Goal: Task Accomplishment & Management: Complete application form

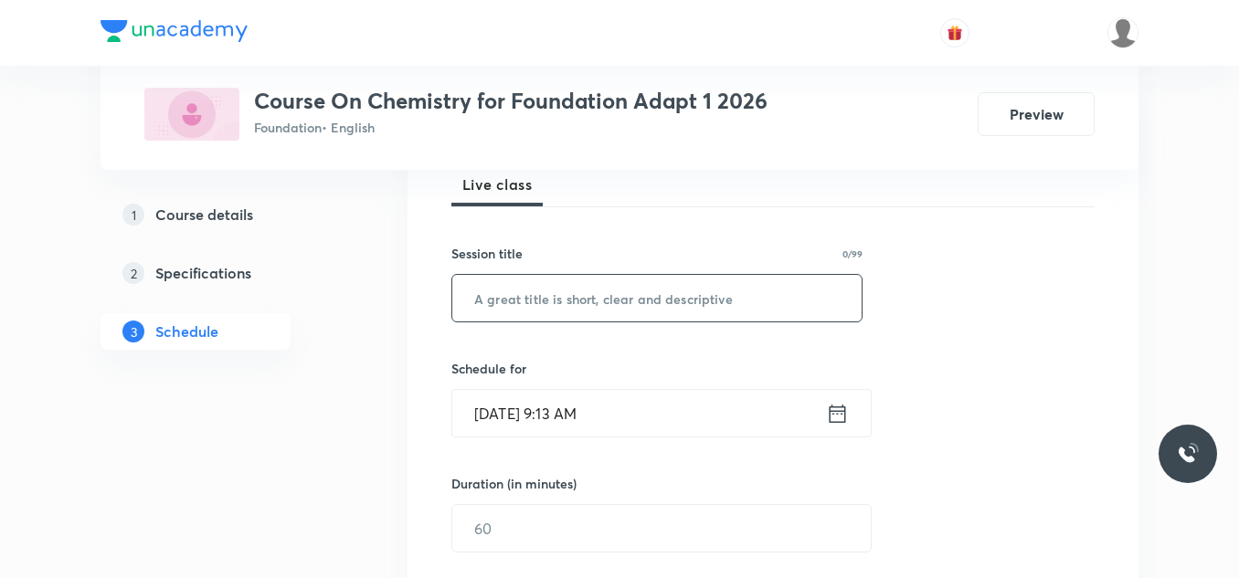
scroll to position [365, 0]
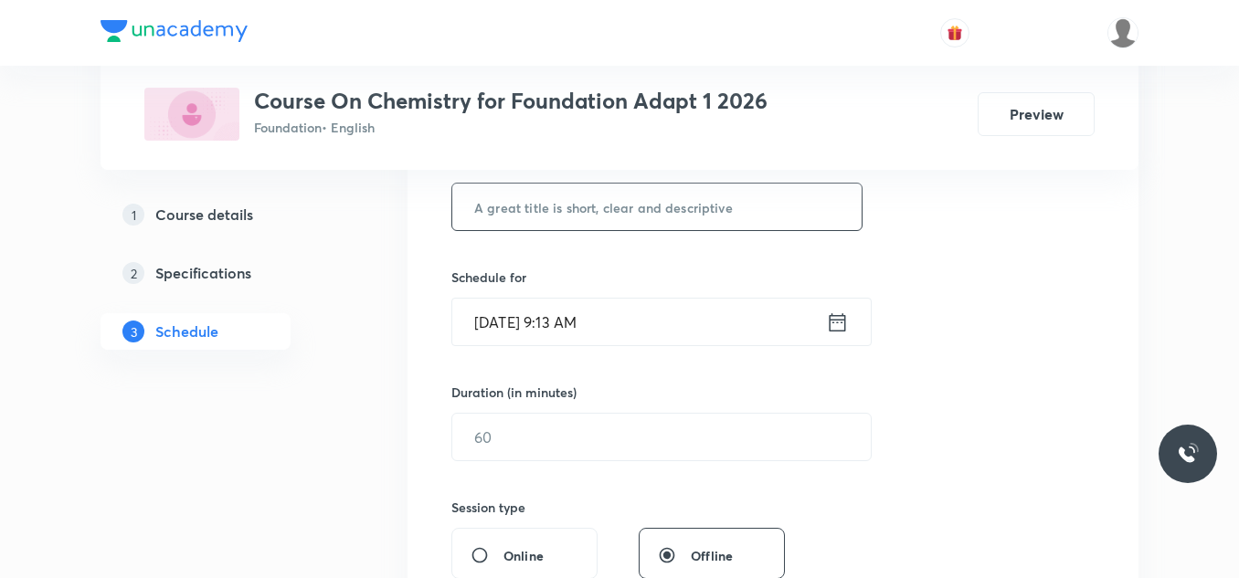
click at [612, 207] on input "text" at bounding box center [656, 207] width 409 height 47
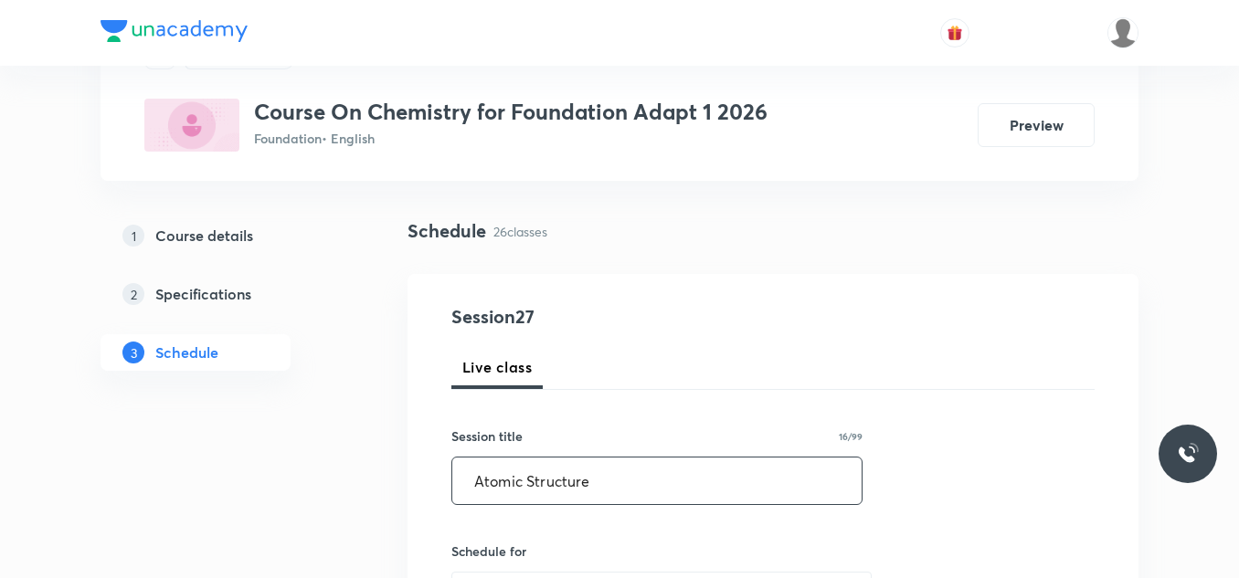
click at [476, 481] on input "Atomic Structure" at bounding box center [656, 481] width 409 height 47
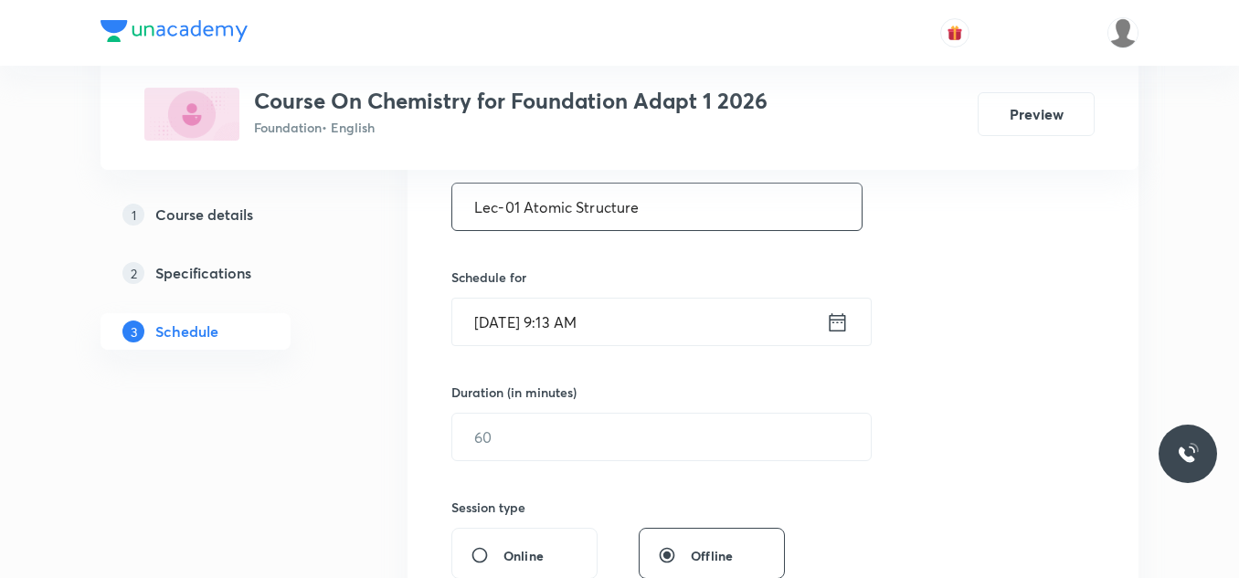
type input "Lec-01 Atomic Structure"
click at [835, 322] on icon at bounding box center [837, 323] width 23 height 26
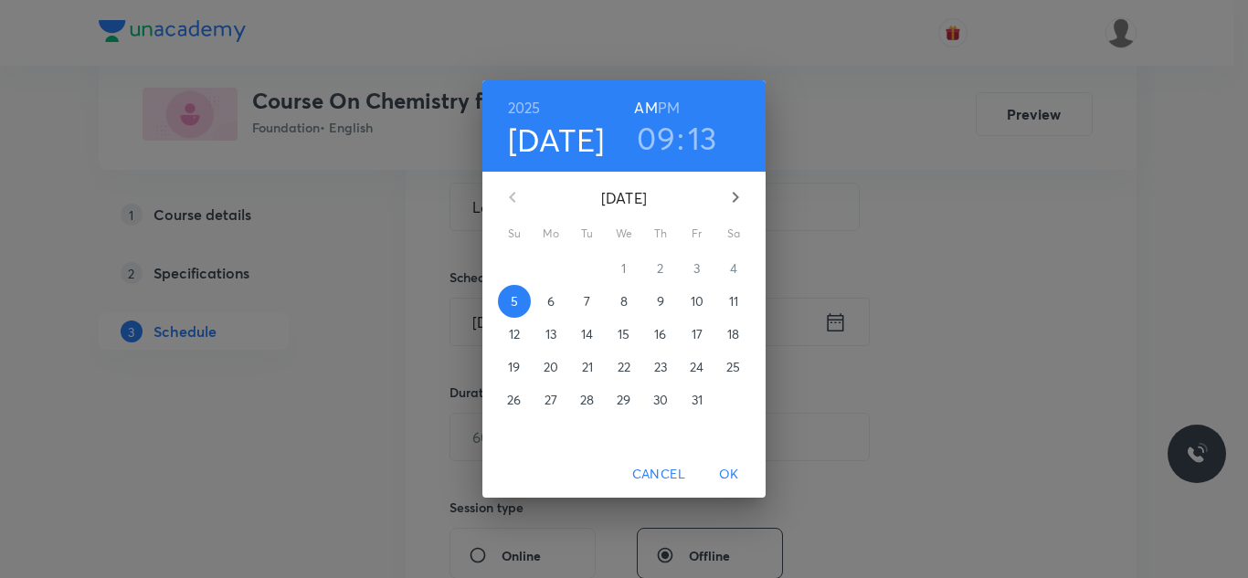
click at [669, 146] on h3 "09" at bounding box center [656, 138] width 38 height 38
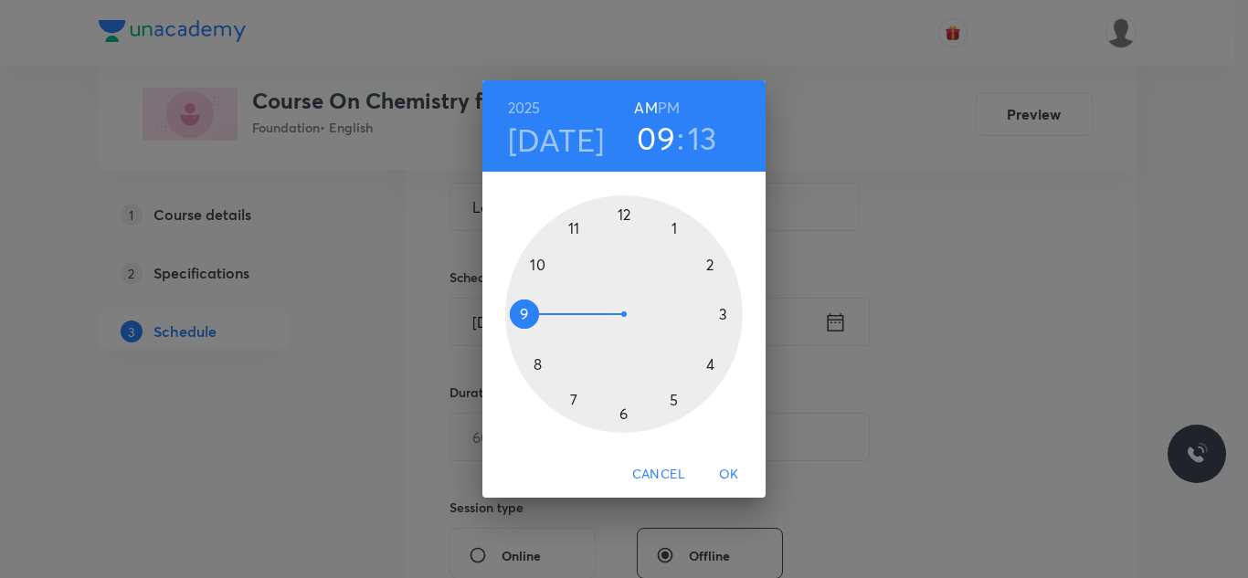
click at [723, 315] on div at bounding box center [624, 315] width 238 height 238
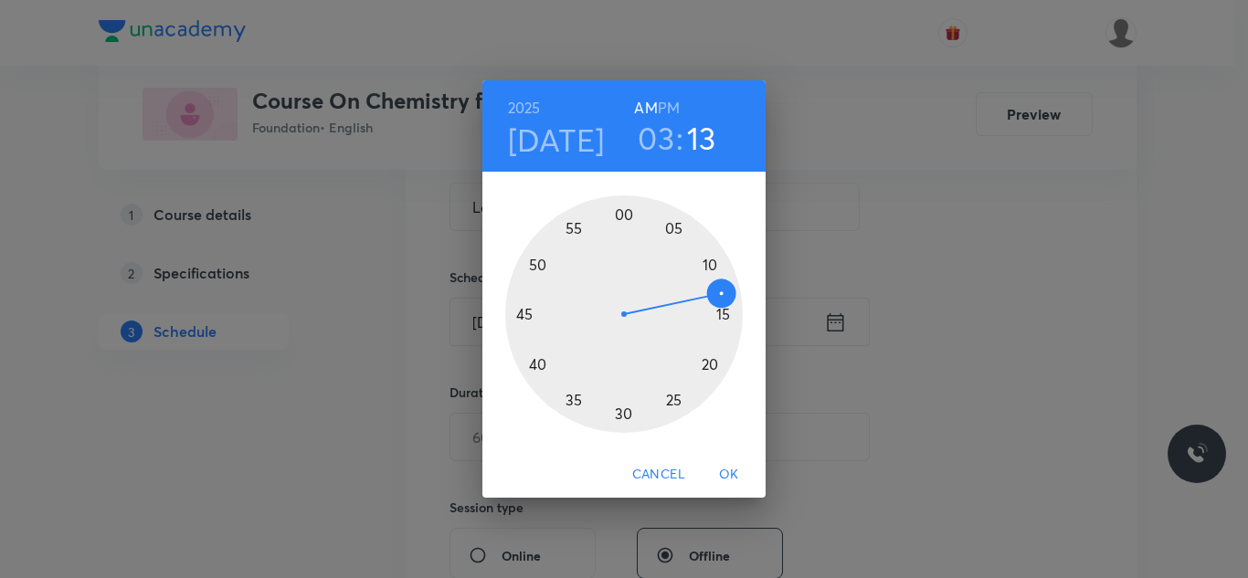
click at [653, 147] on h3 "03" at bounding box center [656, 138] width 37 height 38
click at [524, 315] on div at bounding box center [624, 315] width 238 height 238
click at [725, 315] on div at bounding box center [624, 315] width 238 height 238
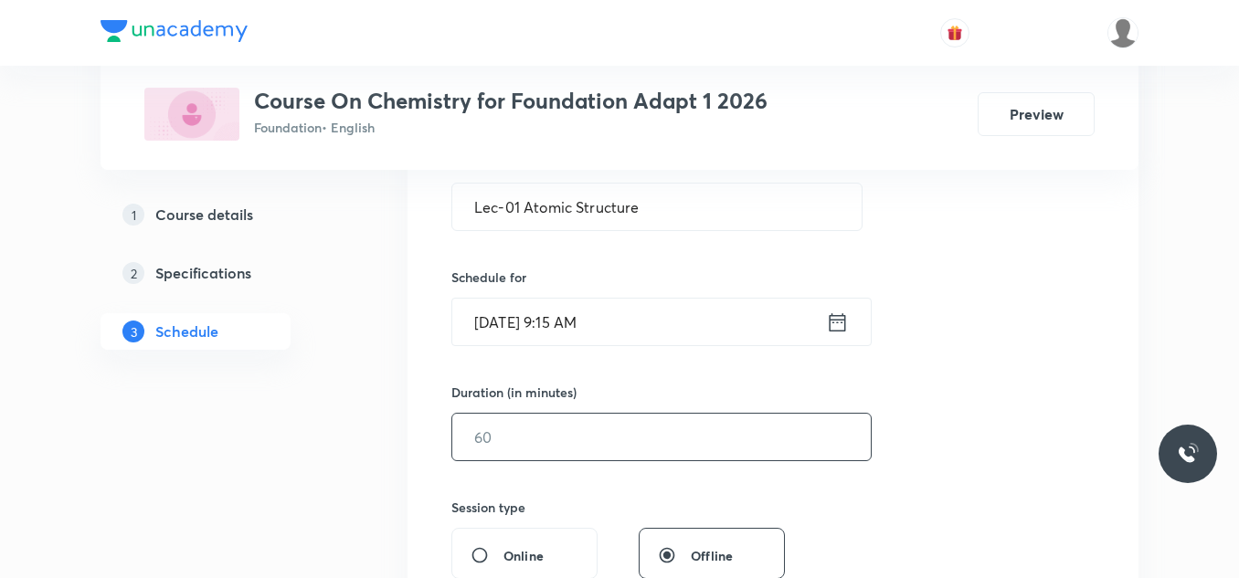
click at [605, 441] on input "text" at bounding box center [661, 437] width 418 height 47
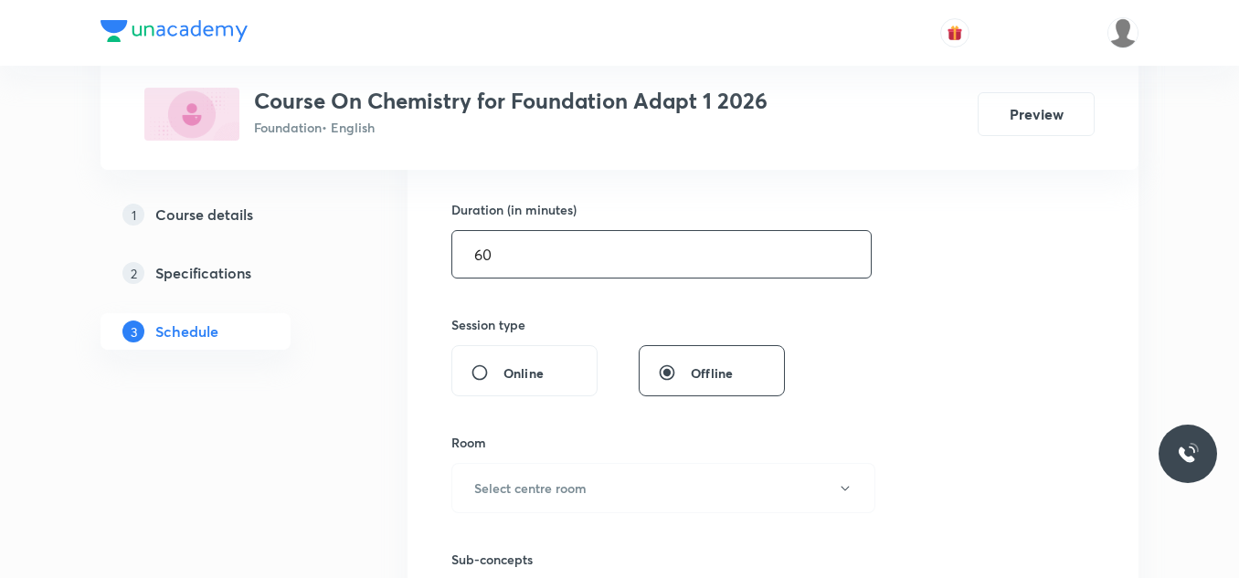
scroll to position [640, 0]
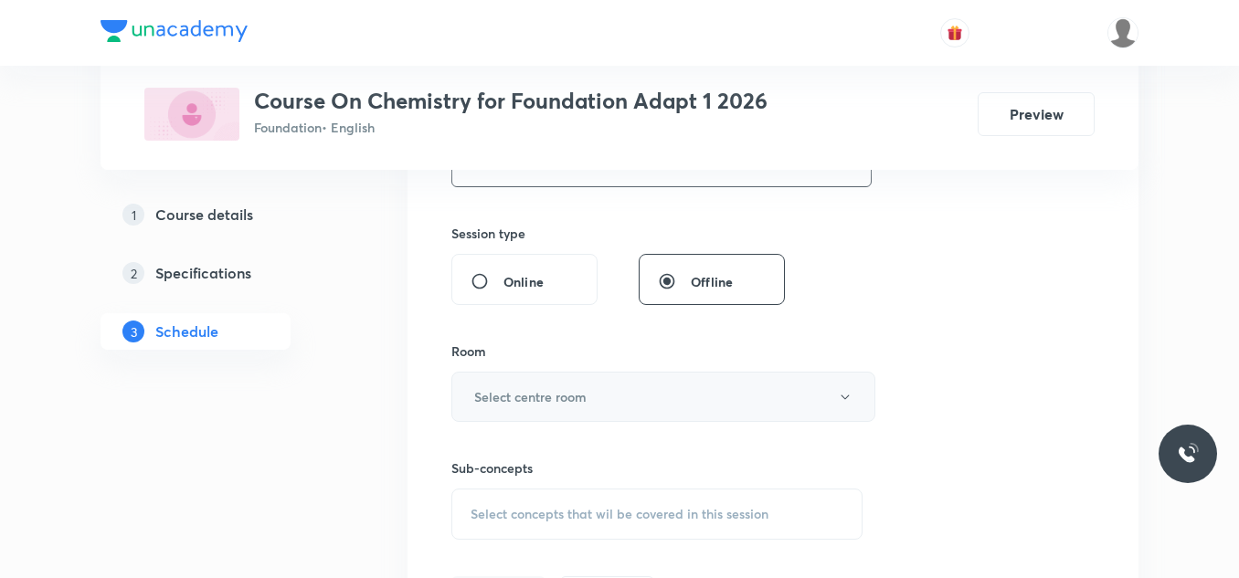
type input "60"
click at [599, 399] on button "Select centre room" at bounding box center [663, 397] width 424 height 50
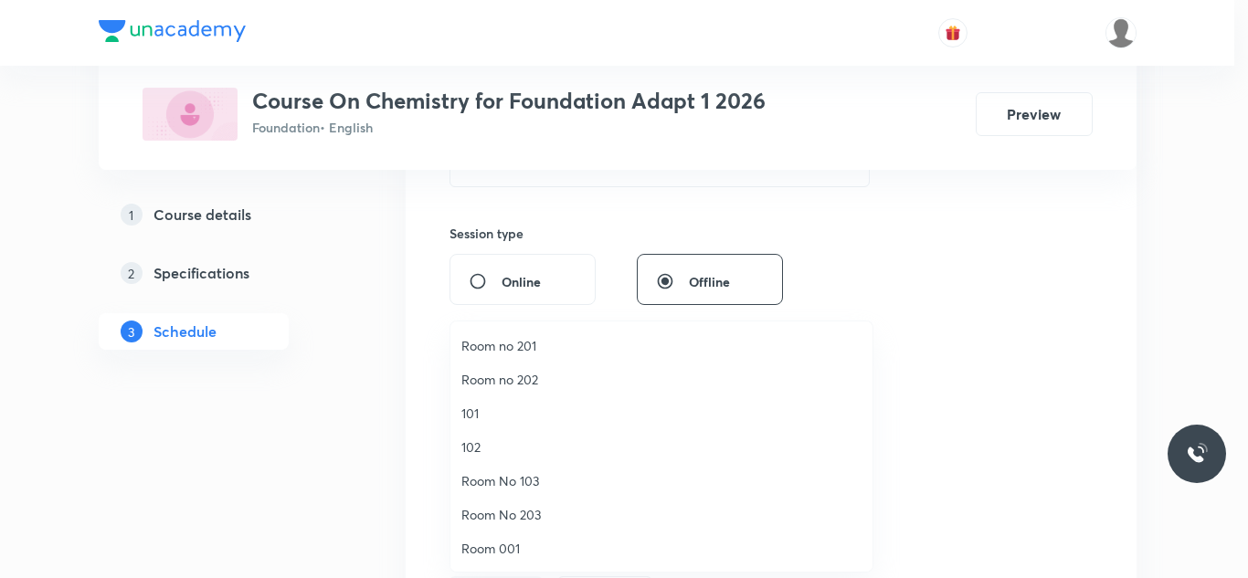
click at [1193, 140] on div at bounding box center [624, 289] width 1248 height 578
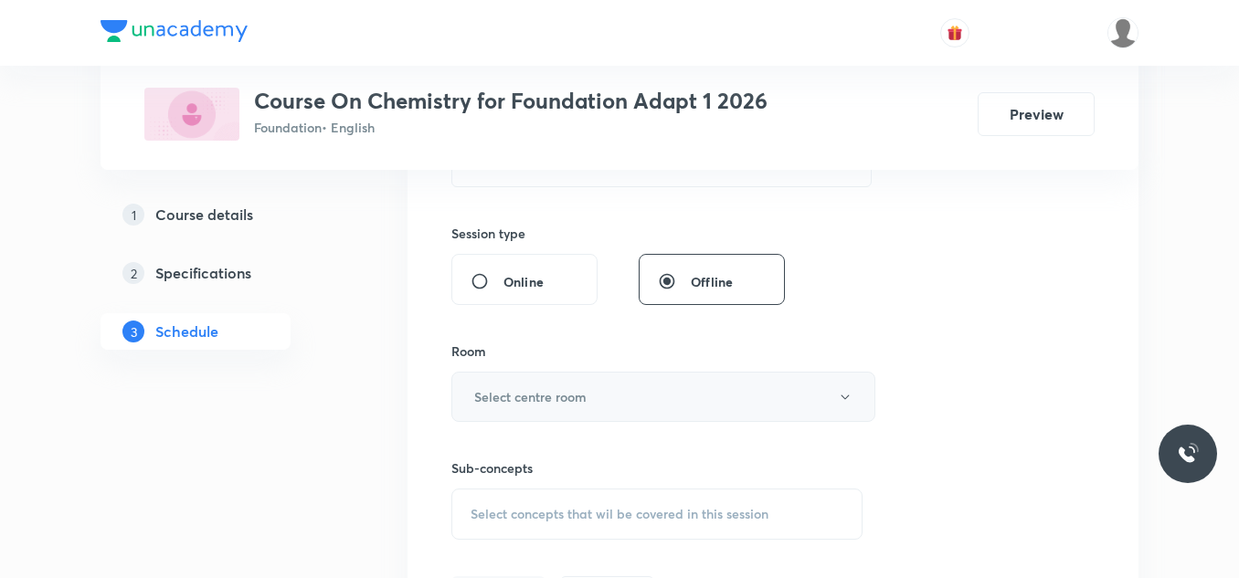
scroll to position [822, 0]
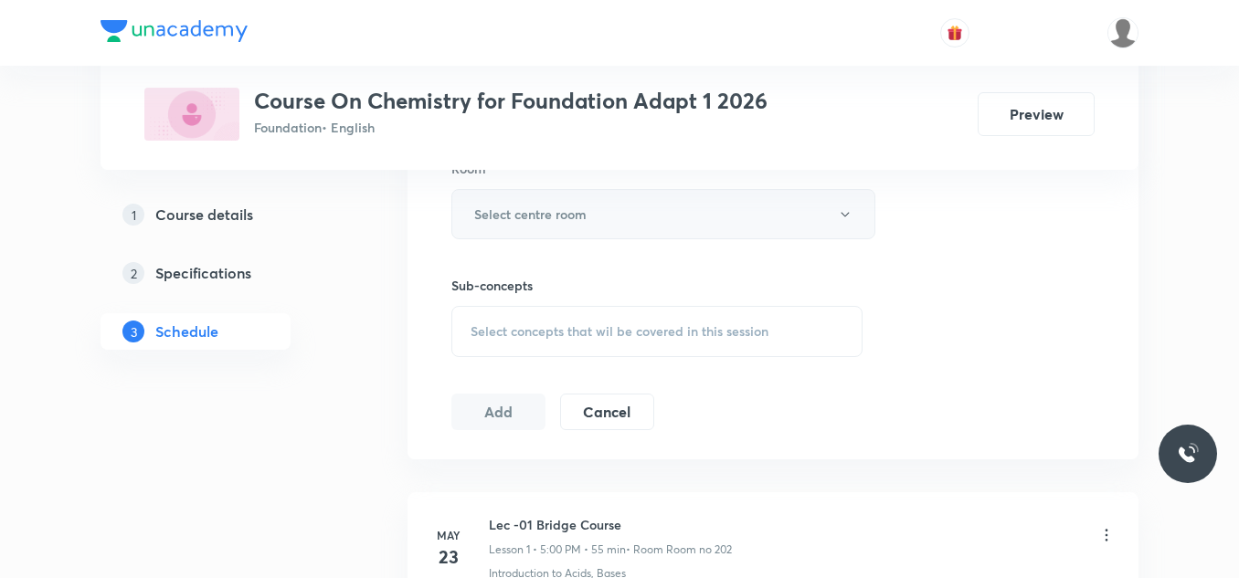
click at [575, 223] on h6 "Select centre room" at bounding box center [530, 214] width 112 height 19
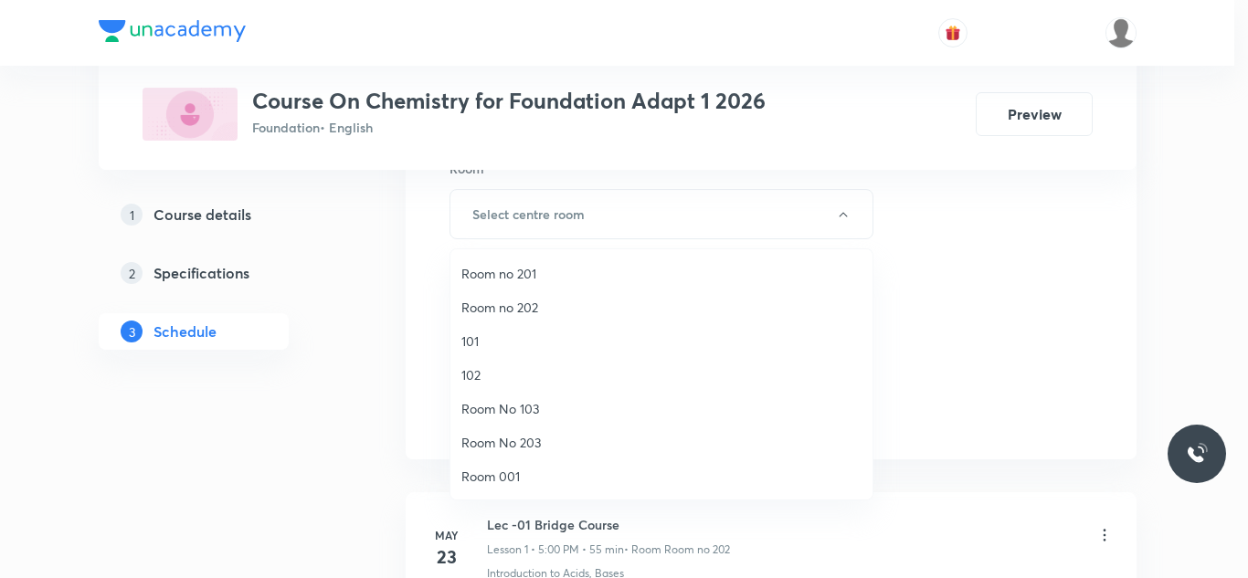
click at [521, 398] on li "Room No 103" at bounding box center [661, 409] width 422 height 34
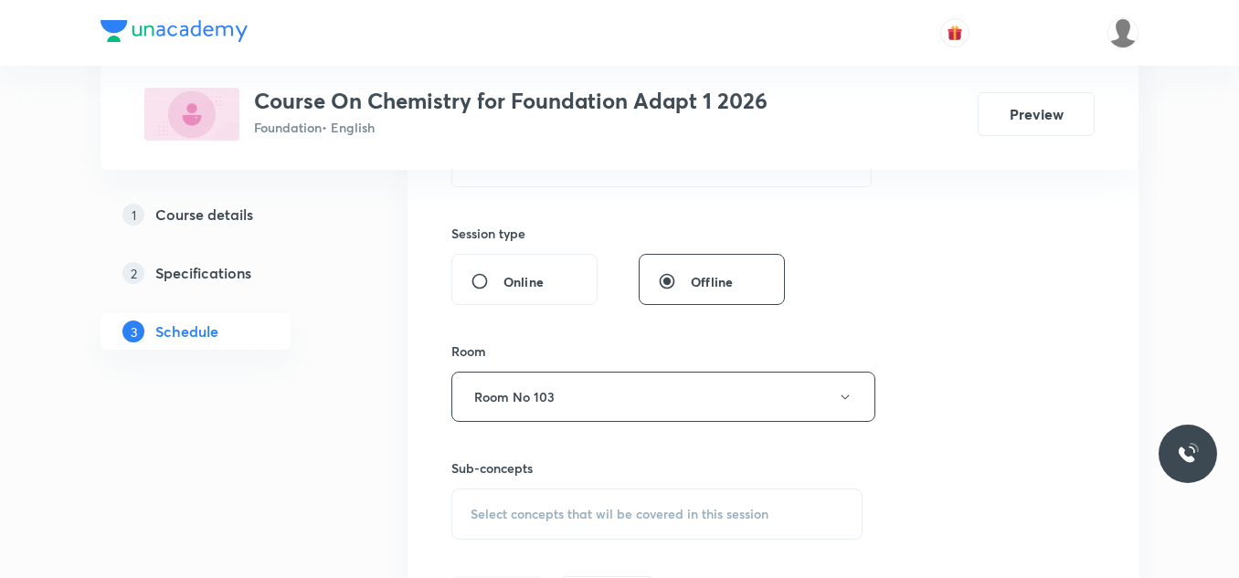
scroll to position [731, 0]
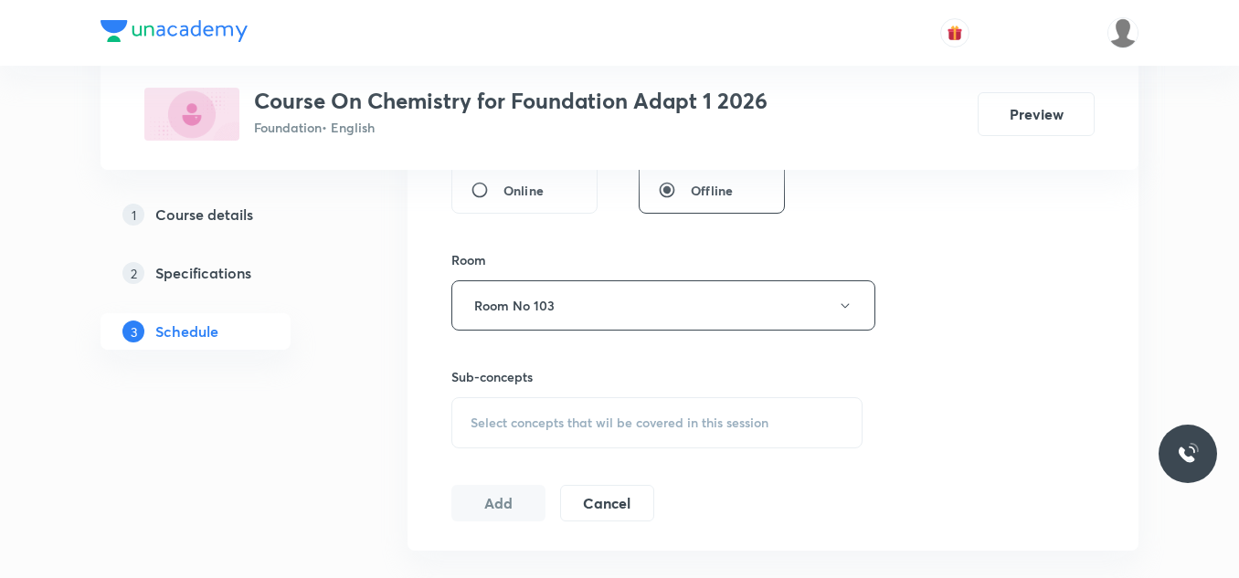
click at [576, 416] on span "Select concepts that wil be covered in this session" at bounding box center [620, 423] width 298 height 15
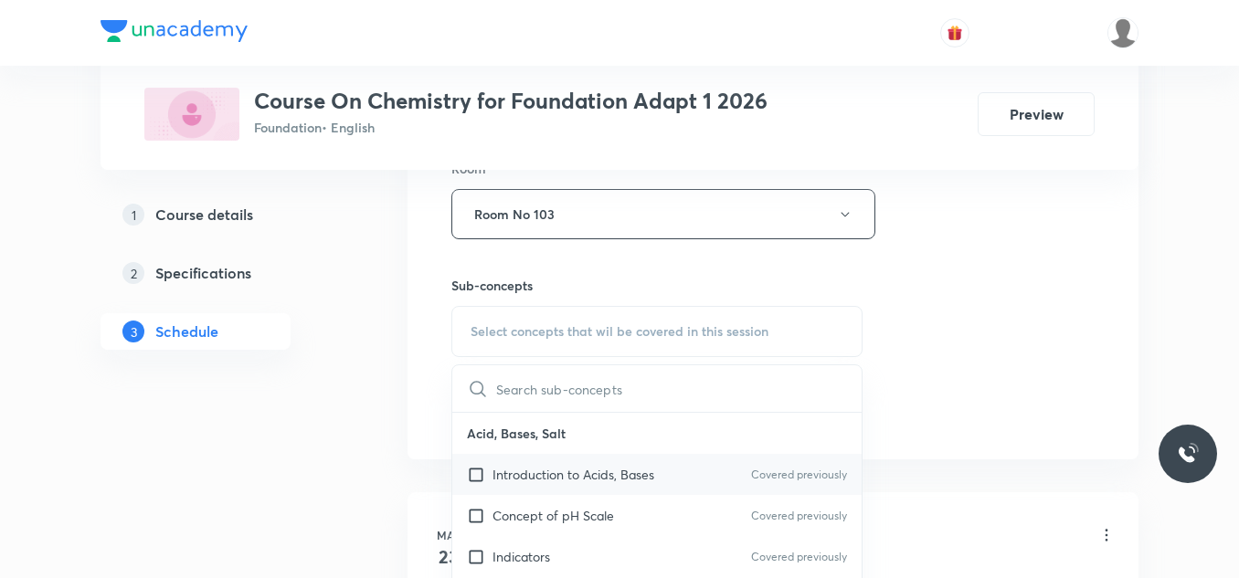
click at [567, 479] on p "Introduction to Acids, Bases" at bounding box center [574, 474] width 162 height 19
checkbox input "true"
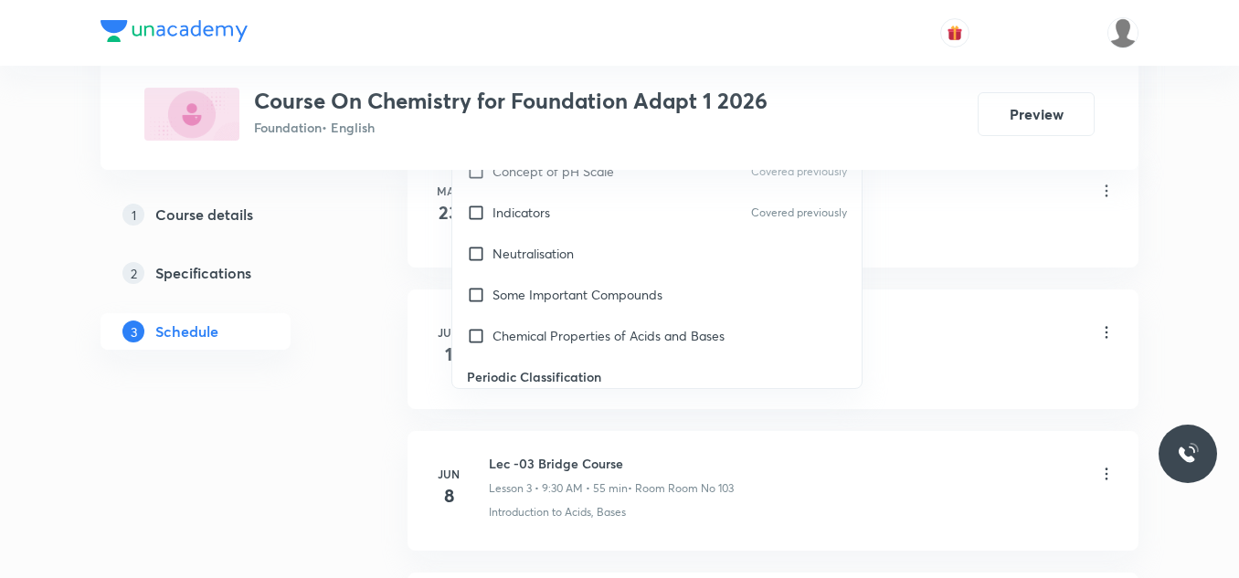
scroll to position [1279, 0]
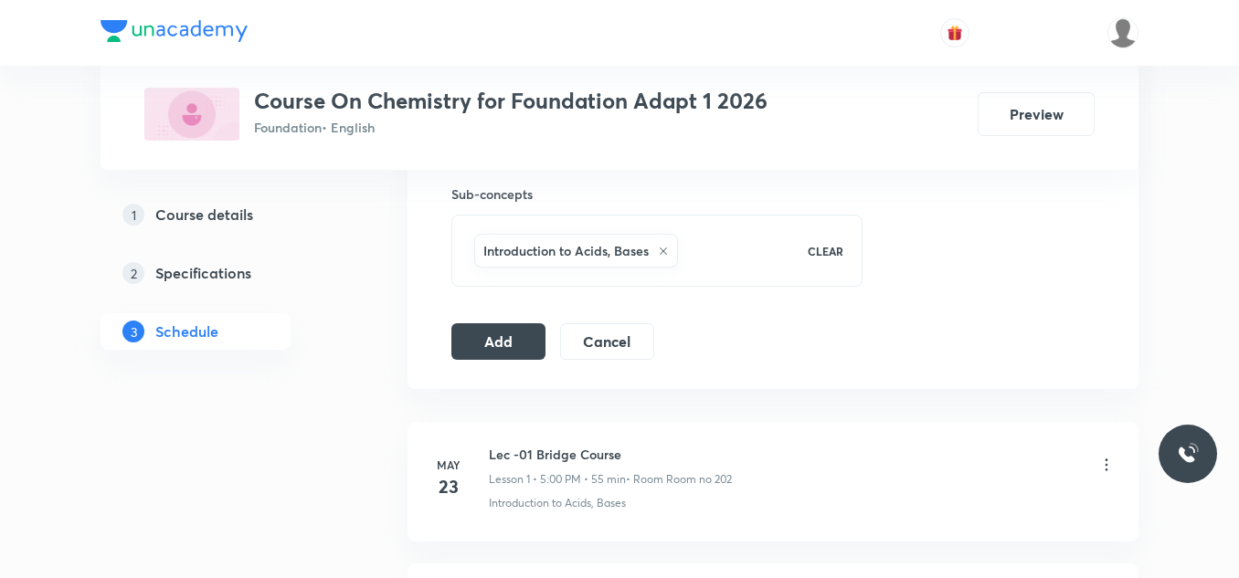
scroll to position [822, 0]
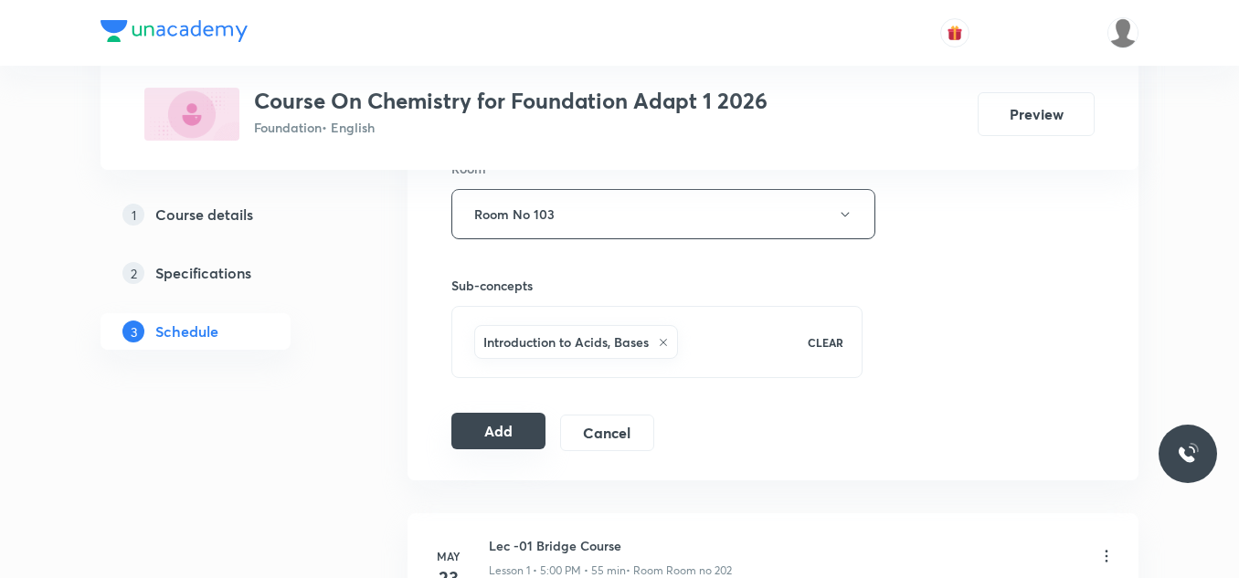
click at [517, 429] on button "Add" at bounding box center [498, 431] width 94 height 37
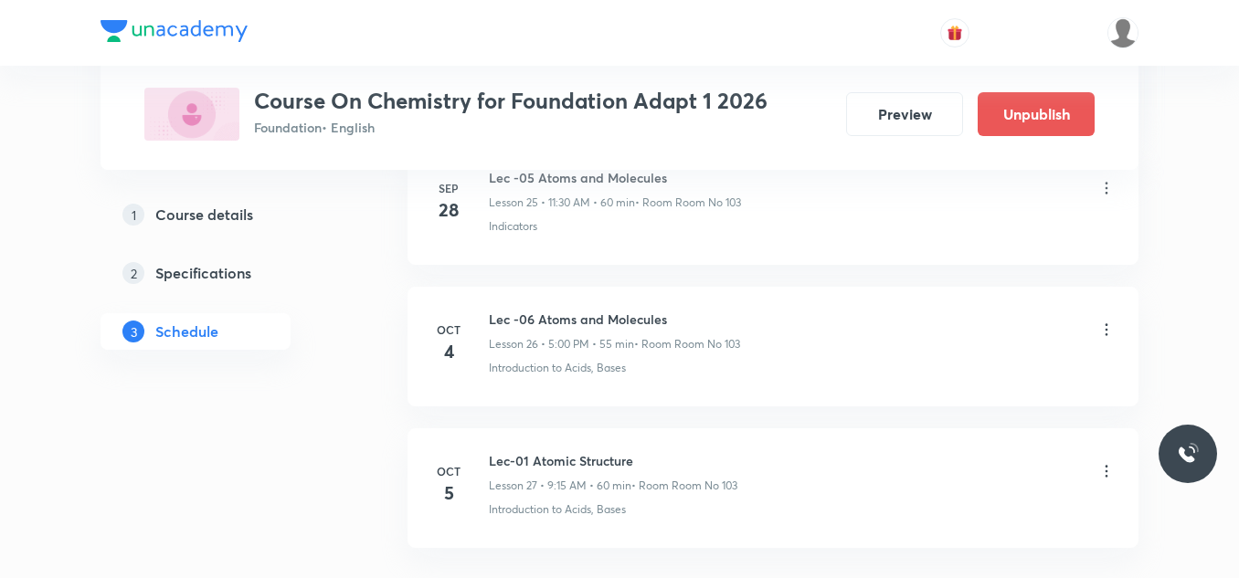
scroll to position [3871, 0]
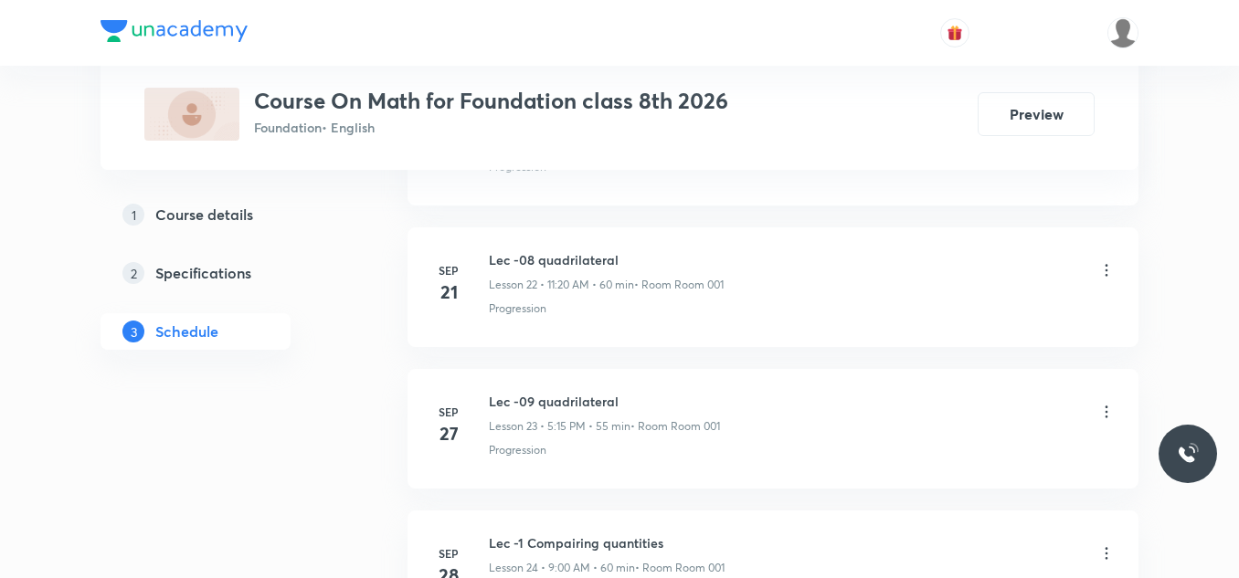
scroll to position [4427, 0]
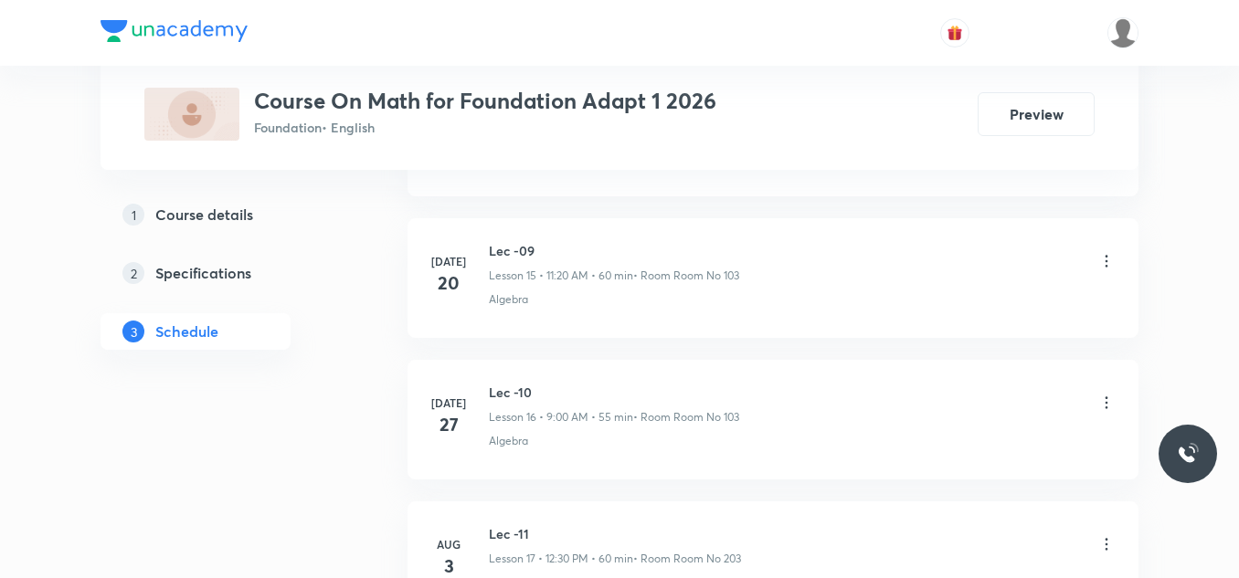
scroll to position [5418, 0]
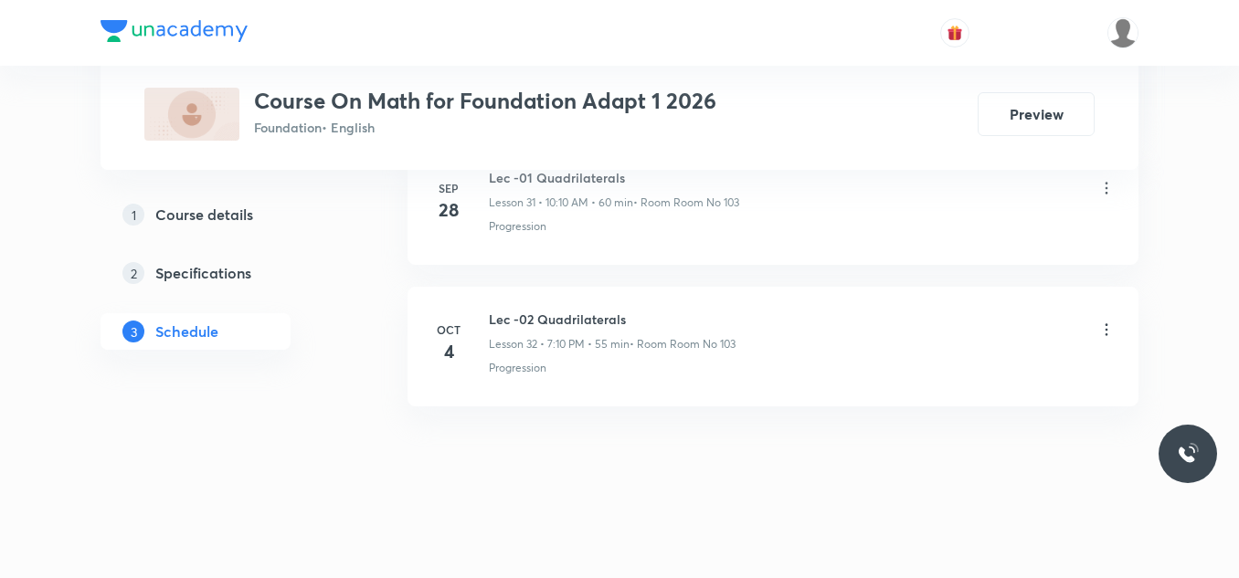
click at [598, 322] on h6 "Lec -02 Quadrilaterals" at bounding box center [612, 319] width 247 height 19
copy h6 "Lec -02 Quadrilaterals"
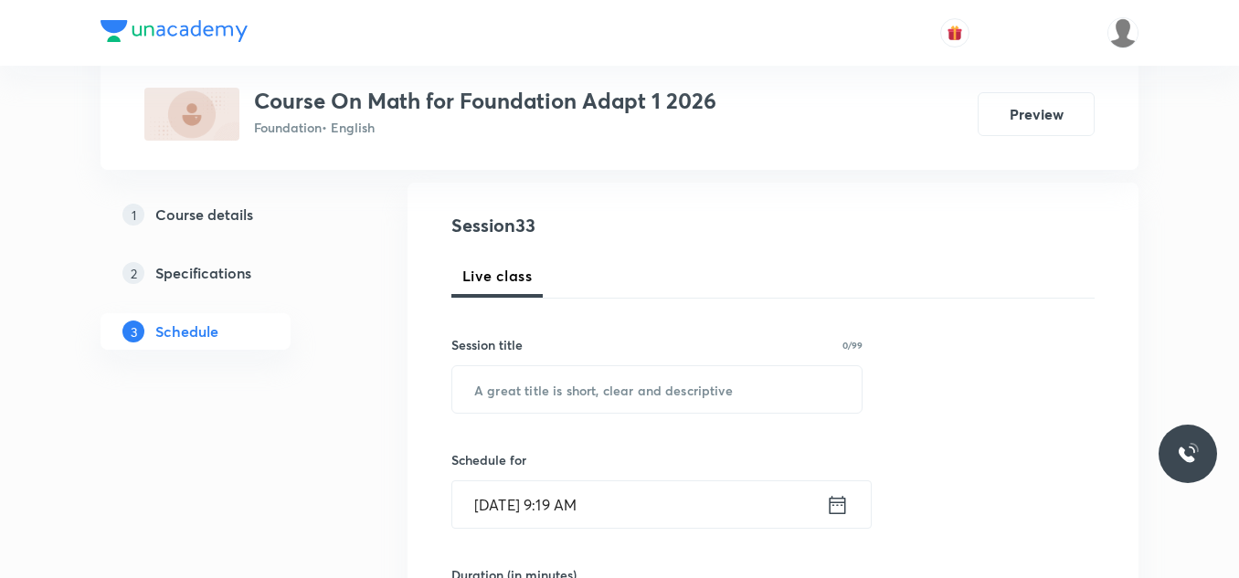
scroll to position [274, 0]
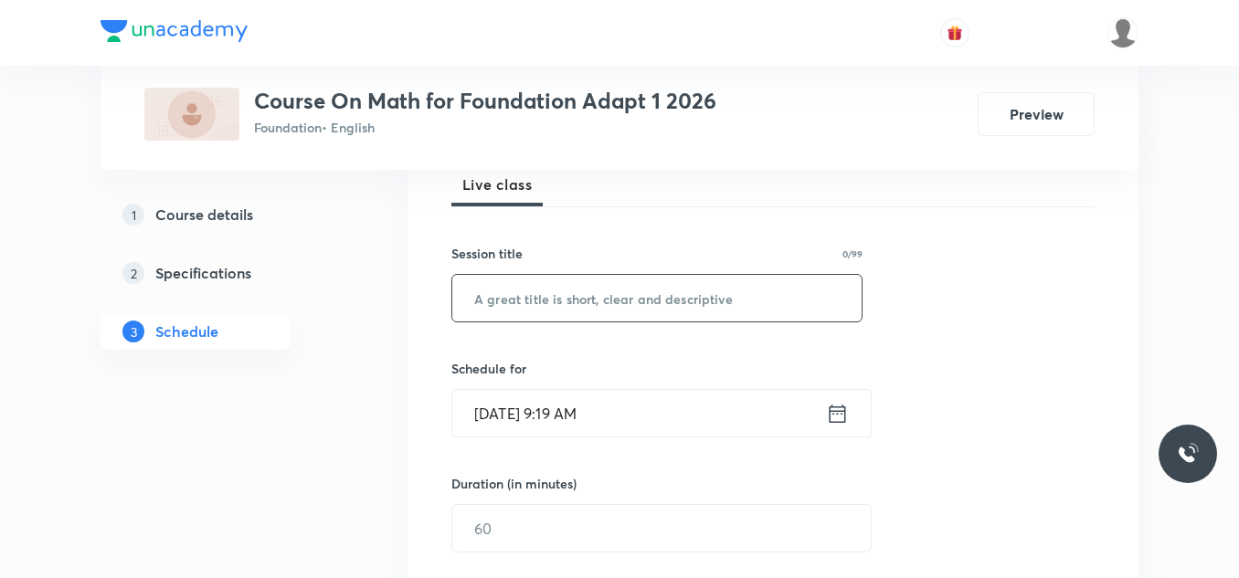
drag, startPoint x: 552, startPoint y: 311, endPoint x: 540, endPoint y: 312, distance: 11.9
click at [552, 311] on input "text" at bounding box center [656, 298] width 409 height 47
paste input "Lec -02 Quadrilaterals"
click at [524, 302] on input "Lec -02 Quadrilaterals" at bounding box center [656, 298] width 409 height 47
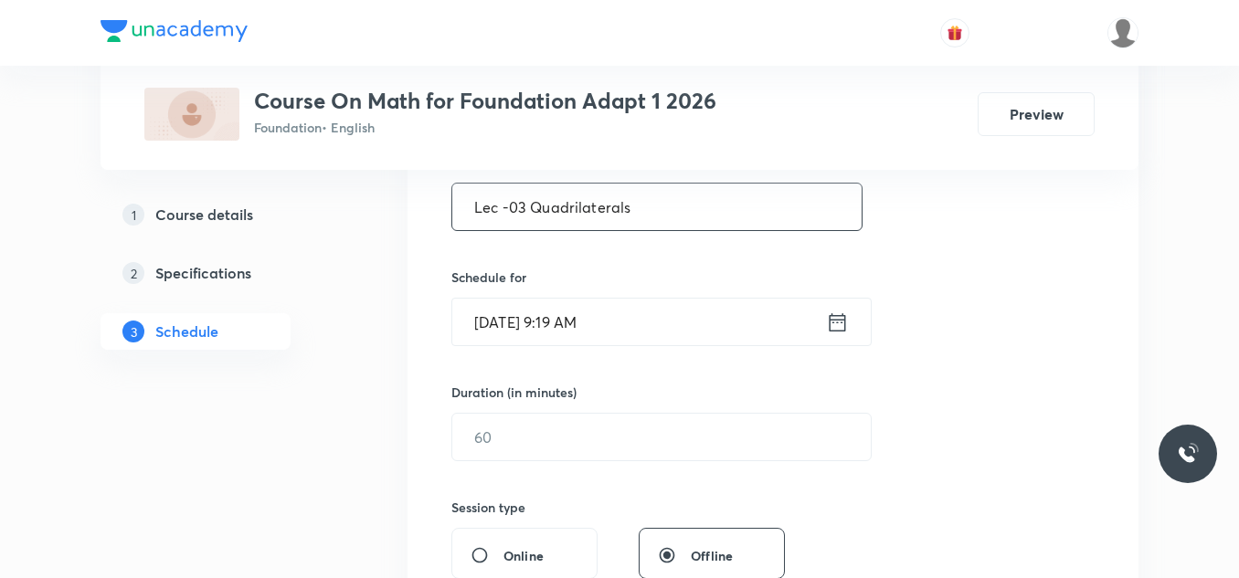
type input "Lec -03 Quadrilaterals"
click at [837, 332] on icon at bounding box center [837, 323] width 23 height 26
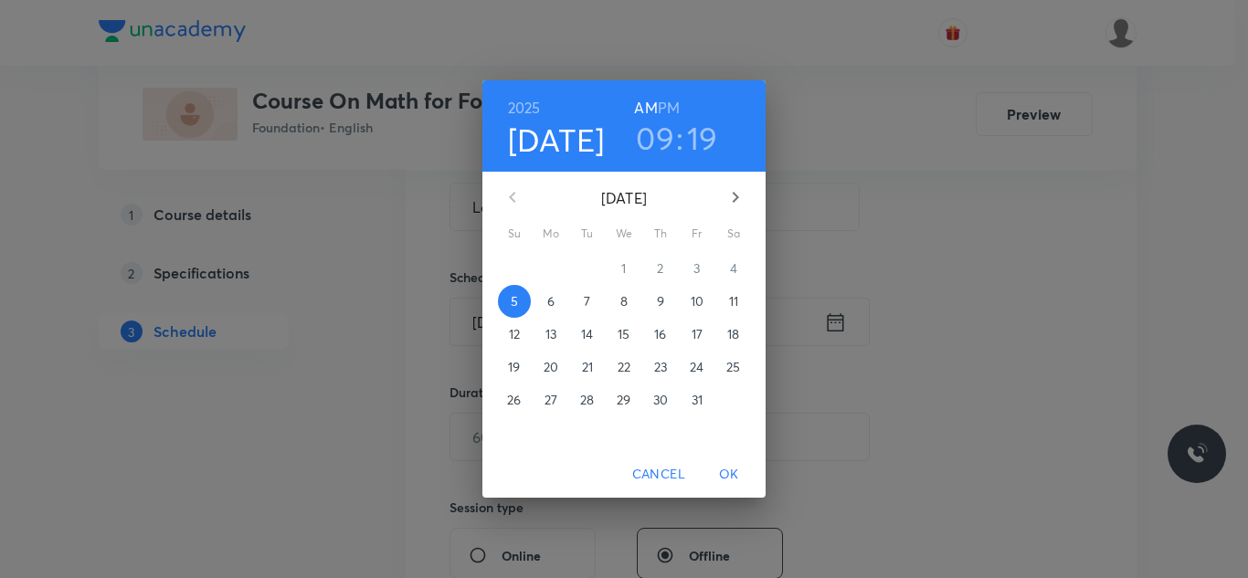
click at [660, 151] on h3 "09" at bounding box center [655, 138] width 38 height 38
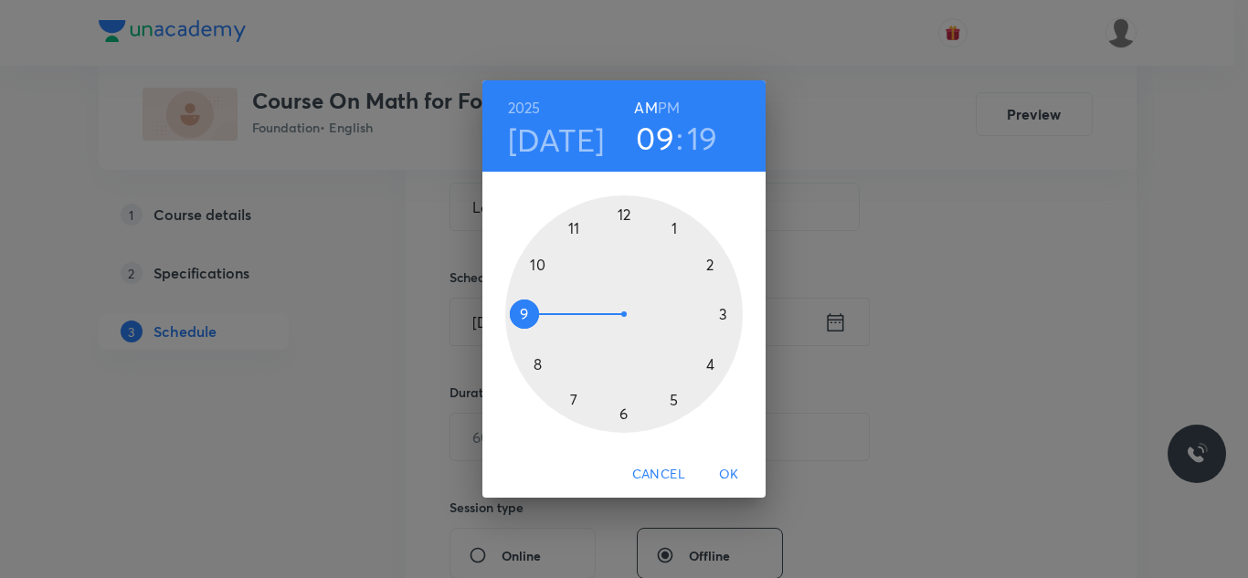
click at [573, 228] on div at bounding box center [624, 315] width 238 height 238
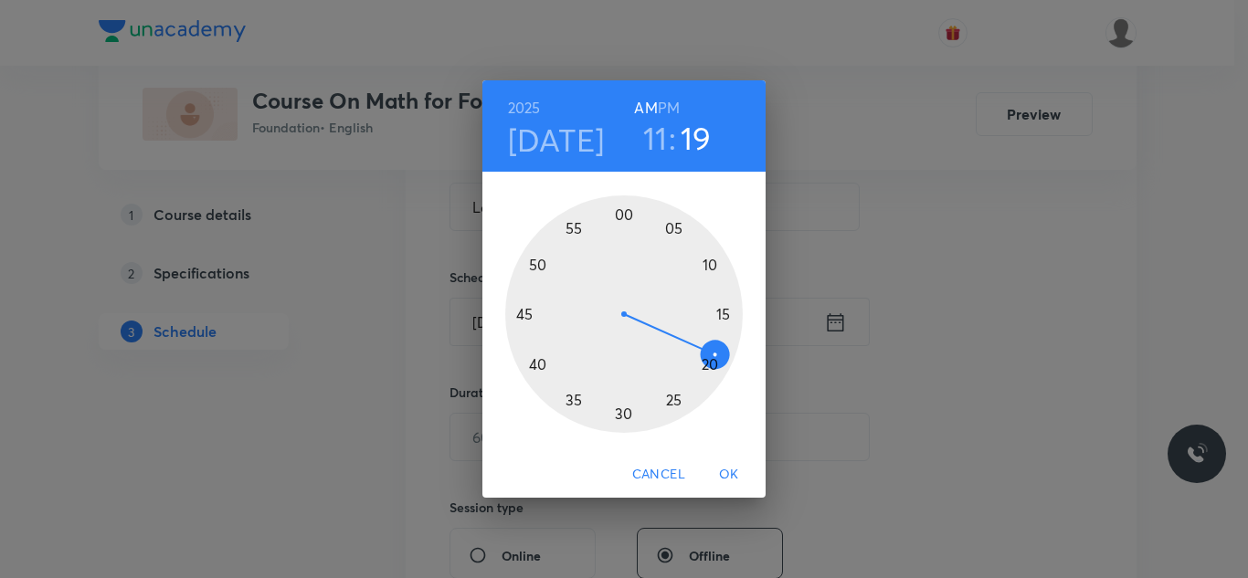
click at [538, 361] on div at bounding box center [624, 315] width 238 height 238
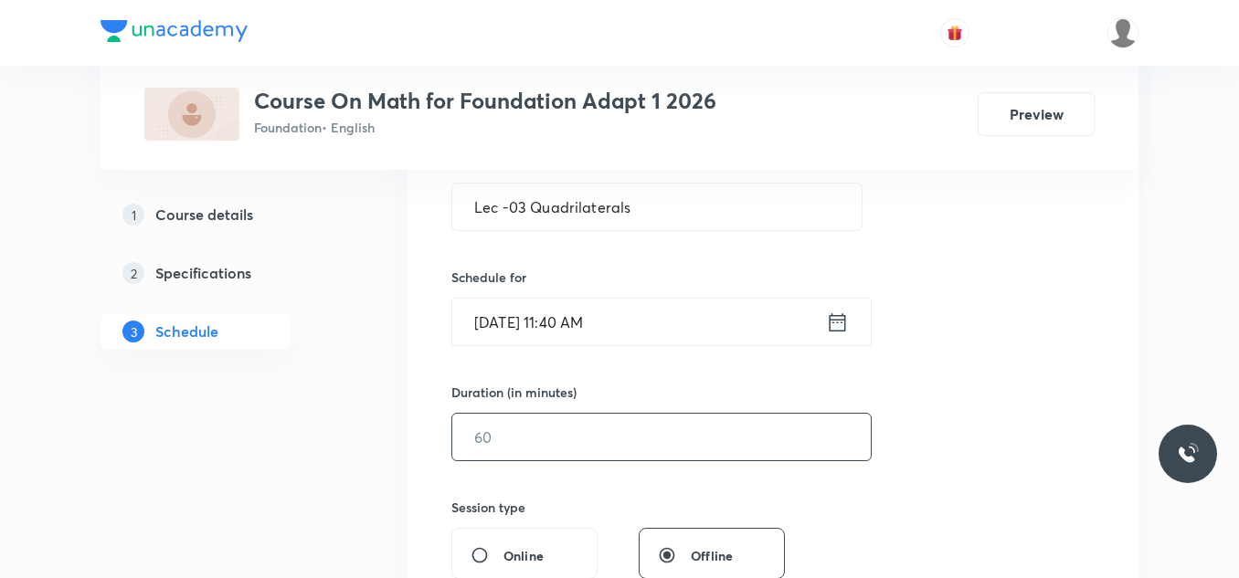
click at [617, 429] on input "text" at bounding box center [661, 437] width 418 height 47
click at [839, 323] on icon at bounding box center [837, 323] width 23 height 26
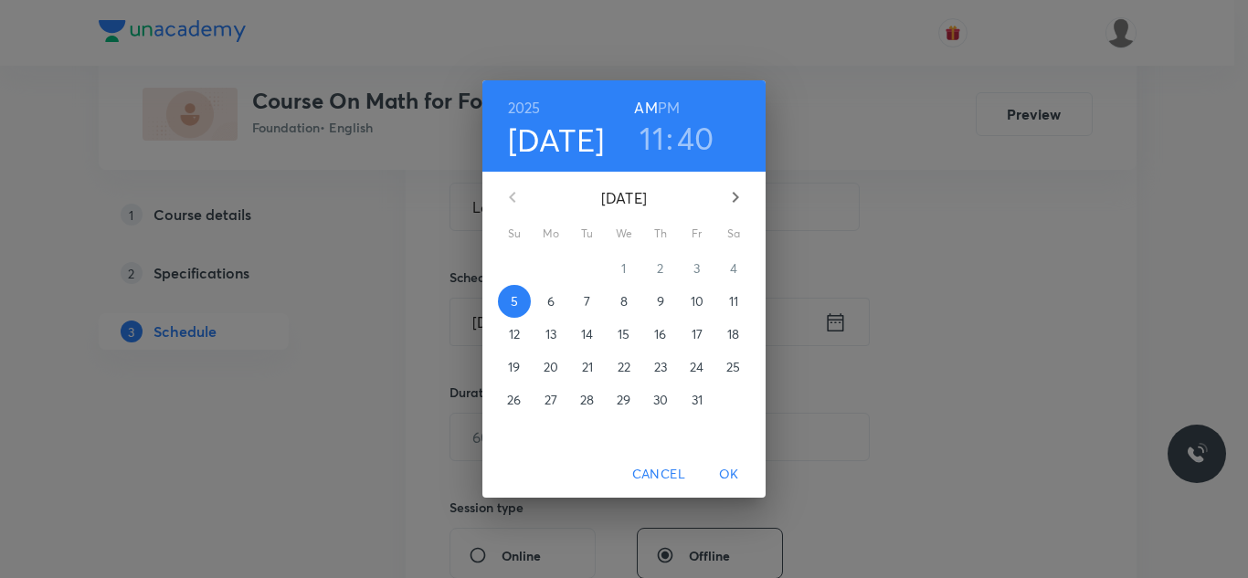
click at [705, 139] on h3 "40" at bounding box center [695, 138] width 37 height 38
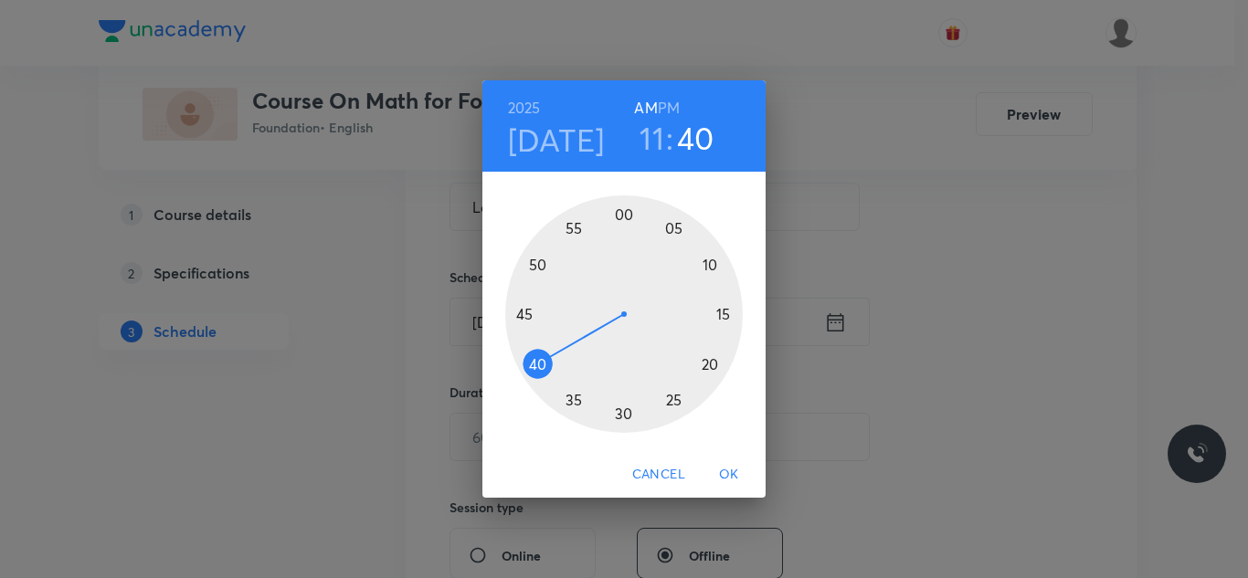
click at [736, 491] on button "OK" at bounding box center [729, 475] width 58 height 34
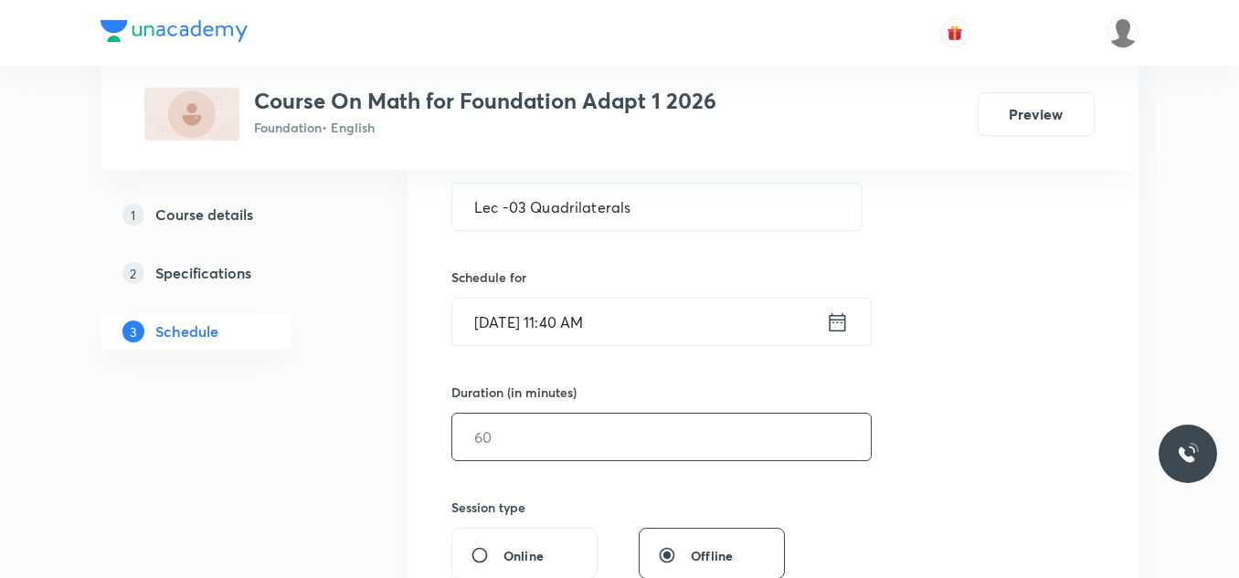
click at [644, 438] on input "text" at bounding box center [661, 437] width 418 height 47
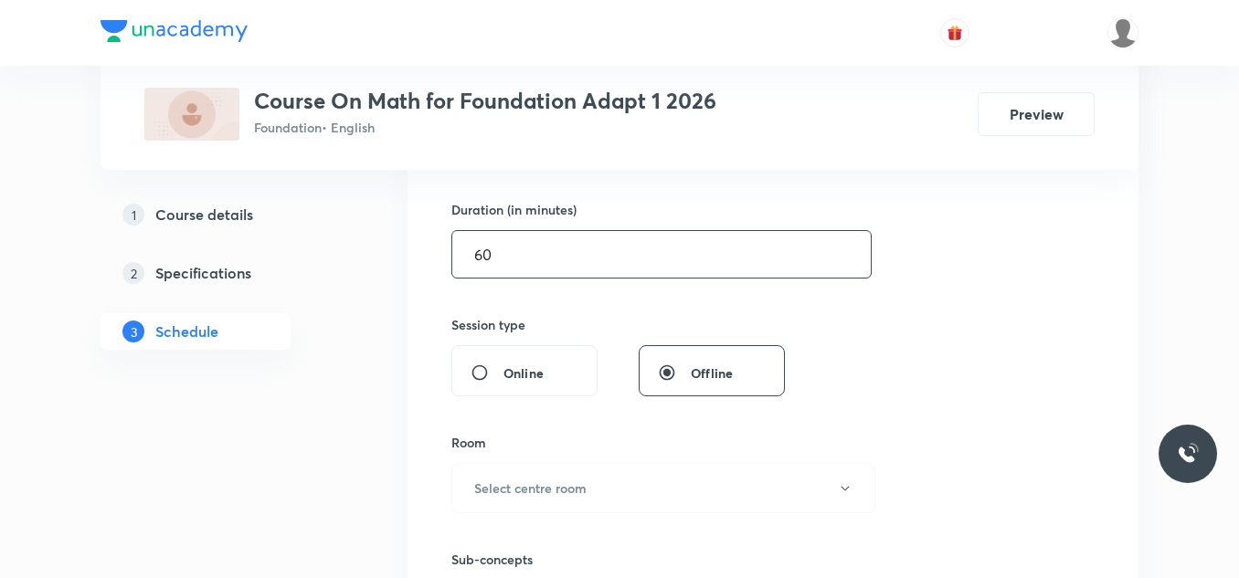
scroll to position [640, 0]
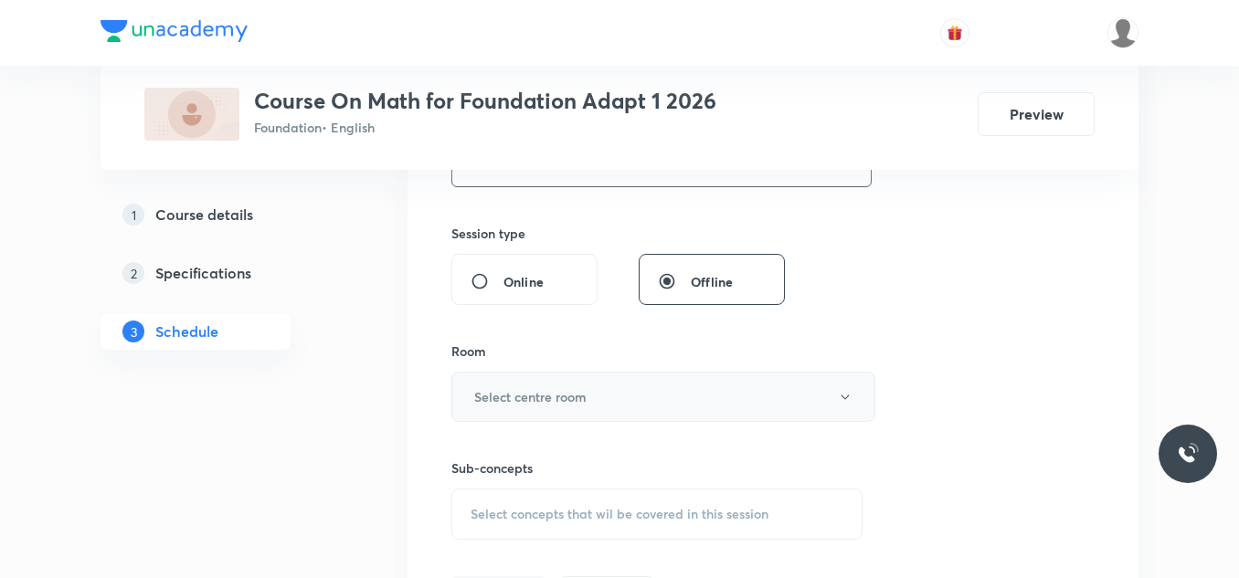
type input "60"
click at [620, 396] on button "Select centre room" at bounding box center [663, 397] width 424 height 50
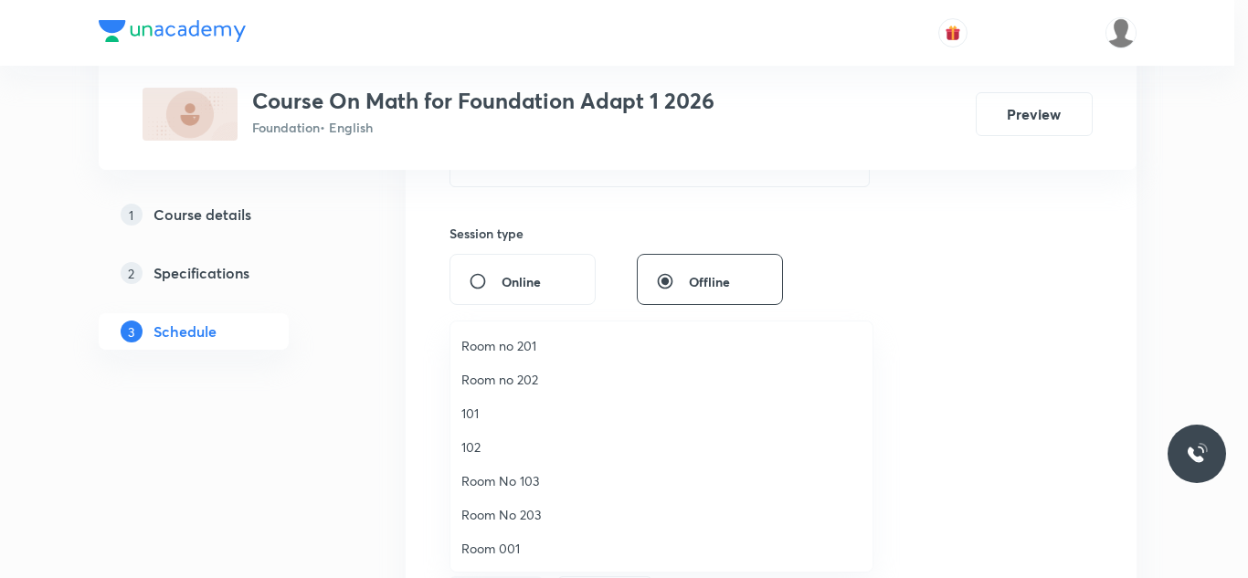
click at [525, 475] on span "Room No 103" at bounding box center [661, 480] width 400 height 19
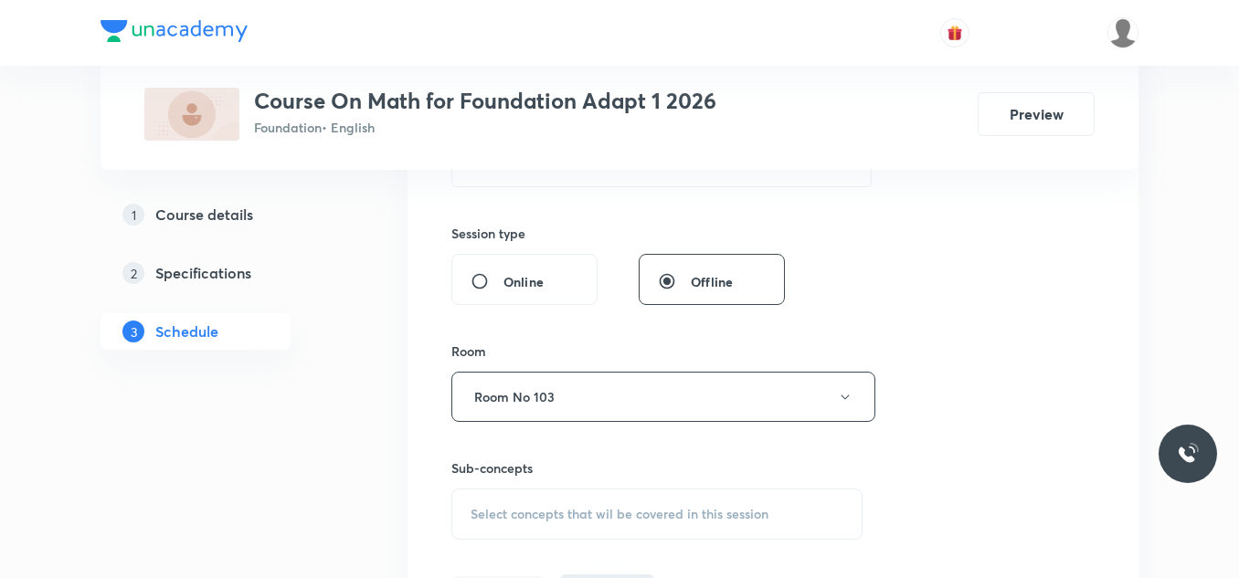
scroll to position [822, 0]
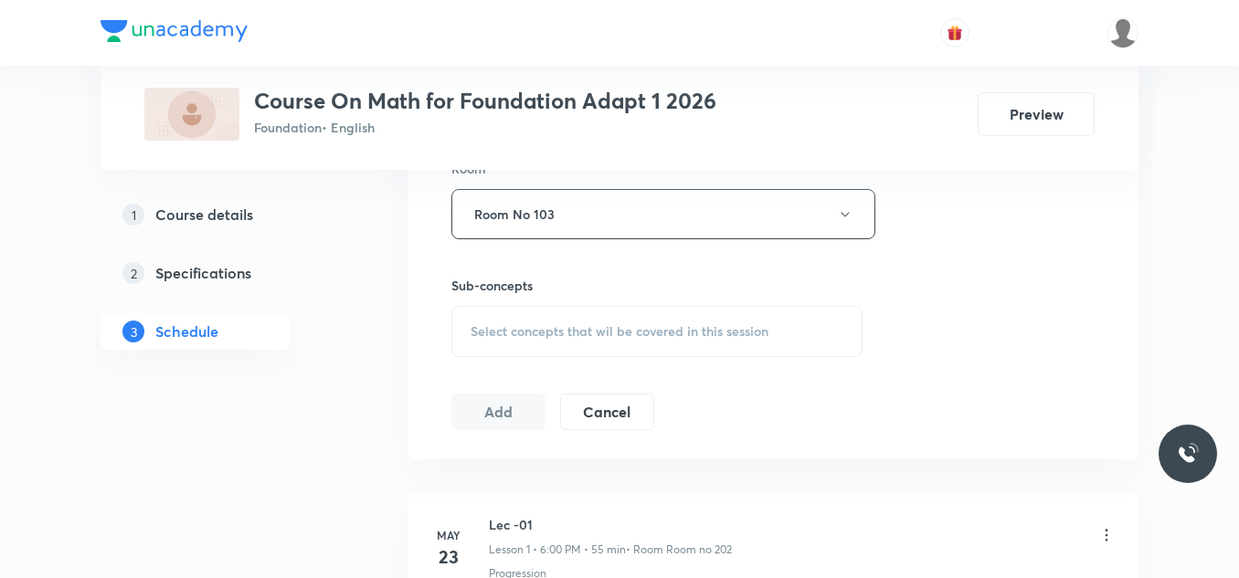
click at [624, 312] on div "Select concepts that wil be covered in this session" at bounding box center [656, 331] width 411 height 51
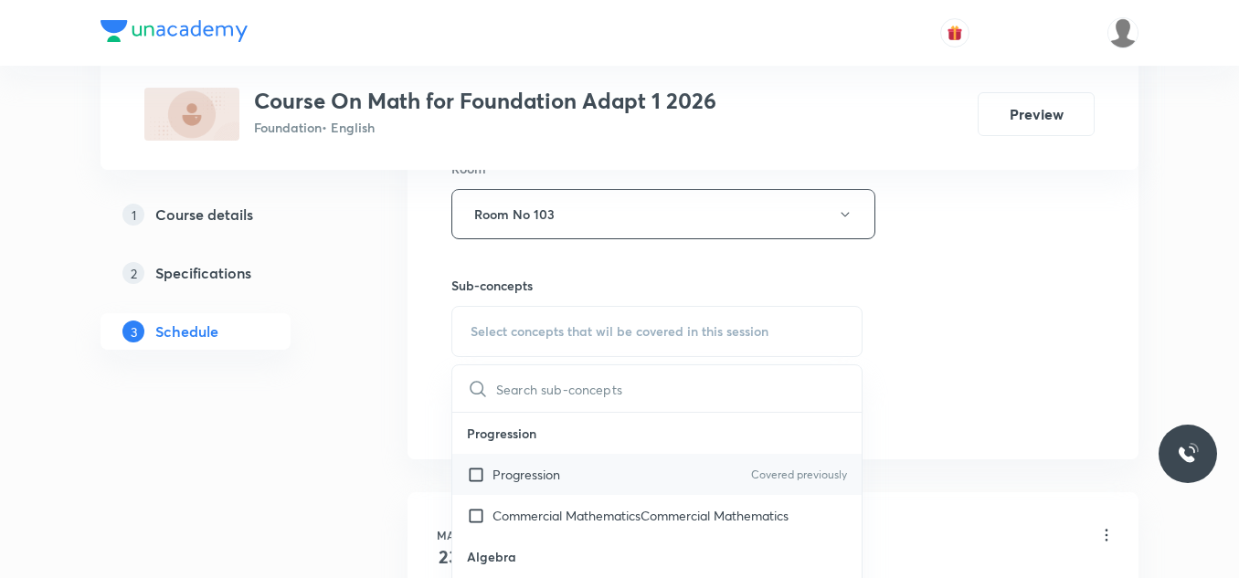
click at [536, 479] on p "Progression" at bounding box center [527, 474] width 68 height 19
checkbox input "true"
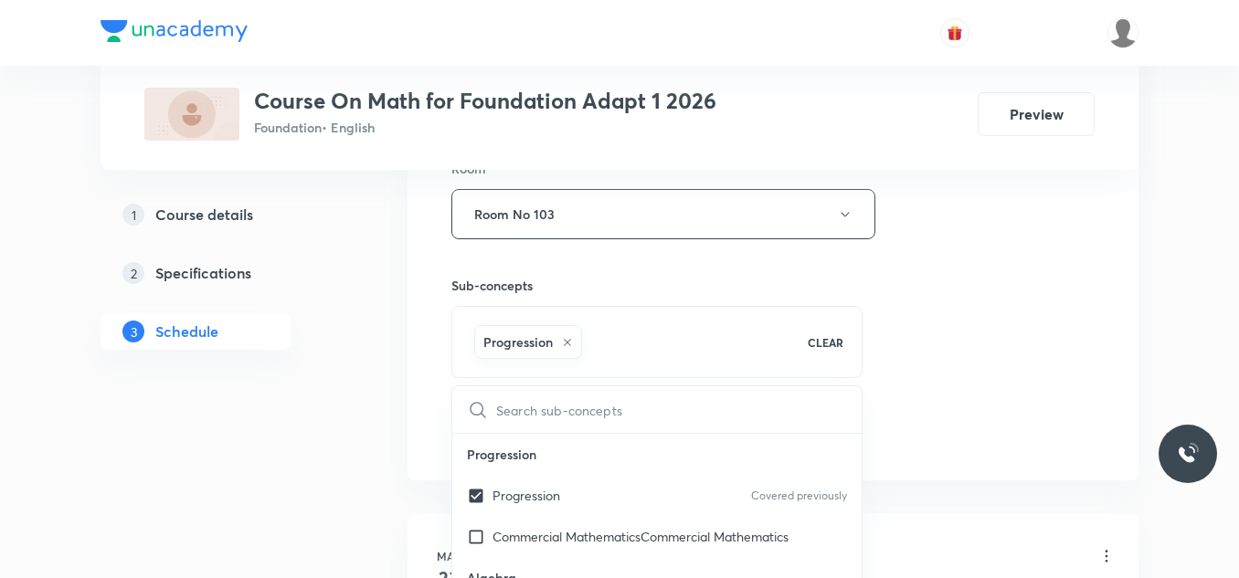
click at [1030, 301] on div "Session 33 Live class Session title 22/99 Lec -03 Quadrilaterals ​ Schedule for…" at bounding box center [772, 11] width 643 height 879
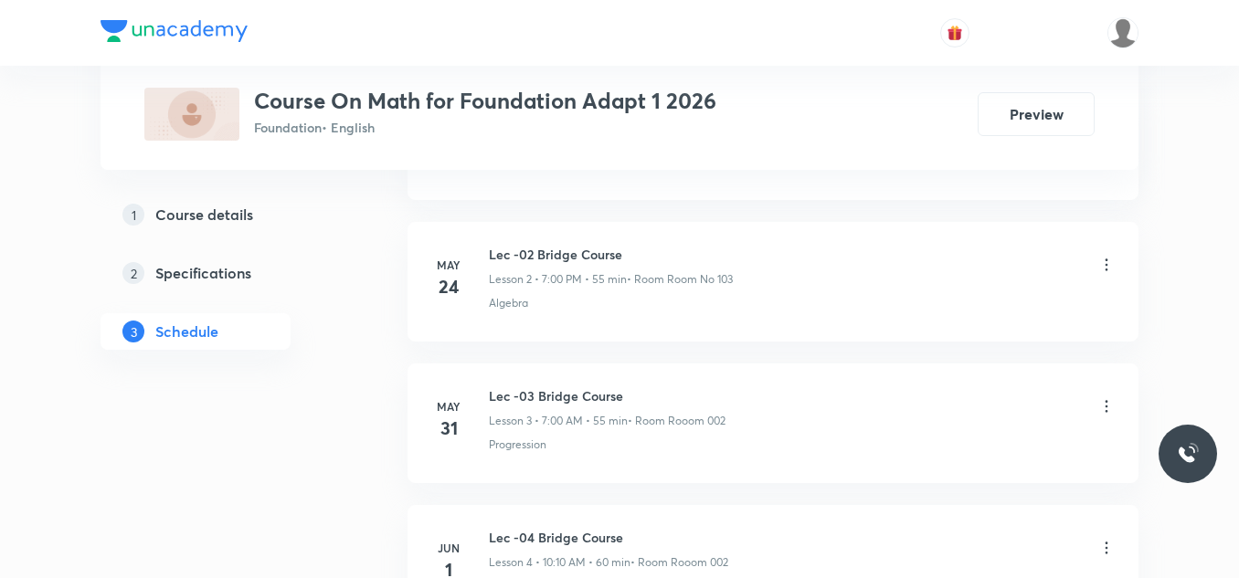
scroll to position [799, 0]
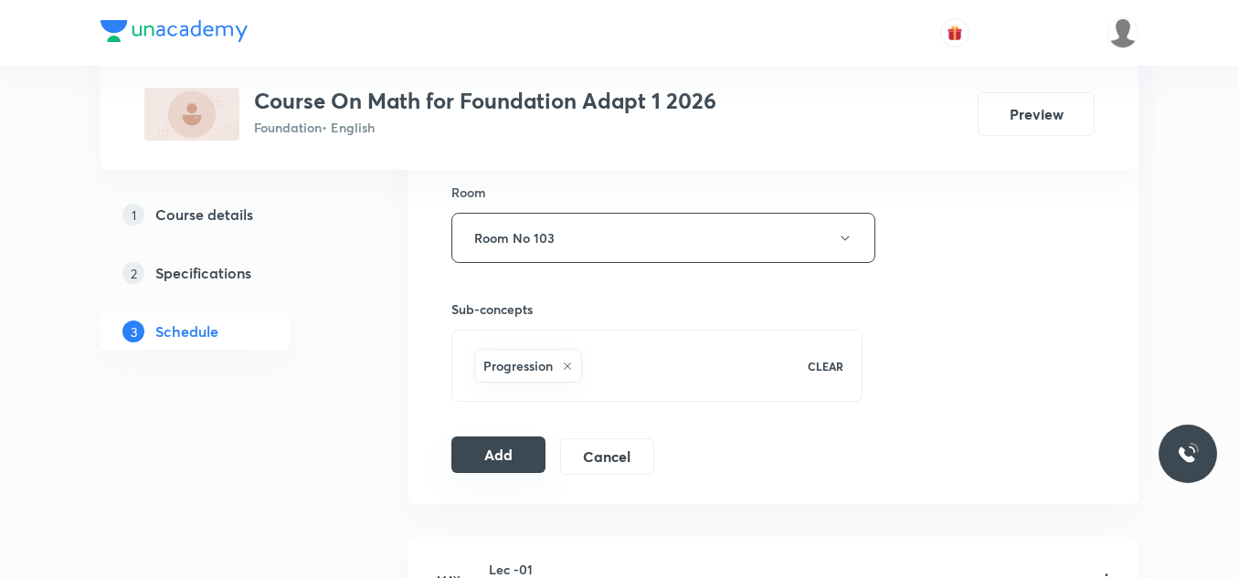
click at [490, 441] on button "Add" at bounding box center [498, 455] width 94 height 37
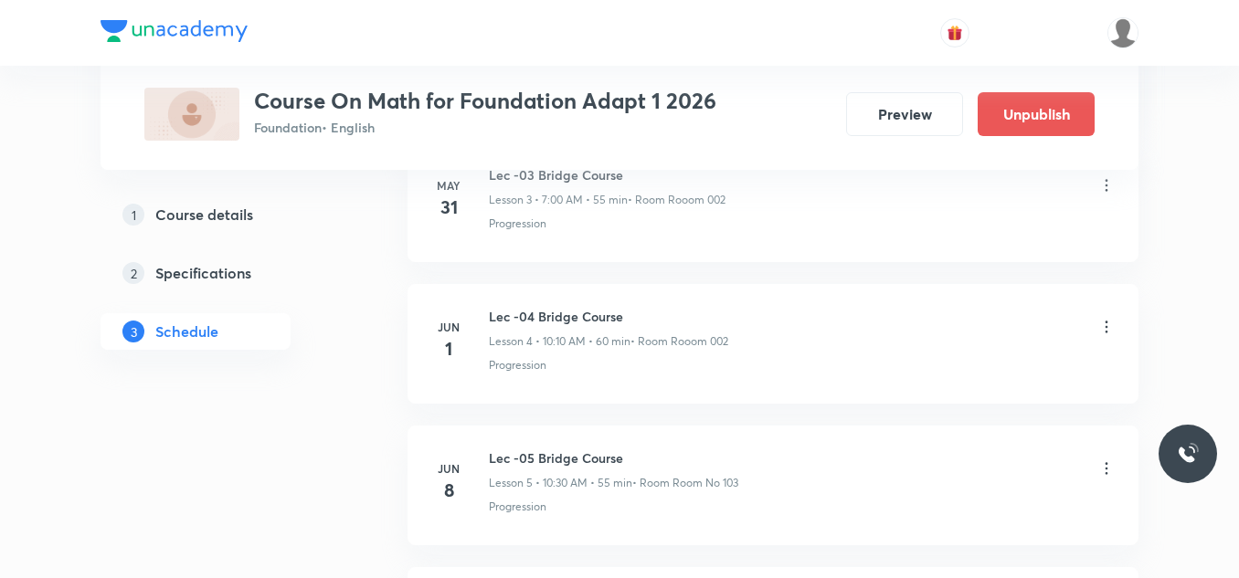
scroll to position [4720, 0]
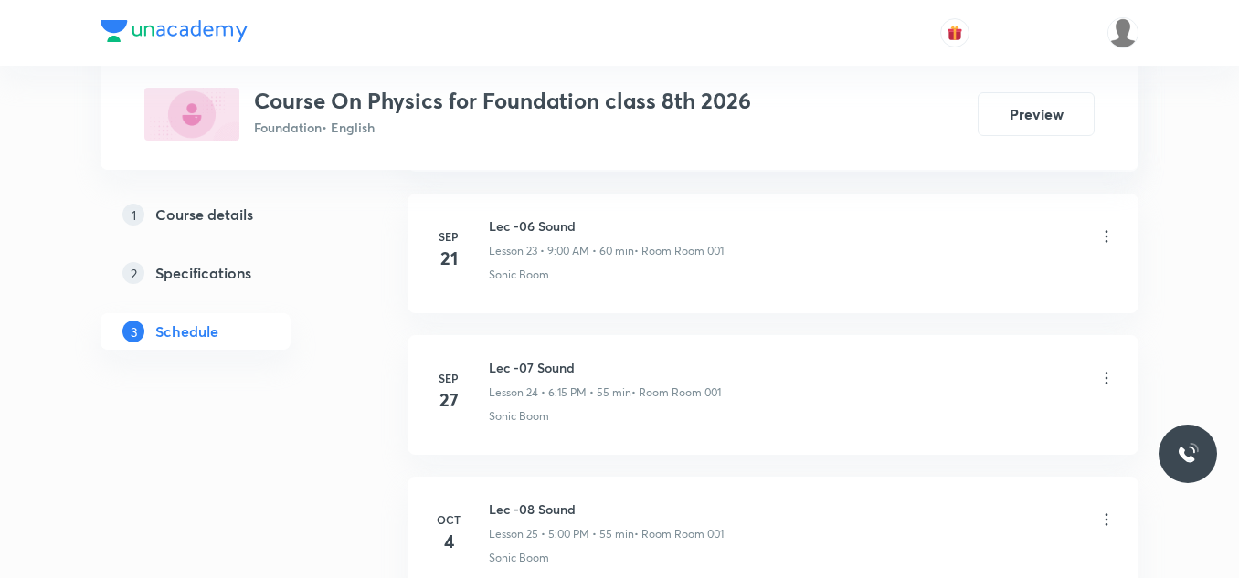
scroll to position [4427, 0]
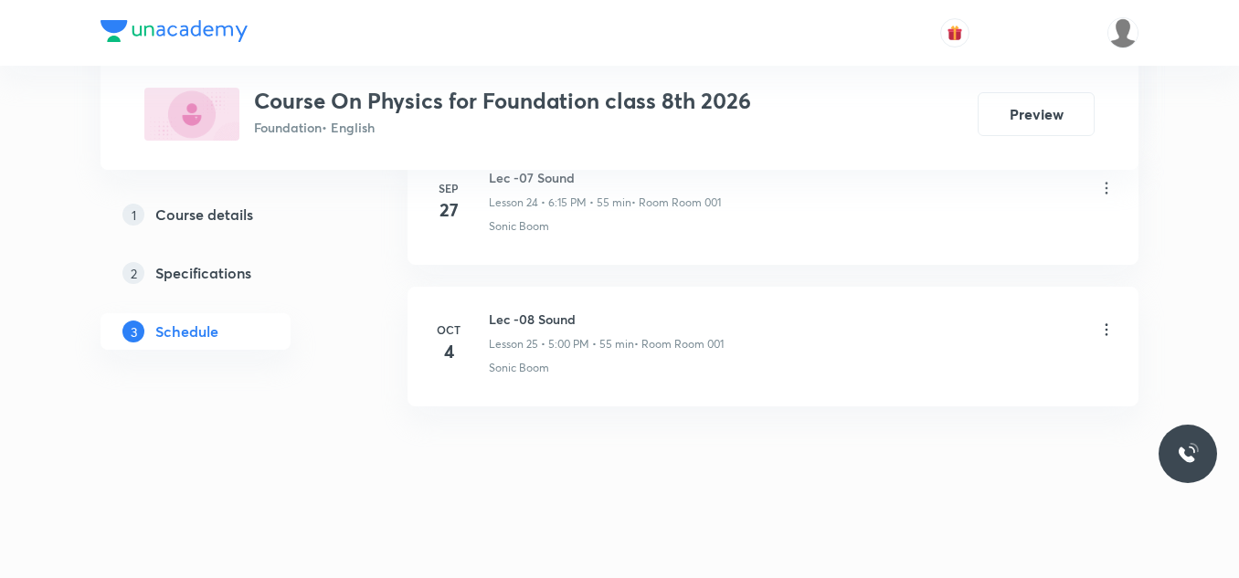
click at [540, 327] on h6 "Lec -08 Sound" at bounding box center [606, 319] width 235 height 19
copy h6 "Lec -08 Sound"
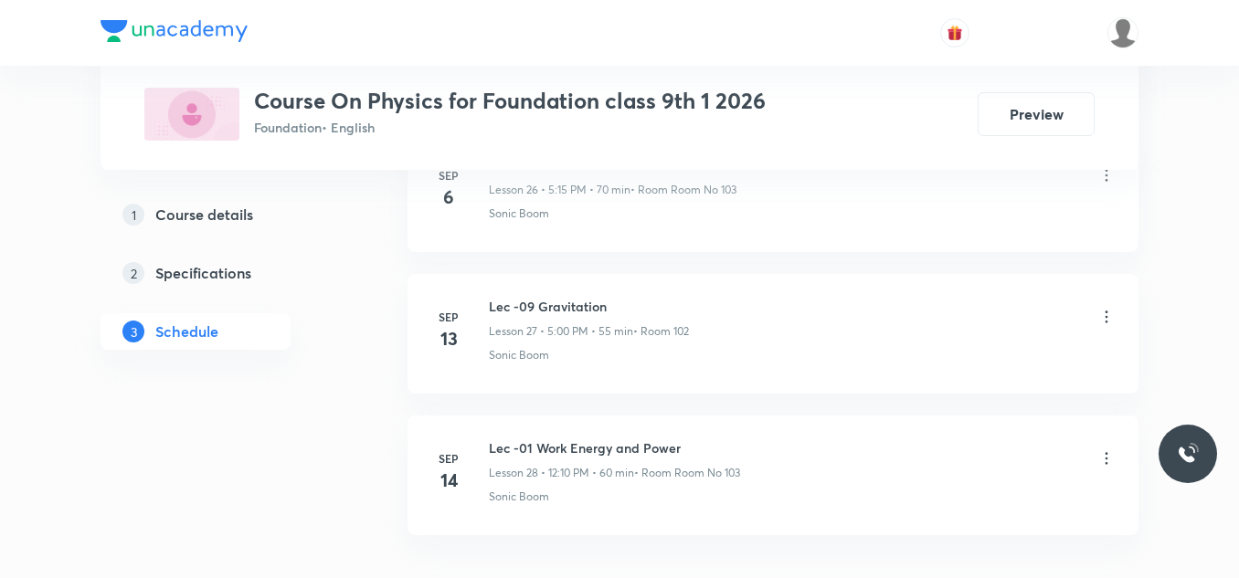
scroll to position [4852, 0]
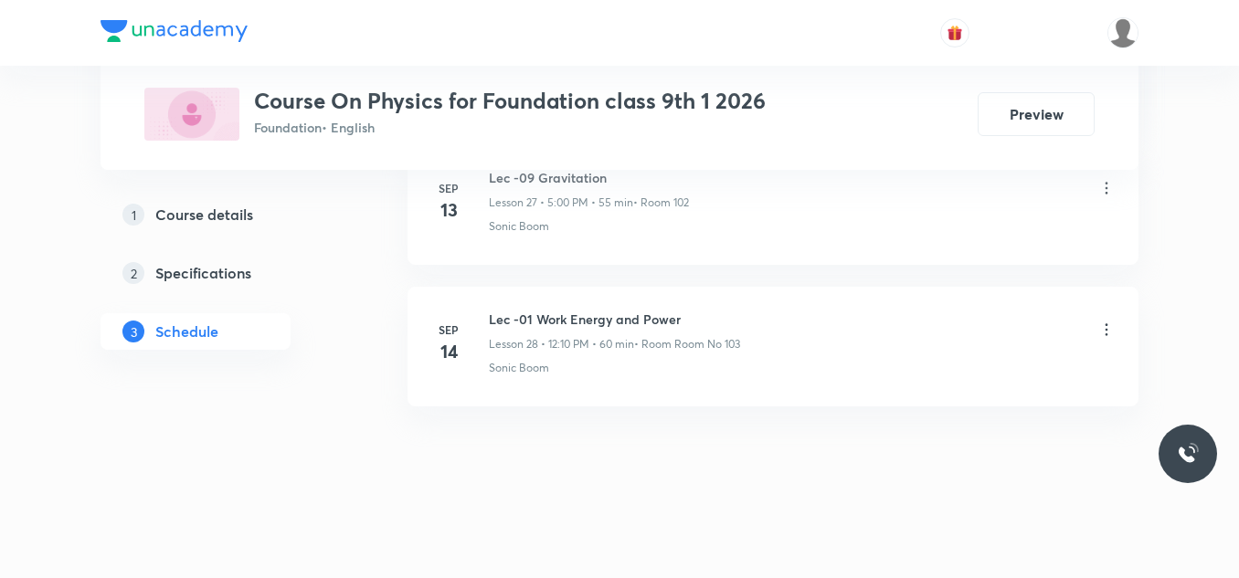
click at [585, 329] on div "Lec -01 Work Energy and Power Lesson 28 • 12:10 PM • 60 min • Room Room No 103" at bounding box center [614, 331] width 251 height 43
click at [586, 328] on h6 "Lec -01 Work Energy and Power" at bounding box center [614, 319] width 251 height 19
click at [593, 326] on h6 "Lec -01 Work Energy and Power" at bounding box center [614, 319] width 251 height 19
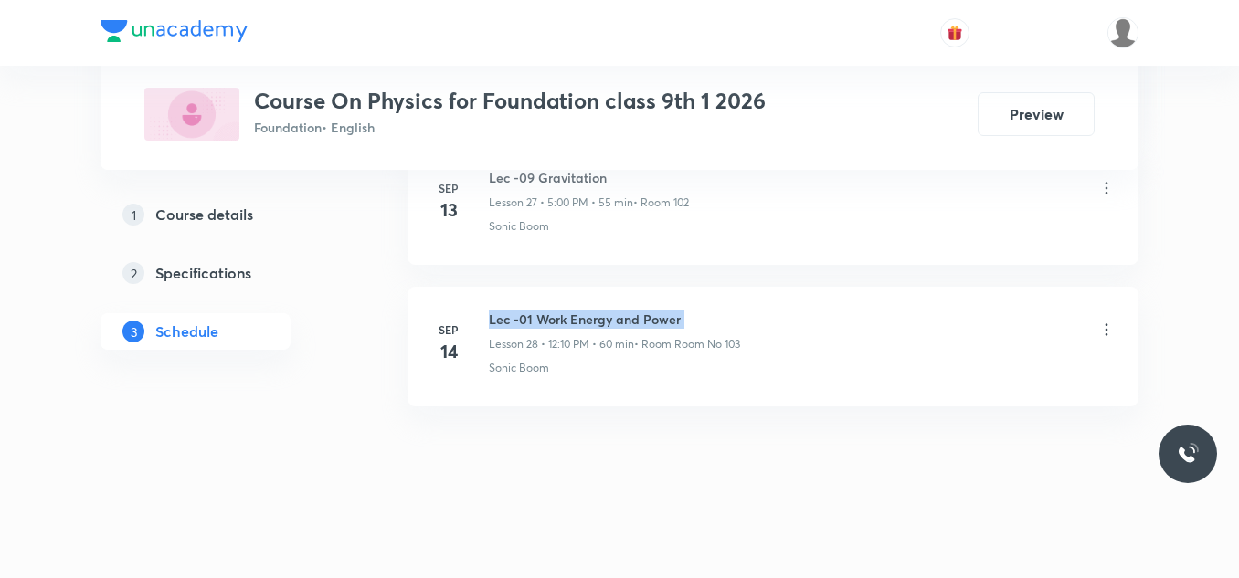
click at [593, 326] on h6 "Lec -01 Work Energy and Power" at bounding box center [614, 319] width 251 height 19
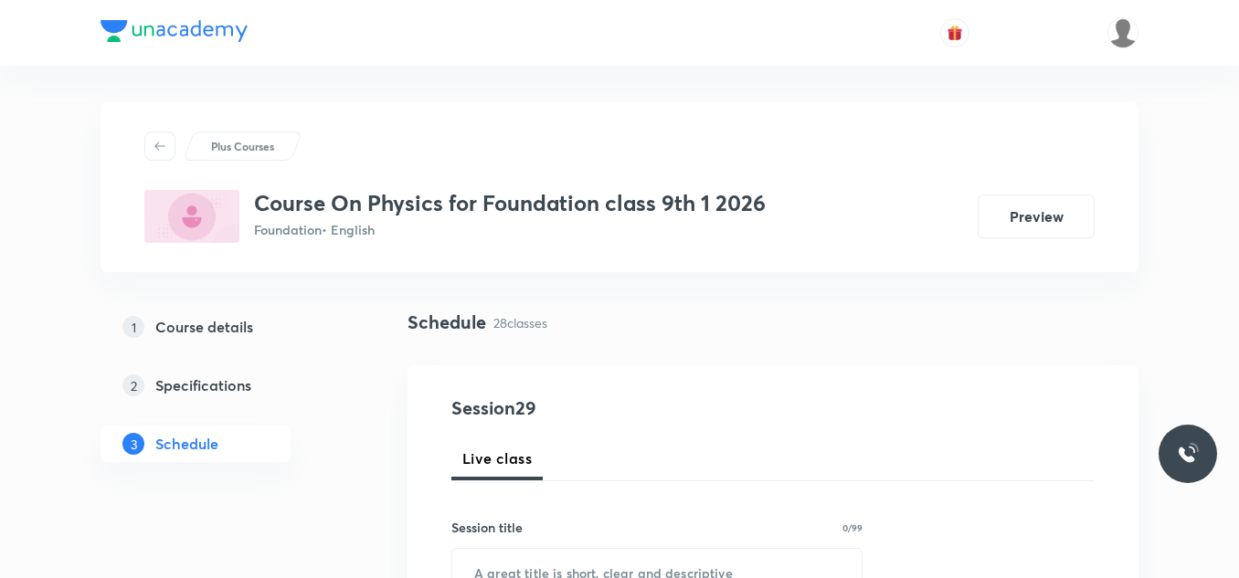
scroll to position [91, 0]
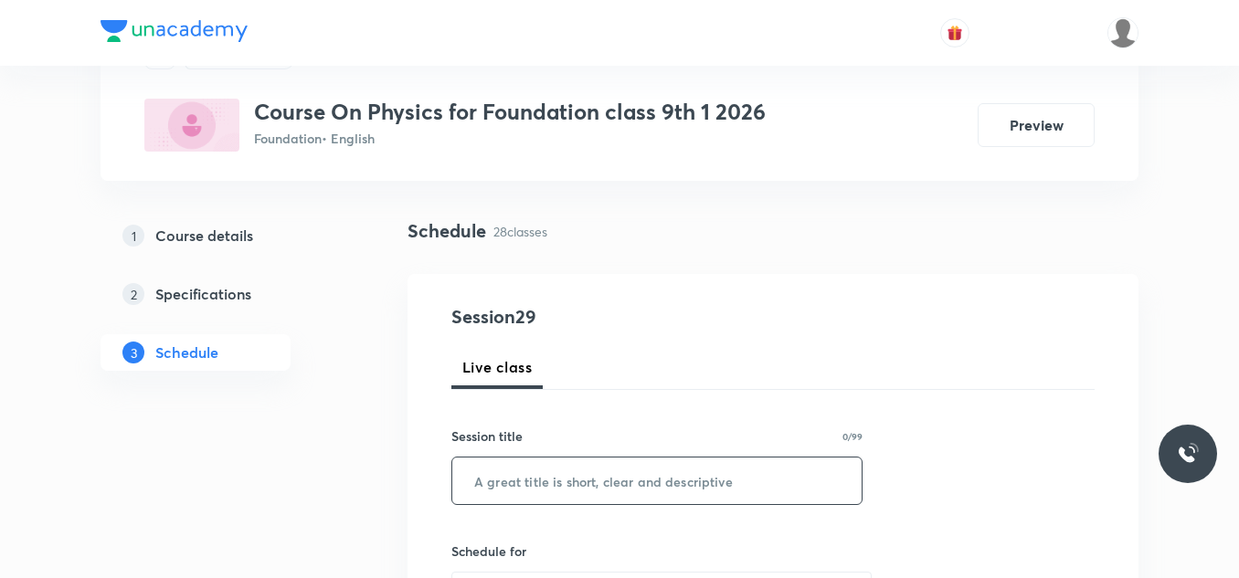
click at [543, 462] on input "text" at bounding box center [656, 481] width 409 height 47
paste input "Lec -01 Work Energy and Power"
click at [526, 483] on input "Lec -01 Work Energy and Power" at bounding box center [656, 481] width 409 height 47
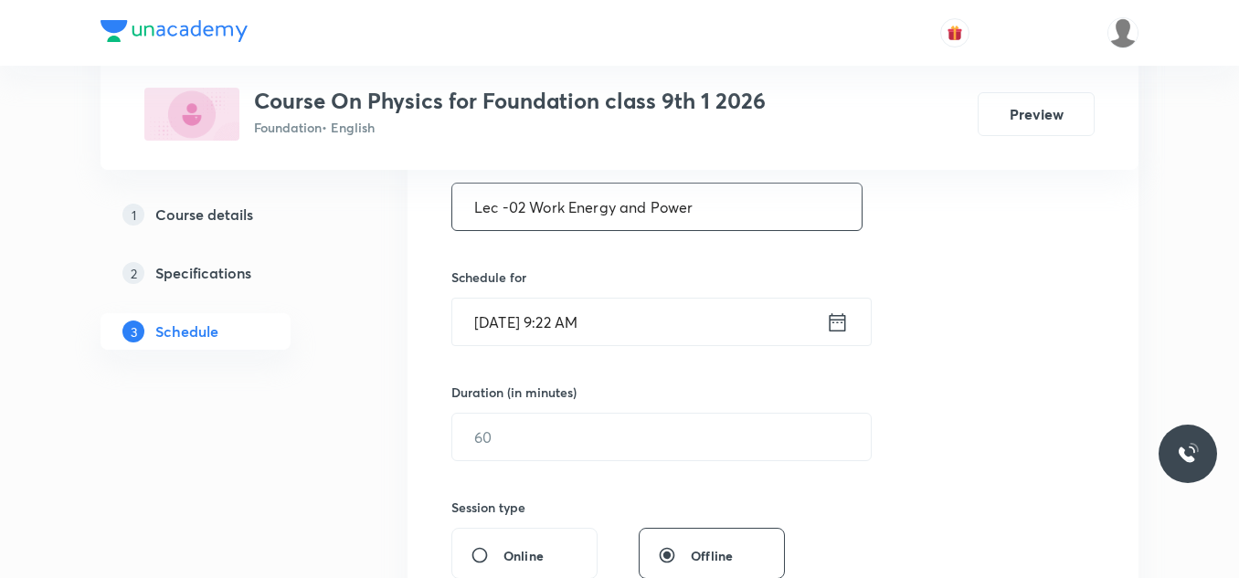
type input "Lec -02 Work Energy and Power"
click at [830, 324] on icon at bounding box center [838, 321] width 16 height 18
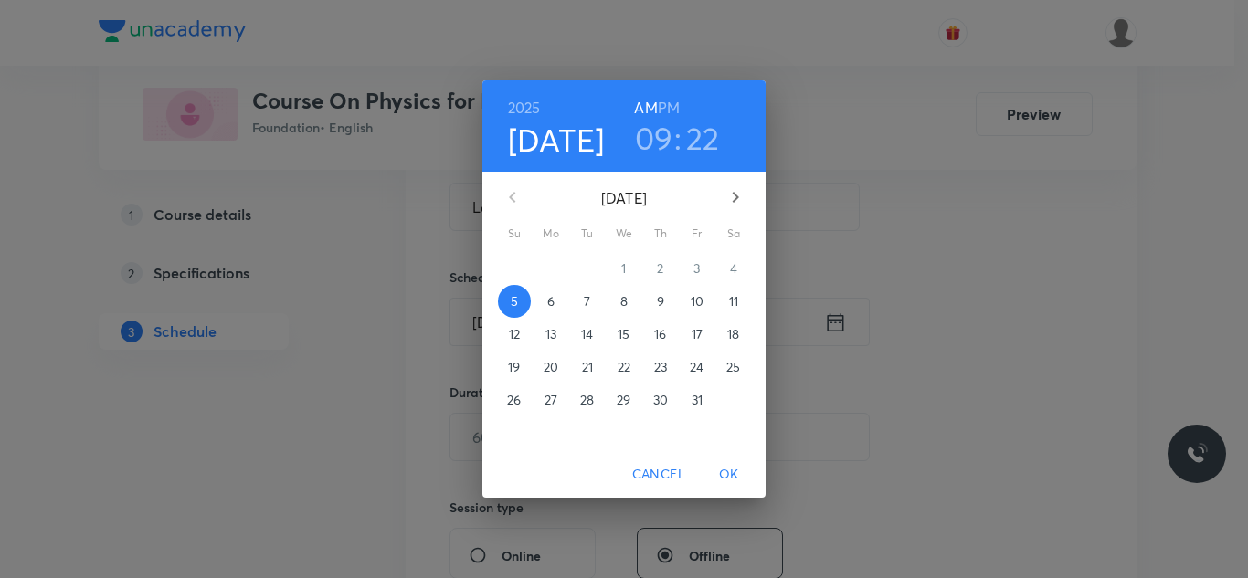
click at [662, 140] on h3 "09" at bounding box center [654, 138] width 38 height 38
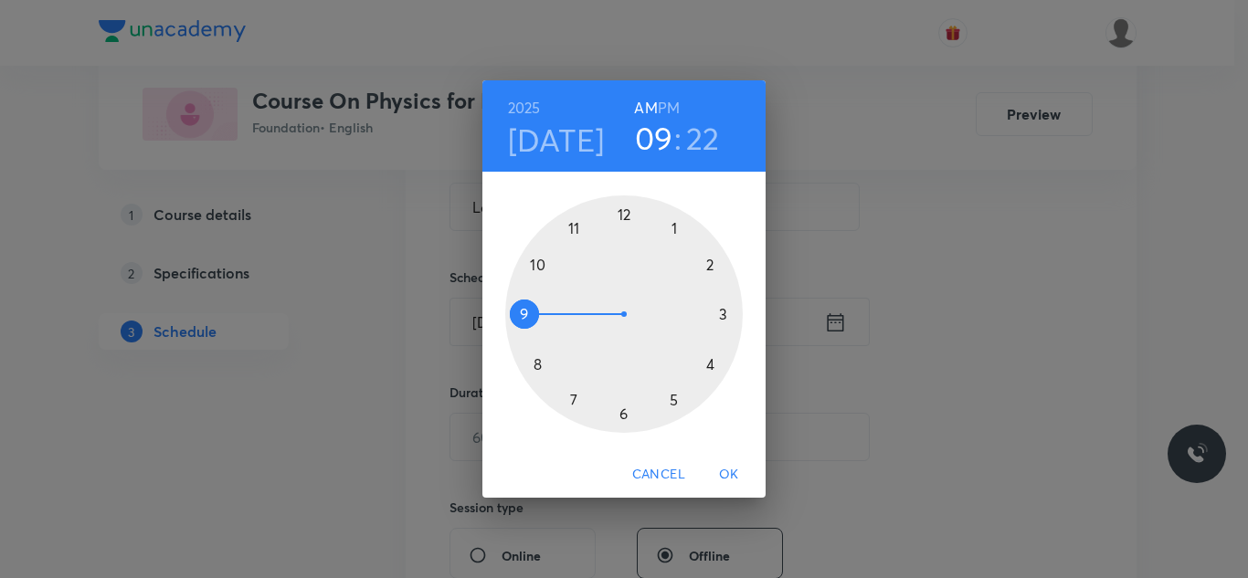
click at [622, 214] on div at bounding box center [624, 315] width 238 height 238
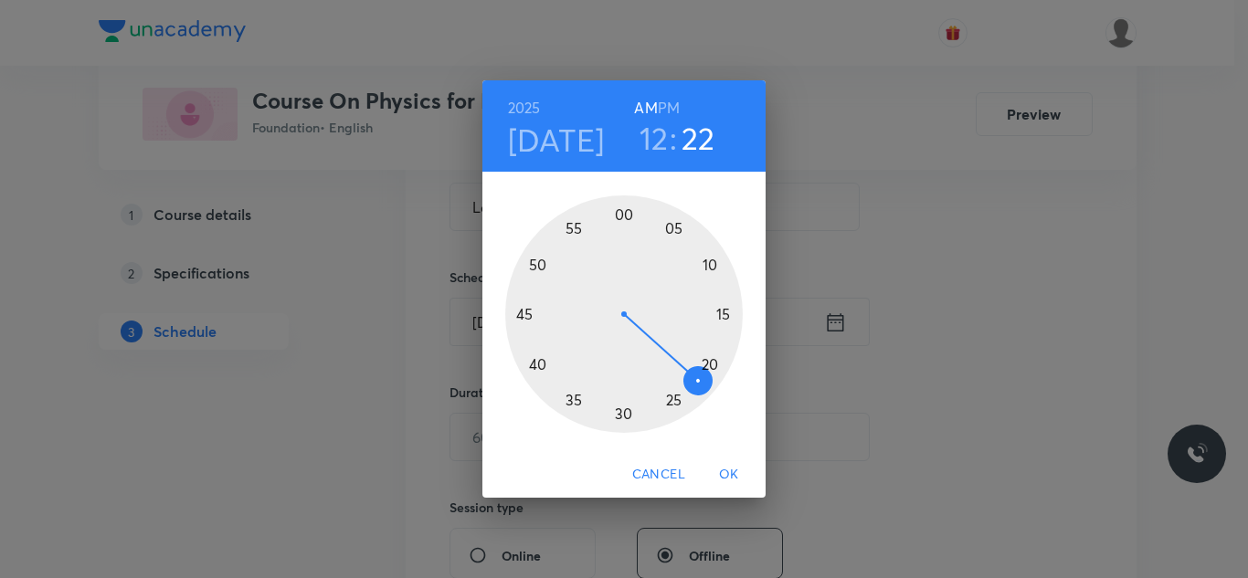
click at [541, 264] on div at bounding box center [624, 315] width 238 height 238
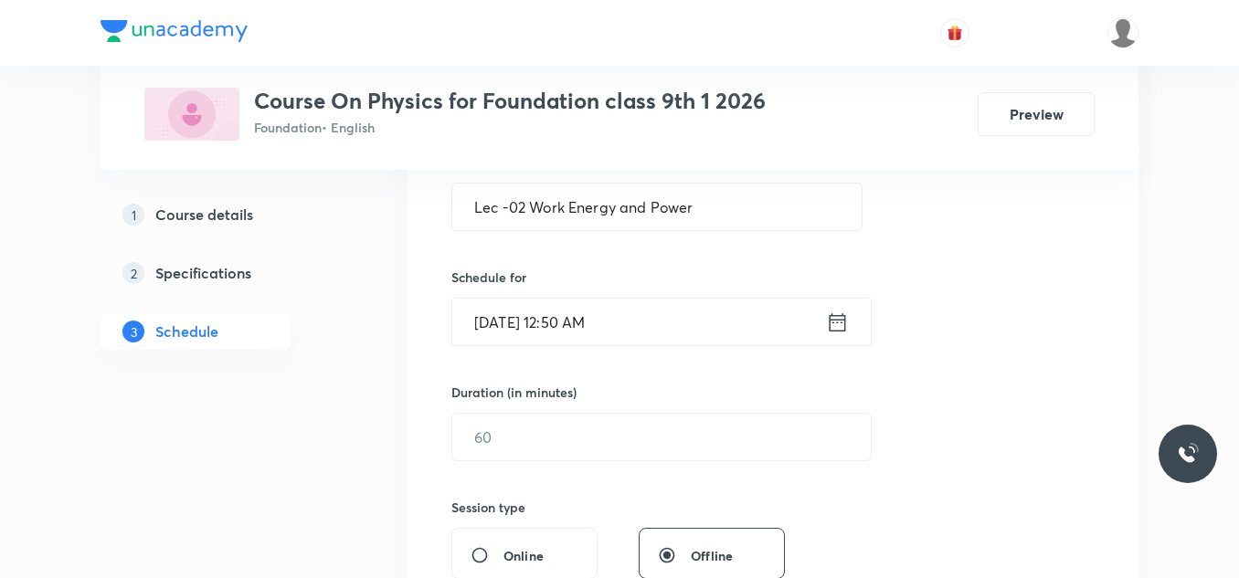
click at [826, 326] on icon at bounding box center [837, 323] width 23 height 26
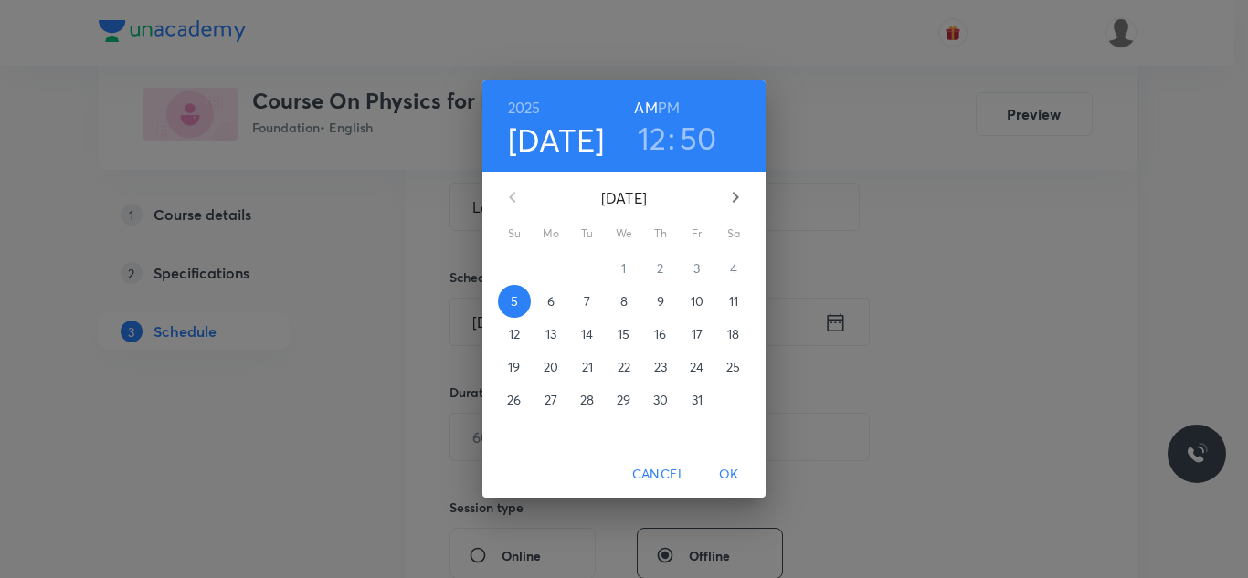
click at [675, 107] on h6 "PM" at bounding box center [669, 108] width 22 height 26
click at [733, 467] on span "OK" at bounding box center [729, 474] width 44 height 23
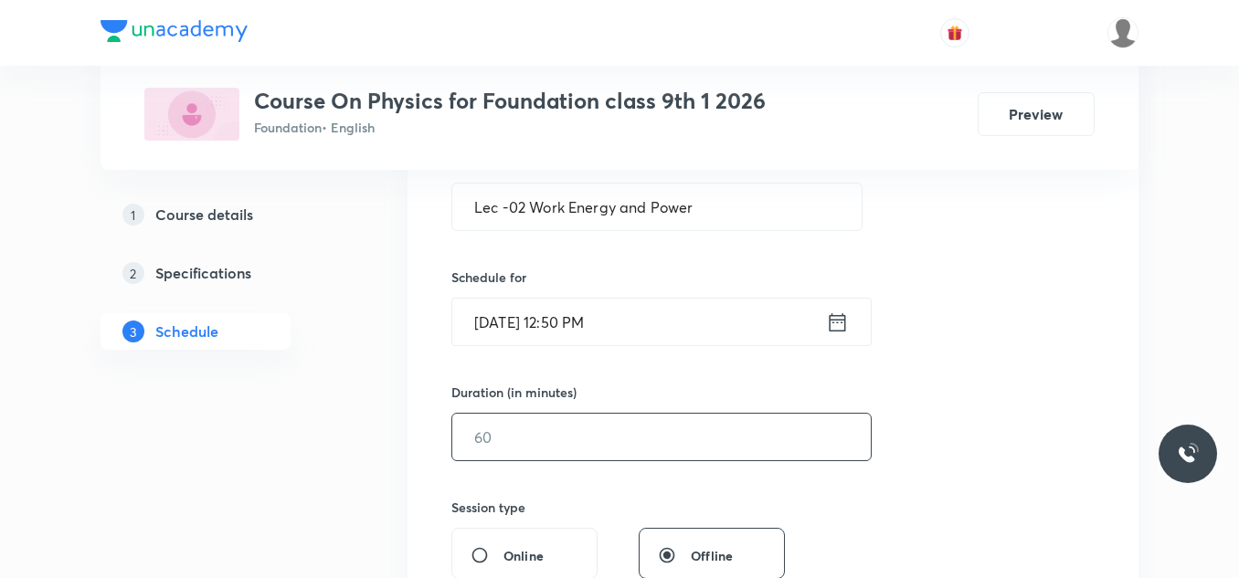
click at [618, 437] on input "text" at bounding box center [661, 437] width 418 height 47
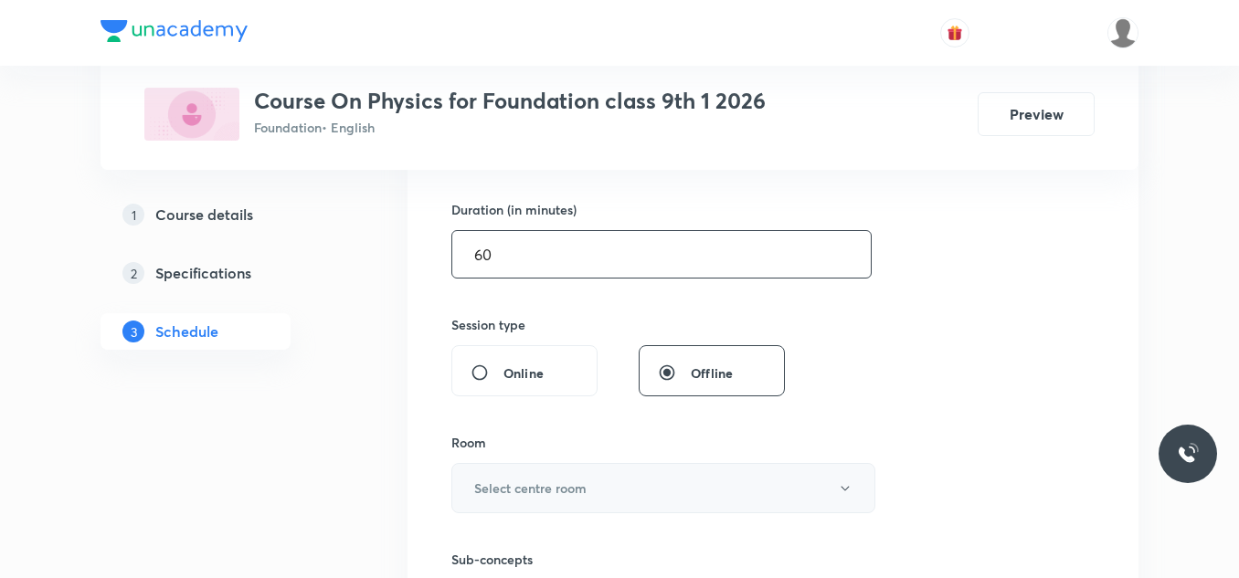
type input "60"
click at [586, 474] on button "Select centre room" at bounding box center [663, 488] width 424 height 50
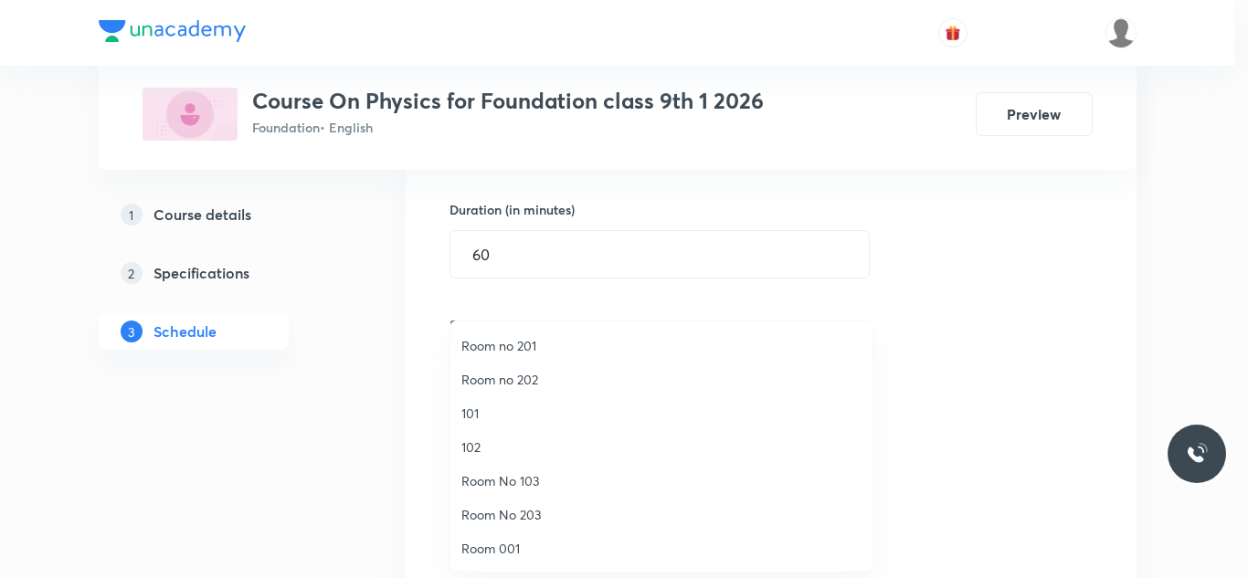
click at [544, 478] on span "Room No 103" at bounding box center [661, 480] width 400 height 19
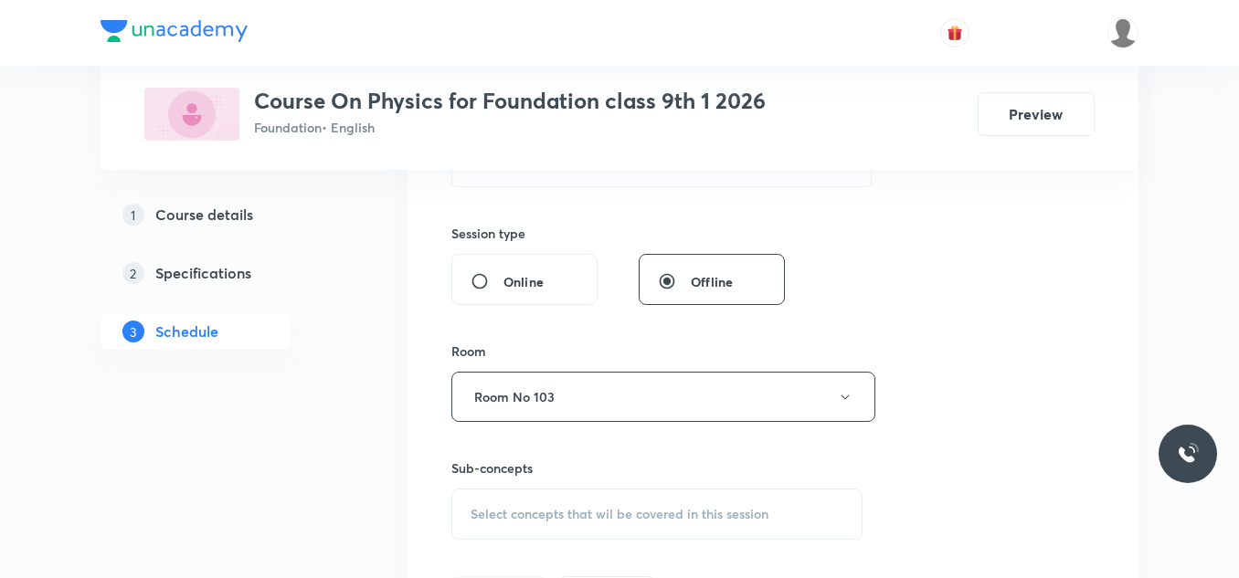
scroll to position [822, 0]
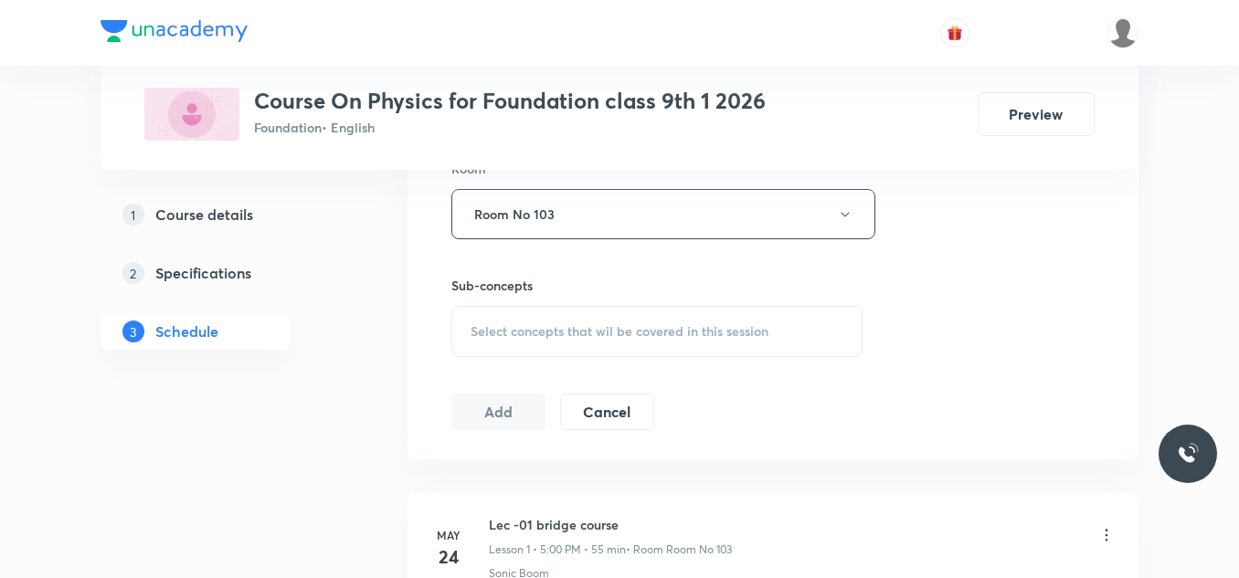
click at [604, 329] on span "Select concepts that wil be covered in this session" at bounding box center [620, 331] width 298 height 15
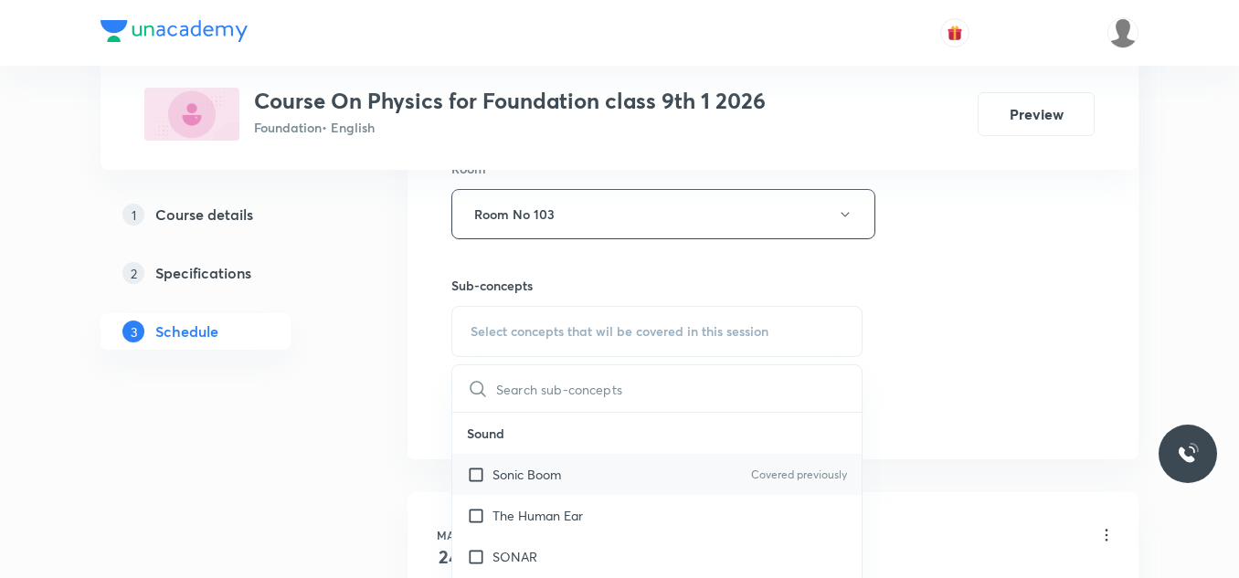
click at [513, 476] on p "Sonic Boom" at bounding box center [527, 474] width 69 height 19
checkbox input "true"
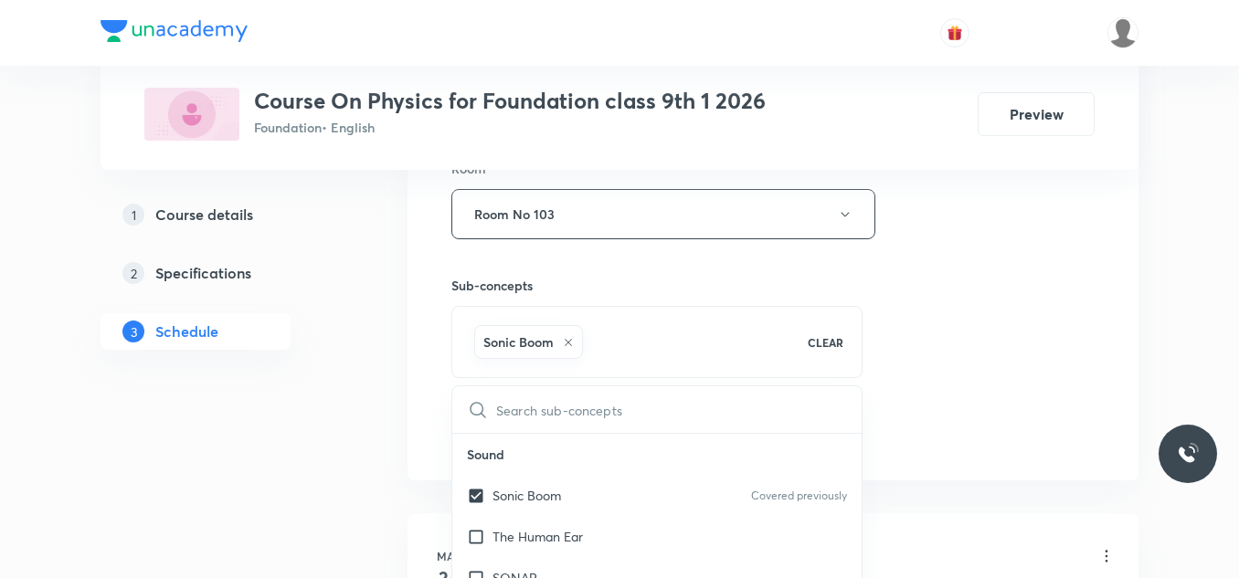
click at [1007, 306] on div "Session 29 Live class Session title 29/99 Lec -02 Work Energy and Power ​ Sched…" at bounding box center [772, 11] width 643 height 879
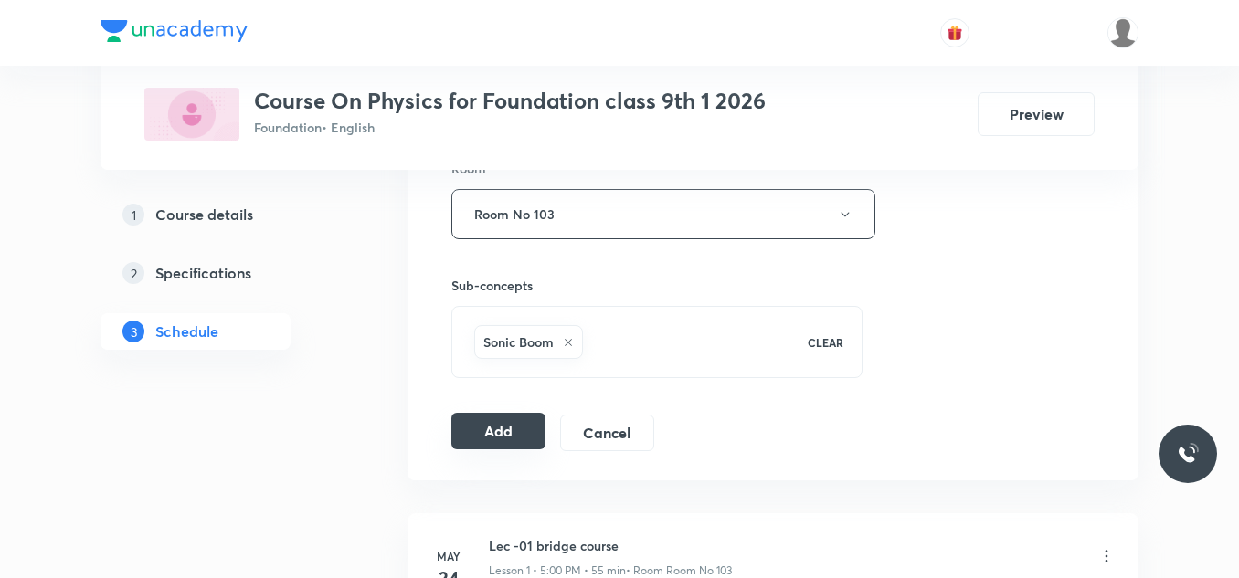
click at [505, 430] on button "Add" at bounding box center [498, 431] width 94 height 37
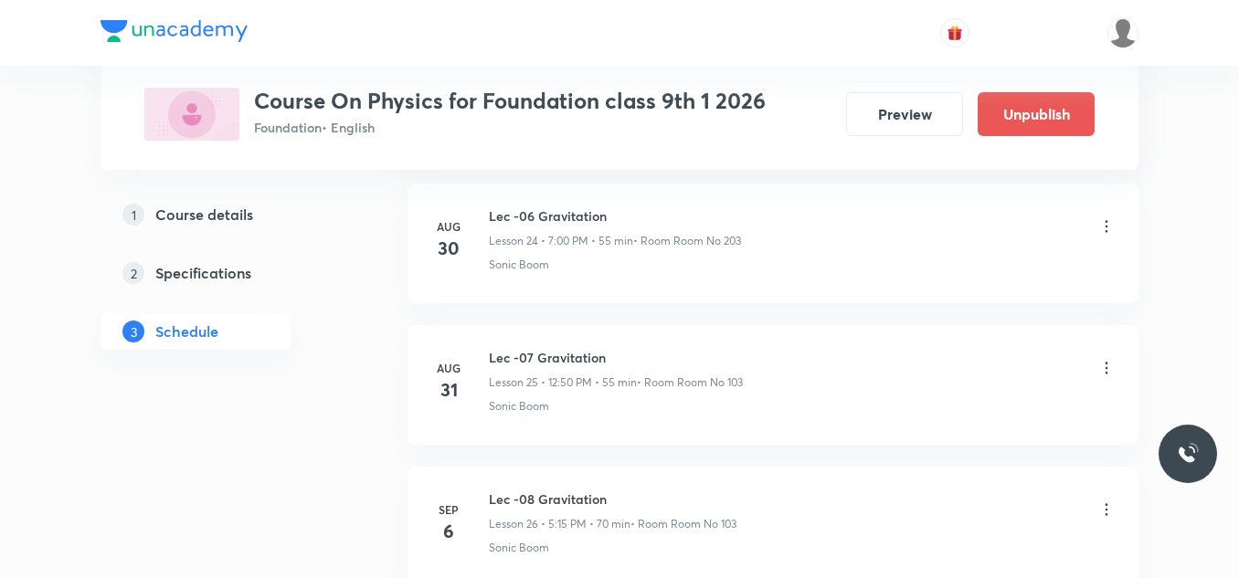
scroll to position [4154, 0]
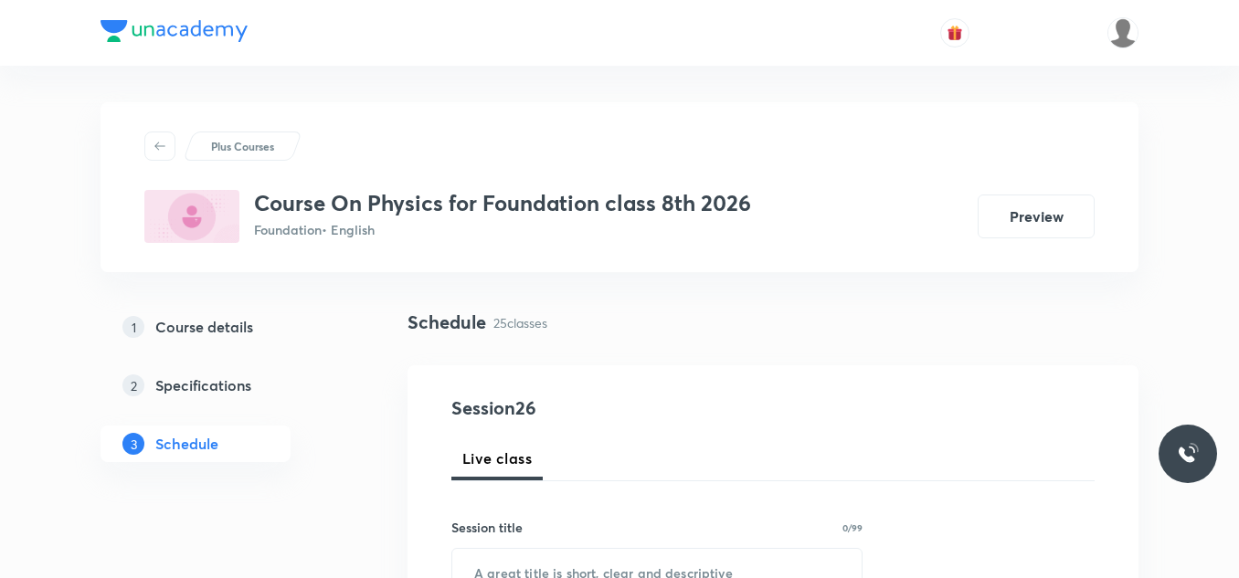
scroll to position [4427, 0]
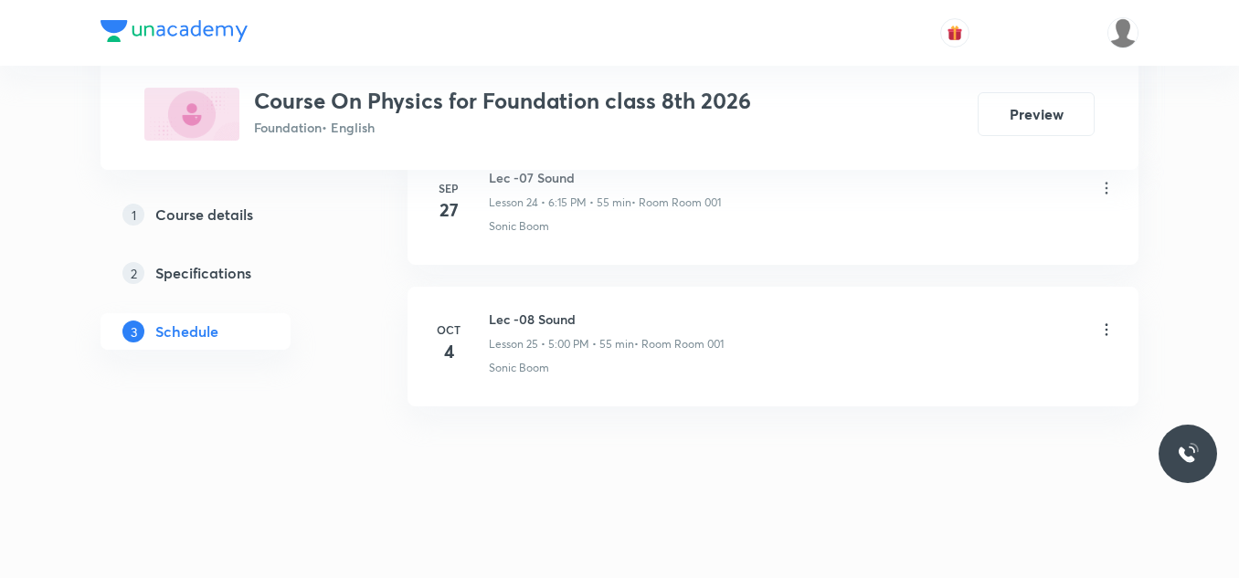
click at [524, 316] on h6 "Lec -08 Sound" at bounding box center [606, 319] width 235 height 19
copy h6 "Lec -08 Sound"
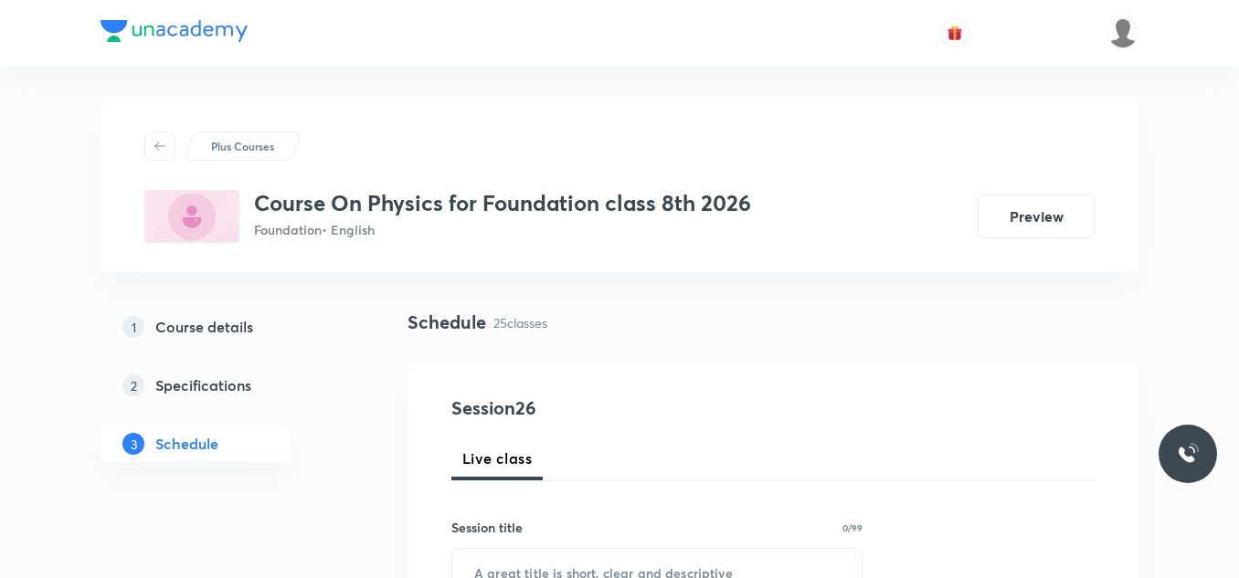
scroll to position [91, 0]
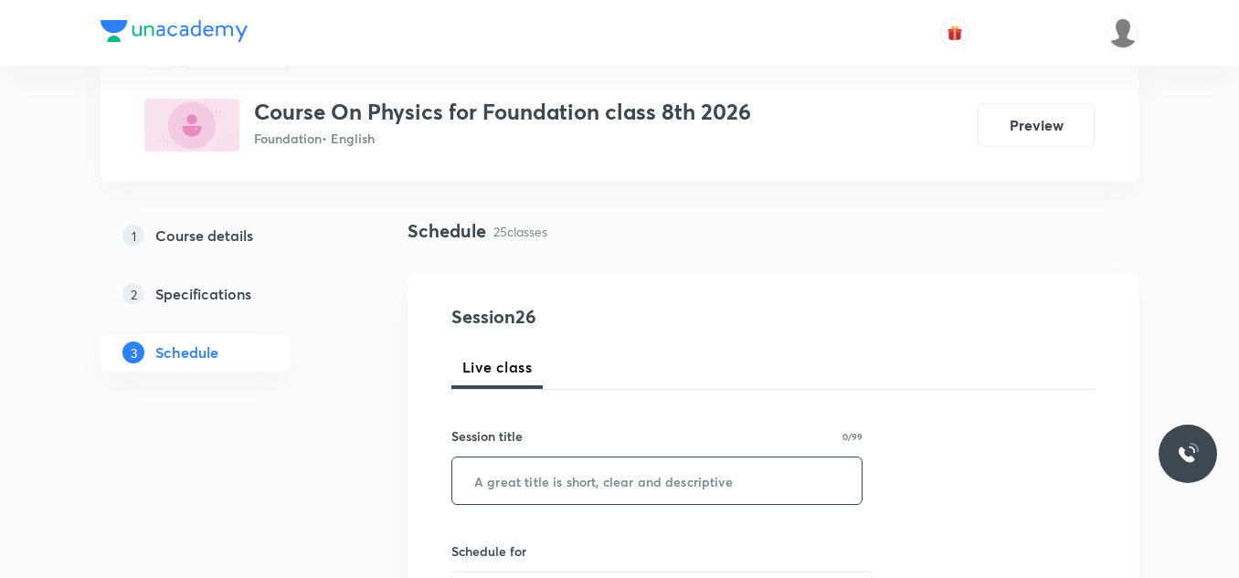
click at [541, 474] on input "text" at bounding box center [656, 481] width 409 height 47
paste input "Lec -08 Sound"
click at [526, 479] on input "Lec -08 Sound" at bounding box center [656, 481] width 409 height 47
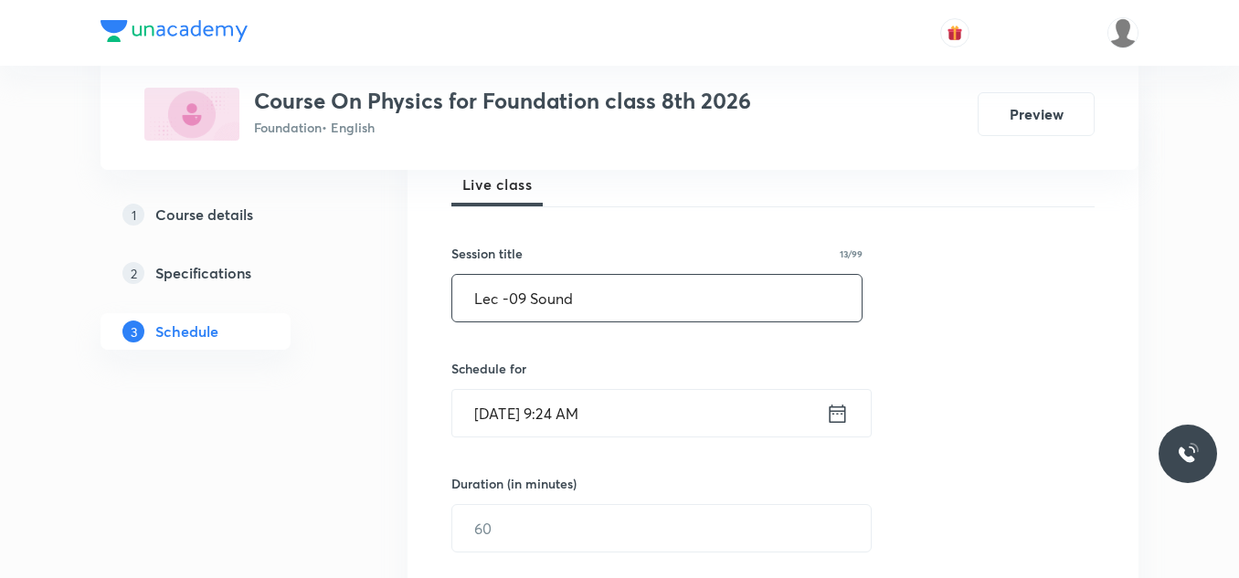
scroll to position [365, 0]
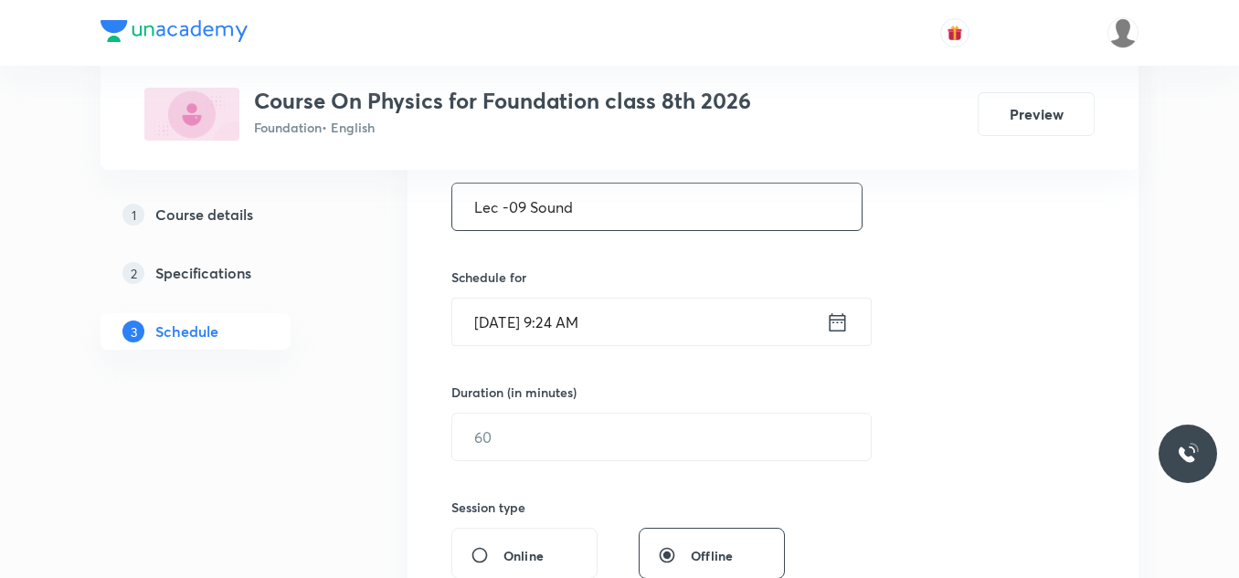
type input "Lec -09 Sound"
click at [834, 329] on icon at bounding box center [837, 323] width 23 height 26
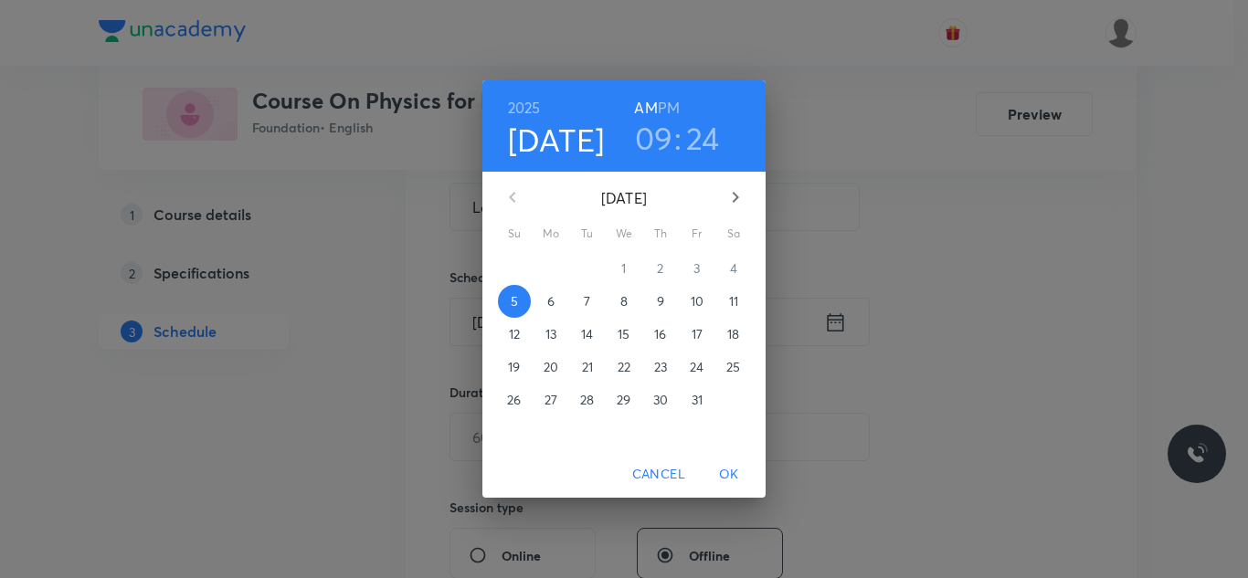
click at [660, 141] on h3 "09" at bounding box center [654, 138] width 38 height 38
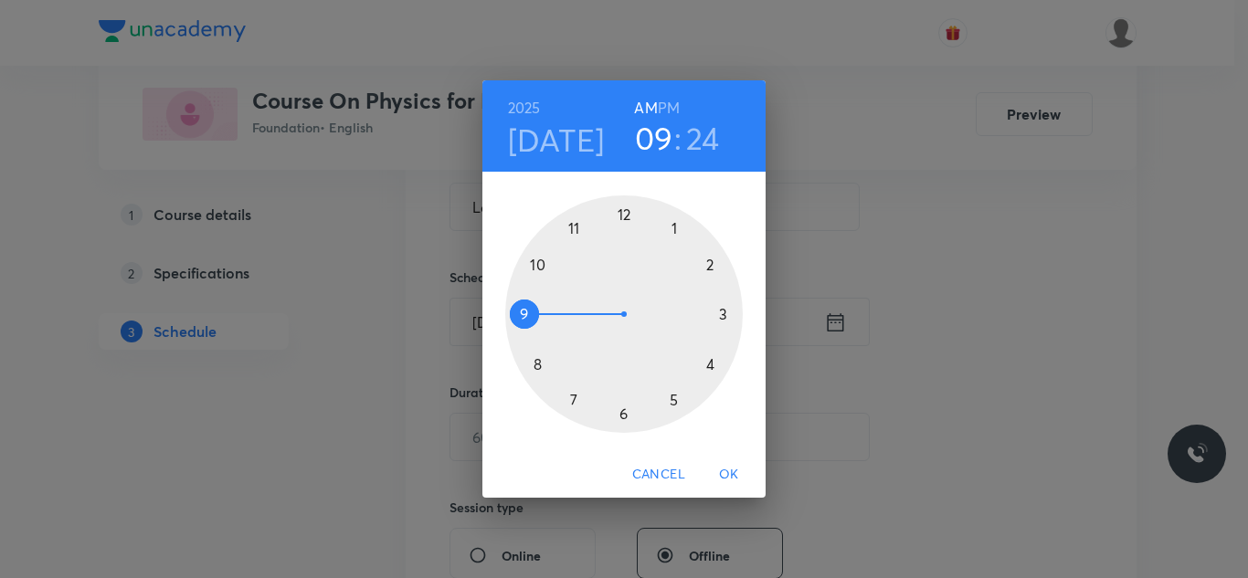
click at [543, 263] on div at bounding box center [624, 315] width 238 height 238
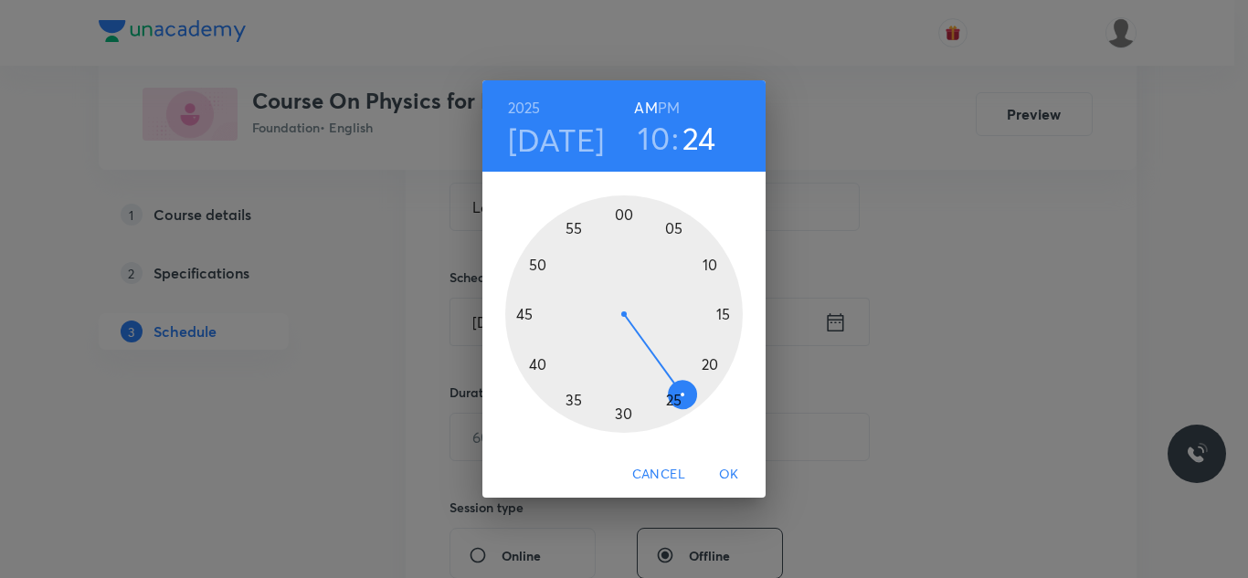
click at [712, 262] on div at bounding box center [624, 315] width 238 height 238
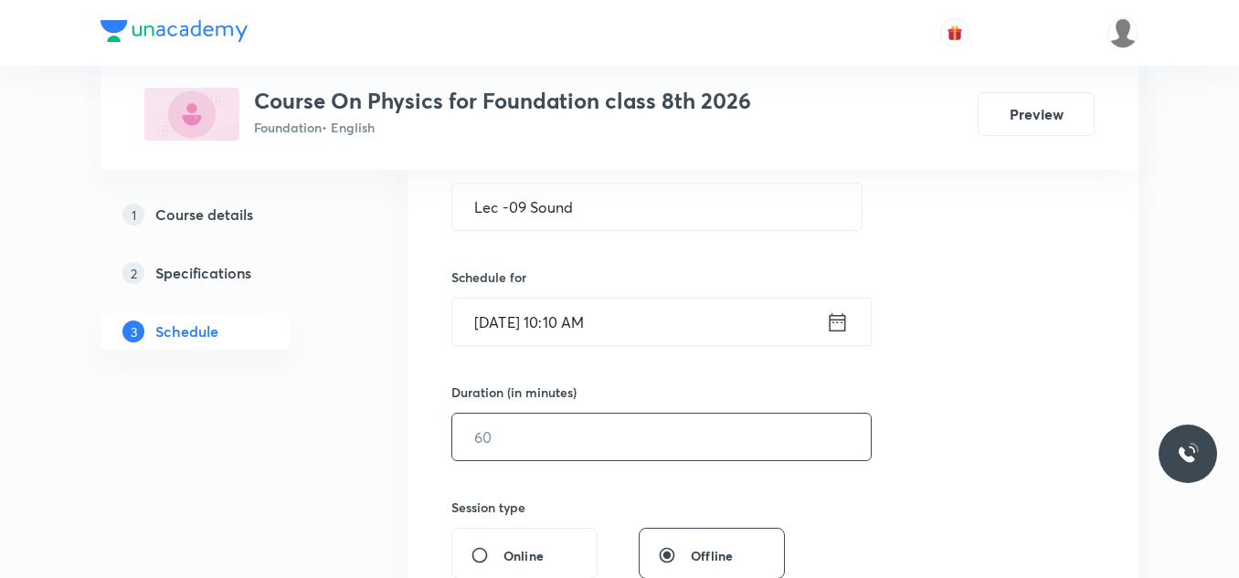
click at [577, 450] on input "text" at bounding box center [661, 437] width 418 height 47
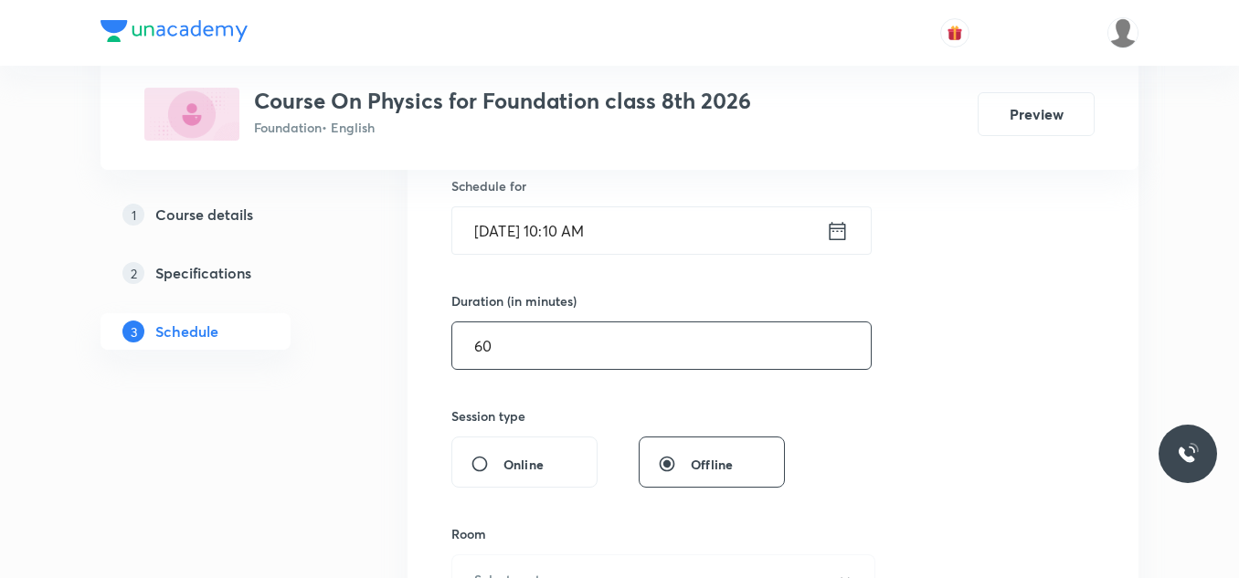
scroll to position [731, 0]
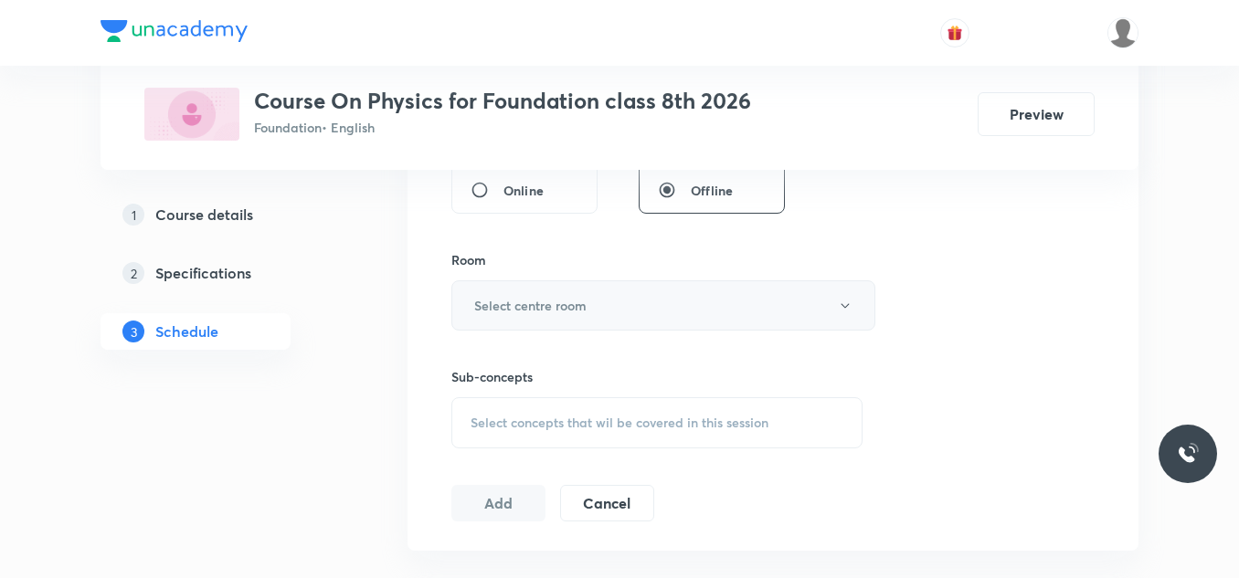
type input "60"
click at [591, 319] on button "Select centre room" at bounding box center [663, 306] width 424 height 50
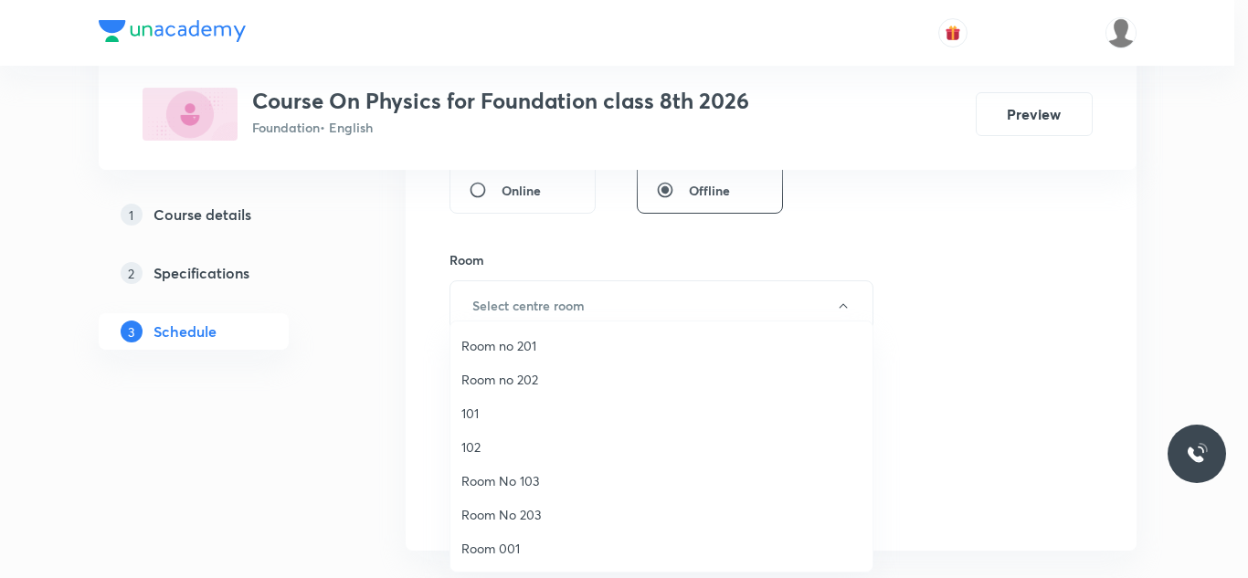
click at [537, 547] on span "Room 001" at bounding box center [661, 548] width 400 height 19
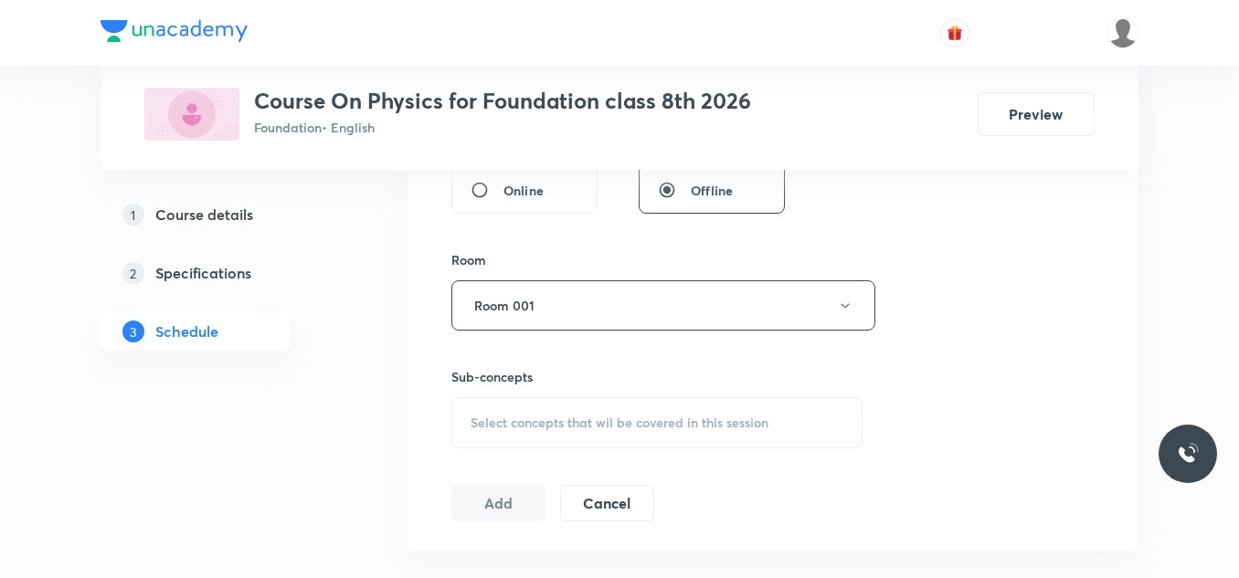
click at [425, 441] on div "Session 26 Live class Session title 13/99 Lec -09 Sound ​ Schedule for [DATE] 1…" at bounding box center [773, 93] width 731 height 916
click at [509, 420] on span "Select concepts that wil be covered in this session" at bounding box center [620, 423] width 298 height 15
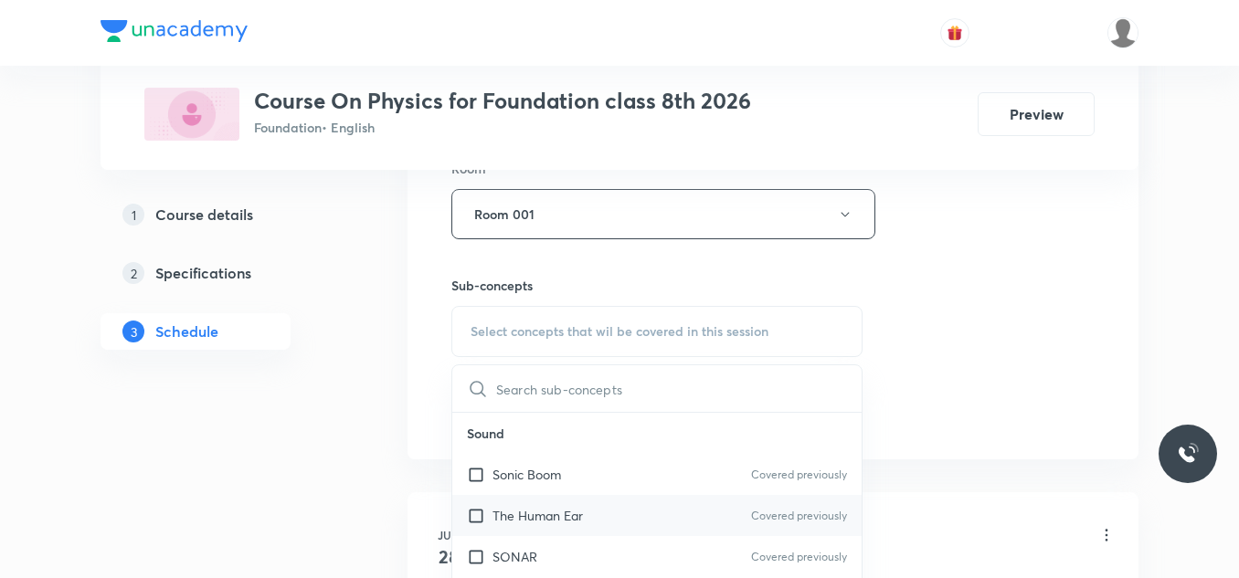
scroll to position [914, 0]
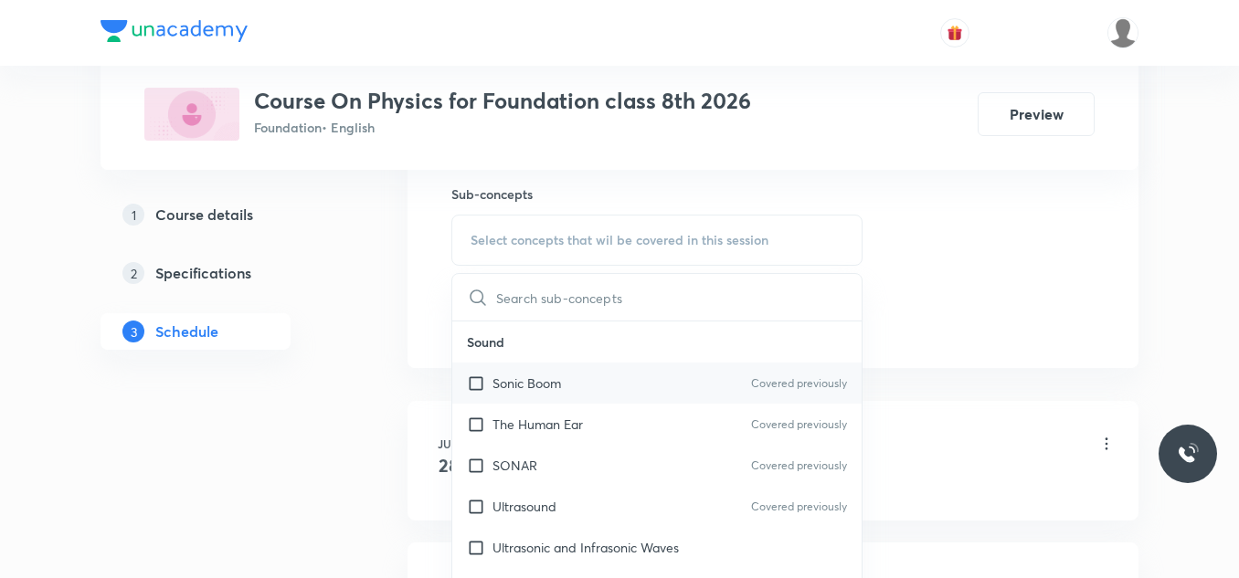
click at [586, 394] on div "Sonic Boom Covered previously" at bounding box center [656, 383] width 409 height 41
checkbox input "true"
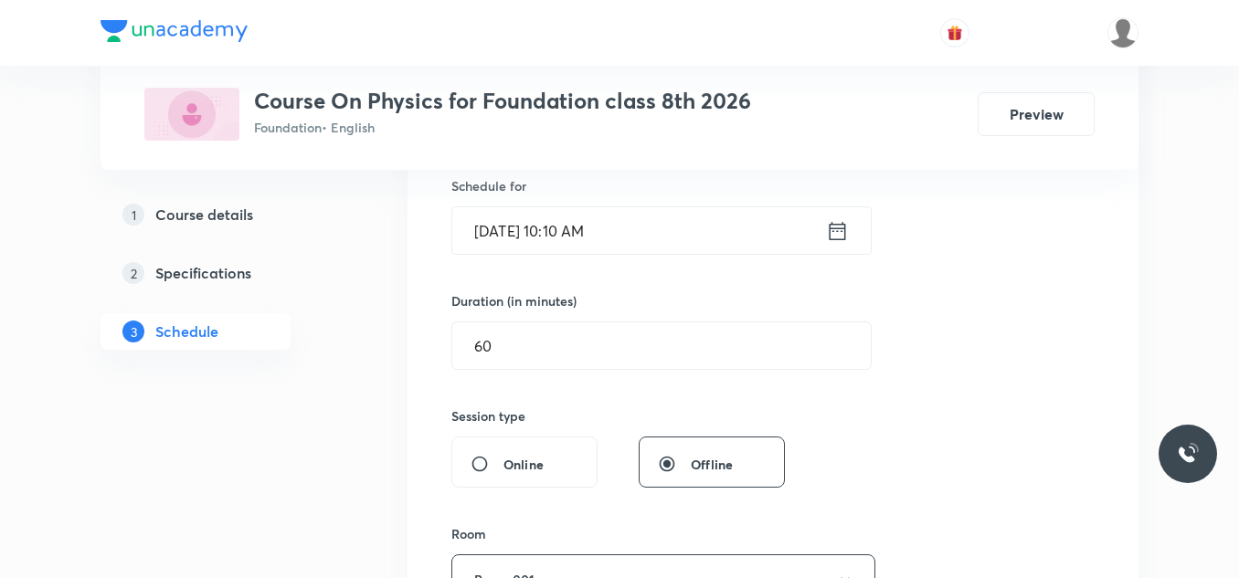
scroll to position [731, 0]
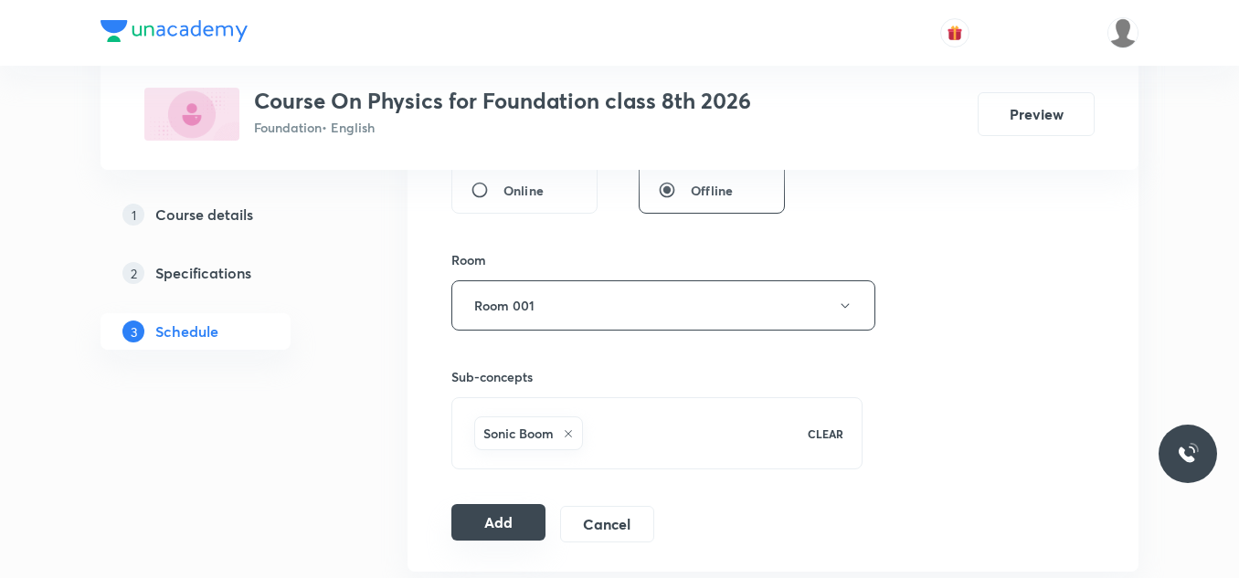
click at [521, 525] on button "Add" at bounding box center [498, 522] width 94 height 37
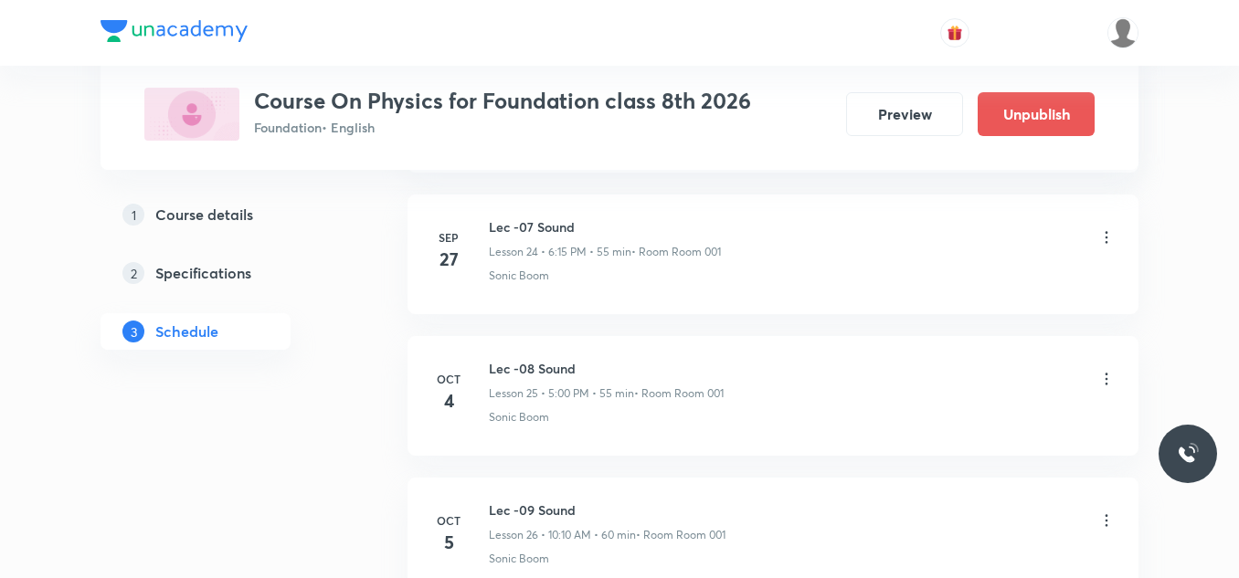
scroll to position [3729, 0]
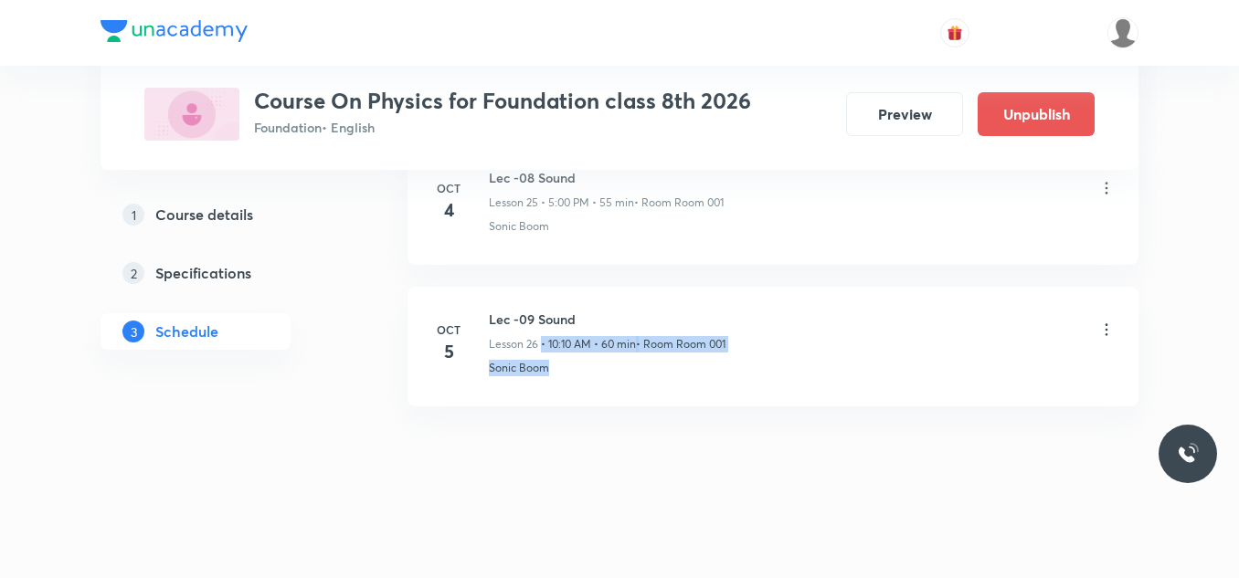
drag, startPoint x: 541, startPoint y: 345, endPoint x: 629, endPoint y: 353, distance: 88.0
click at [629, 353] on div "Lec -09 Sound Lesson 26 • 10:10 AM • 60 min • Room Room 001 Sonic Boom" at bounding box center [802, 343] width 627 height 67
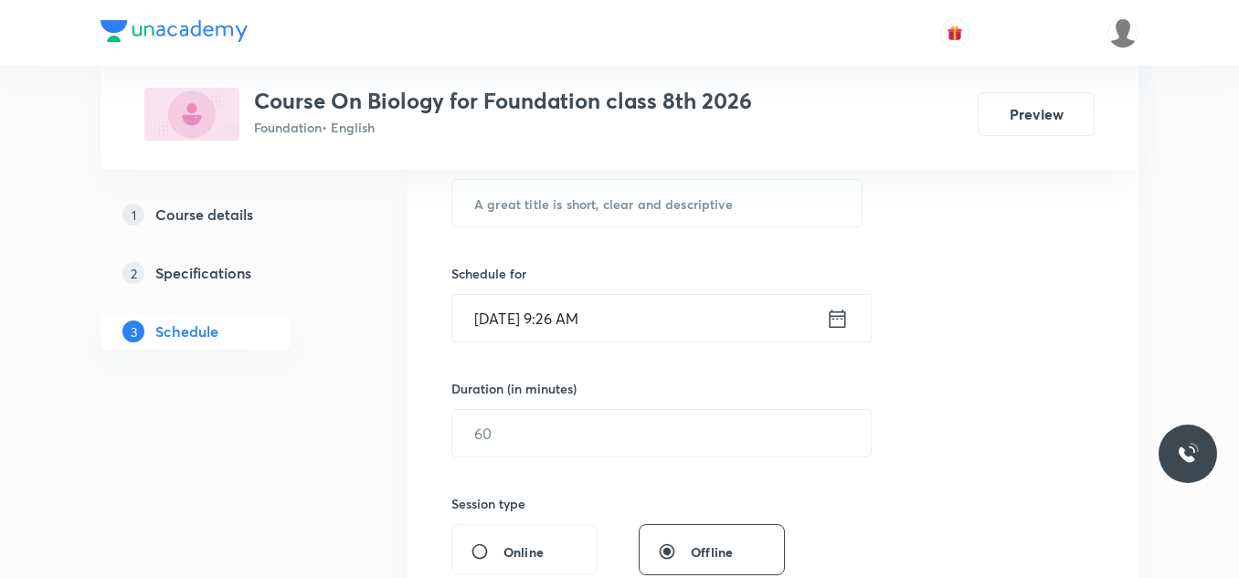
scroll to position [345, 0]
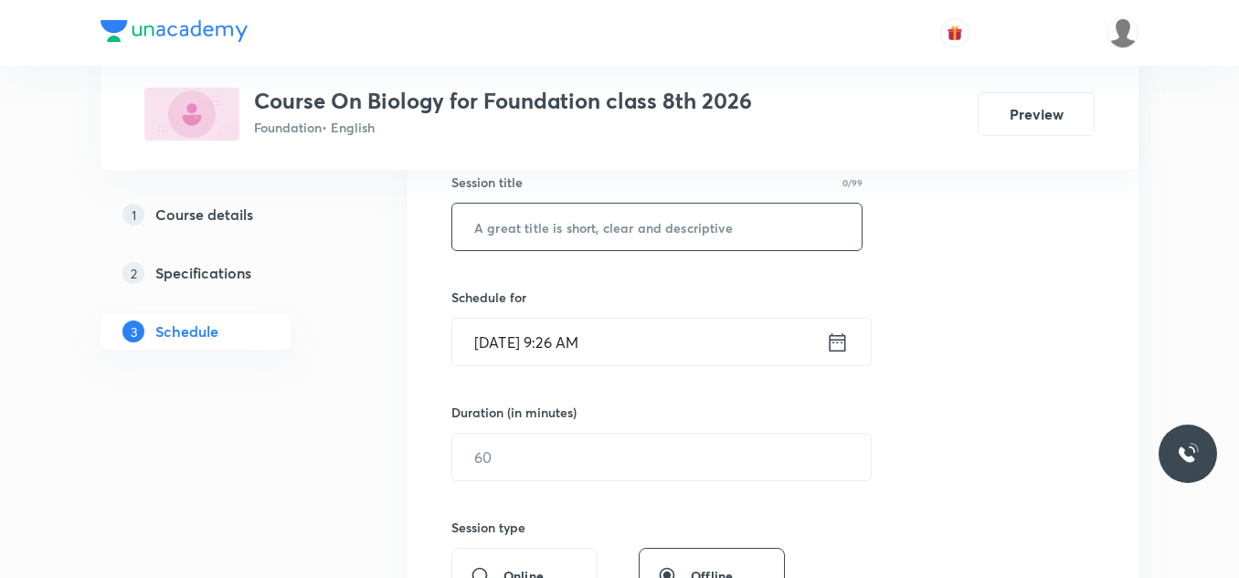
click at [612, 238] on input "text" at bounding box center [656, 227] width 409 height 47
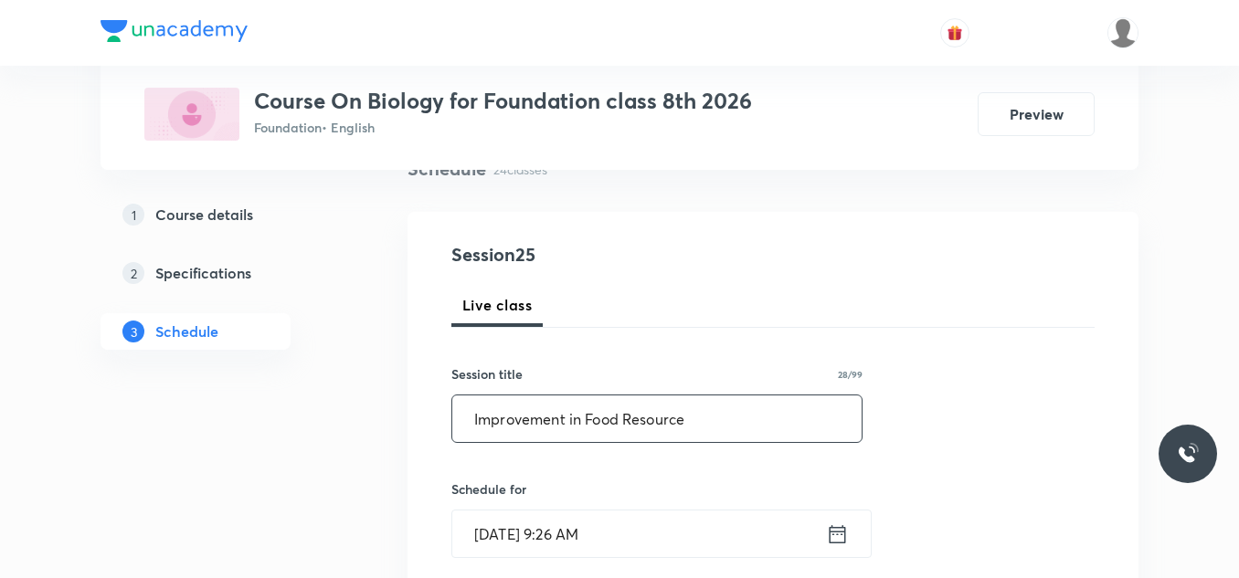
scroll to position [245, 0]
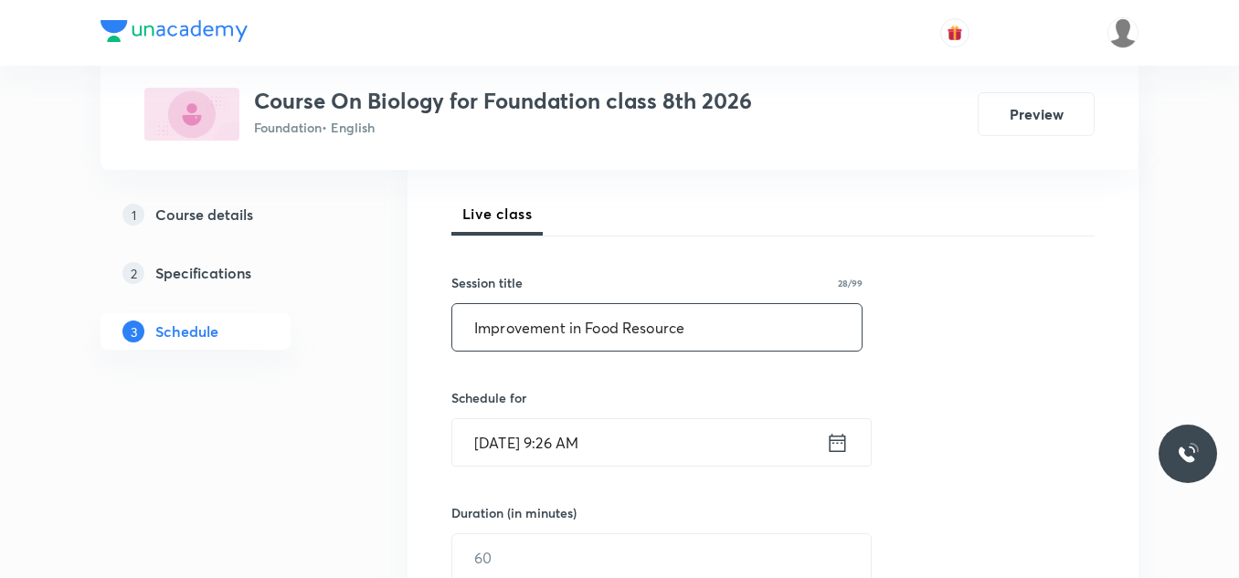
click at [473, 331] on input "Improvement in Food Resource" at bounding box center [656, 327] width 409 height 47
type input "Lec-03 Improvement in Food Resource"
click at [943, 216] on div "Live class" at bounding box center [772, 214] width 643 height 44
click at [831, 440] on icon at bounding box center [838, 442] width 16 height 18
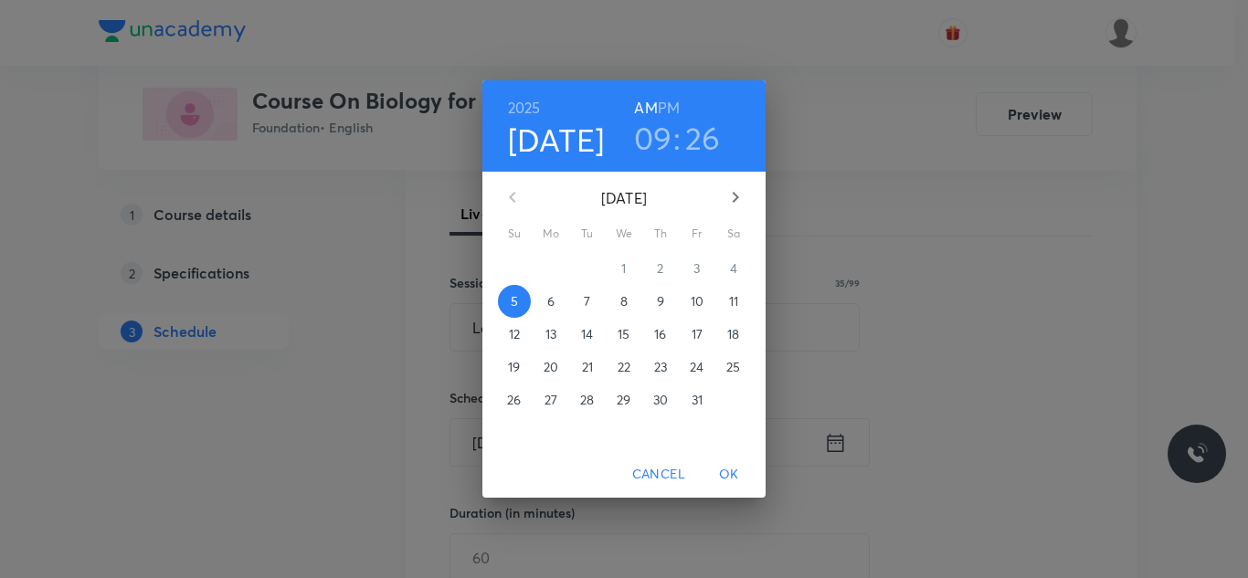
click at [650, 144] on h3 "09" at bounding box center [653, 138] width 38 height 38
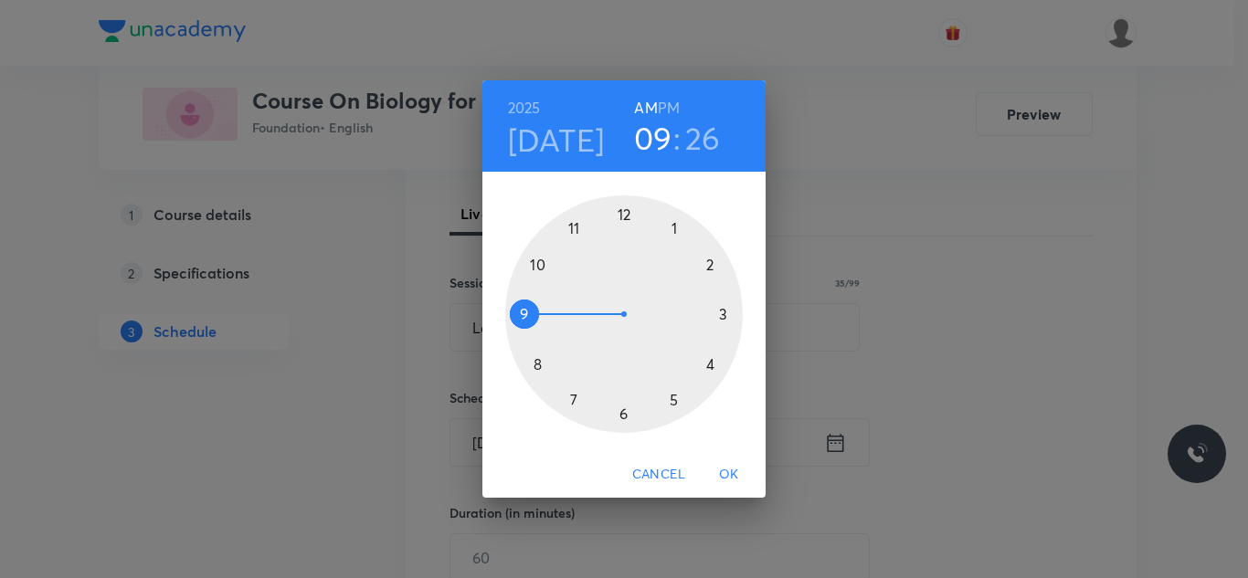
click at [576, 228] on div at bounding box center [624, 315] width 238 height 238
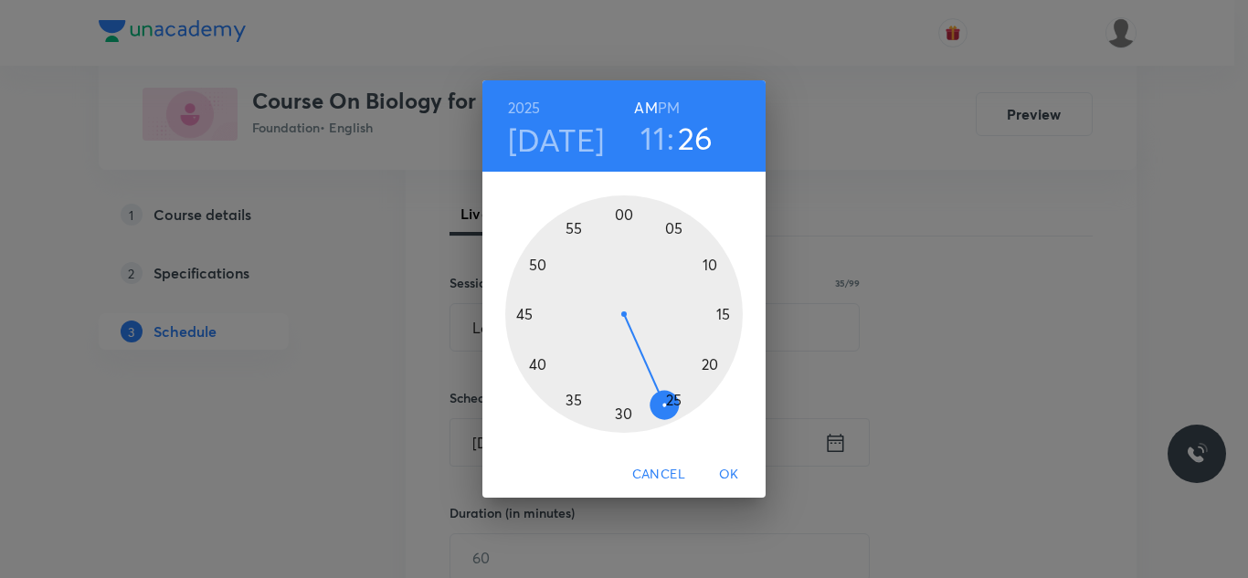
click at [709, 367] on div at bounding box center [624, 315] width 238 height 238
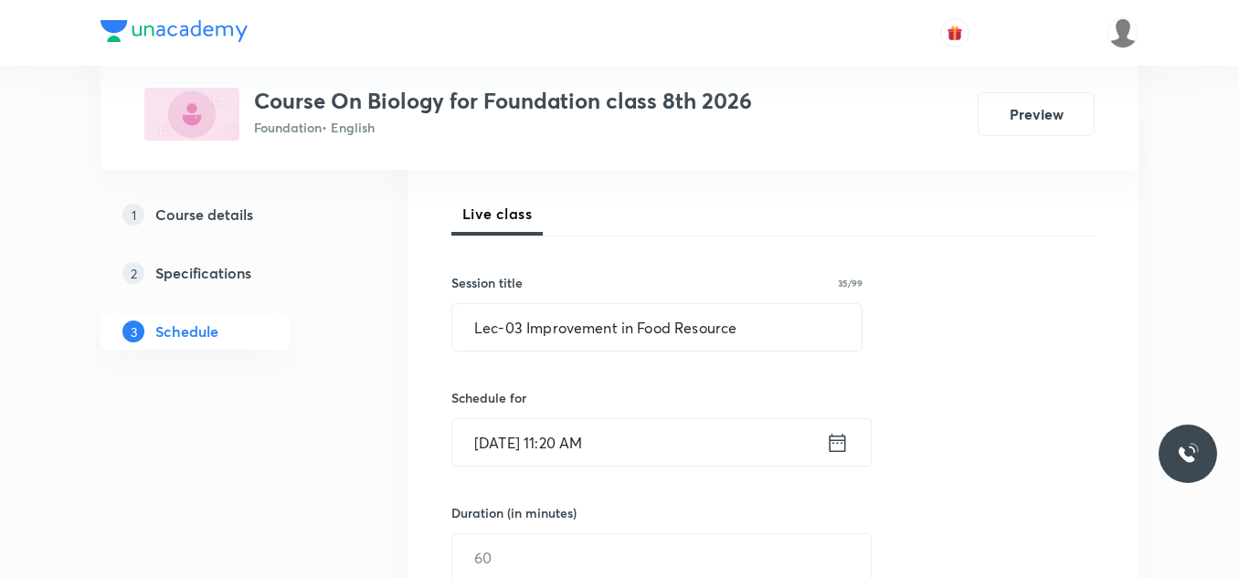
scroll to position [428, 0]
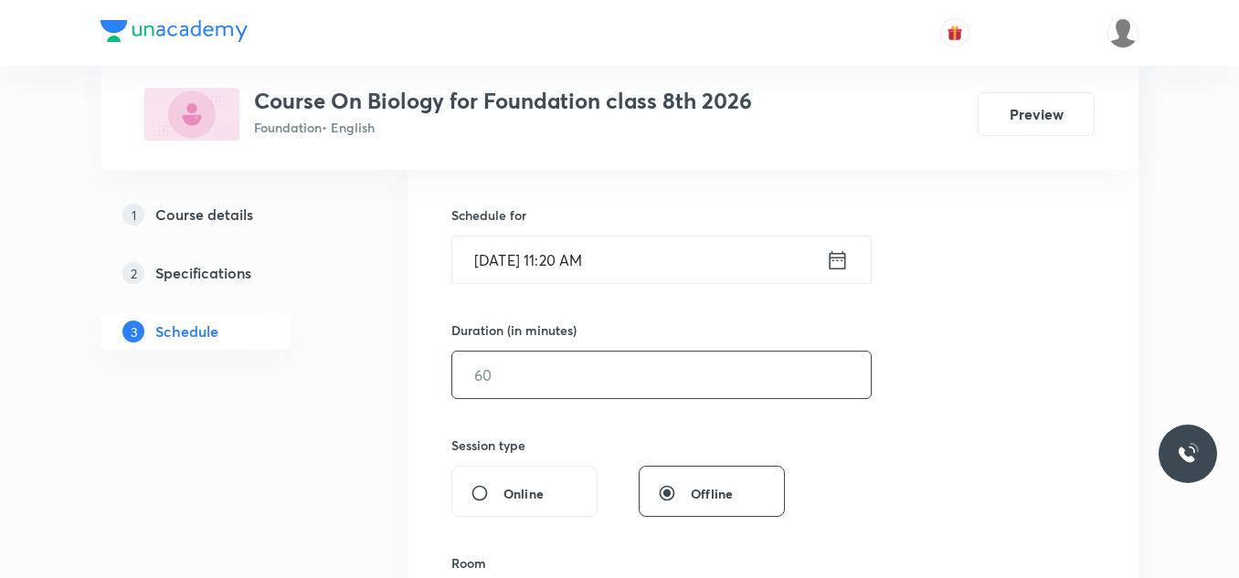
click at [592, 365] on input "text" at bounding box center [661, 375] width 418 height 47
click at [582, 368] on input "text" at bounding box center [661, 375] width 418 height 47
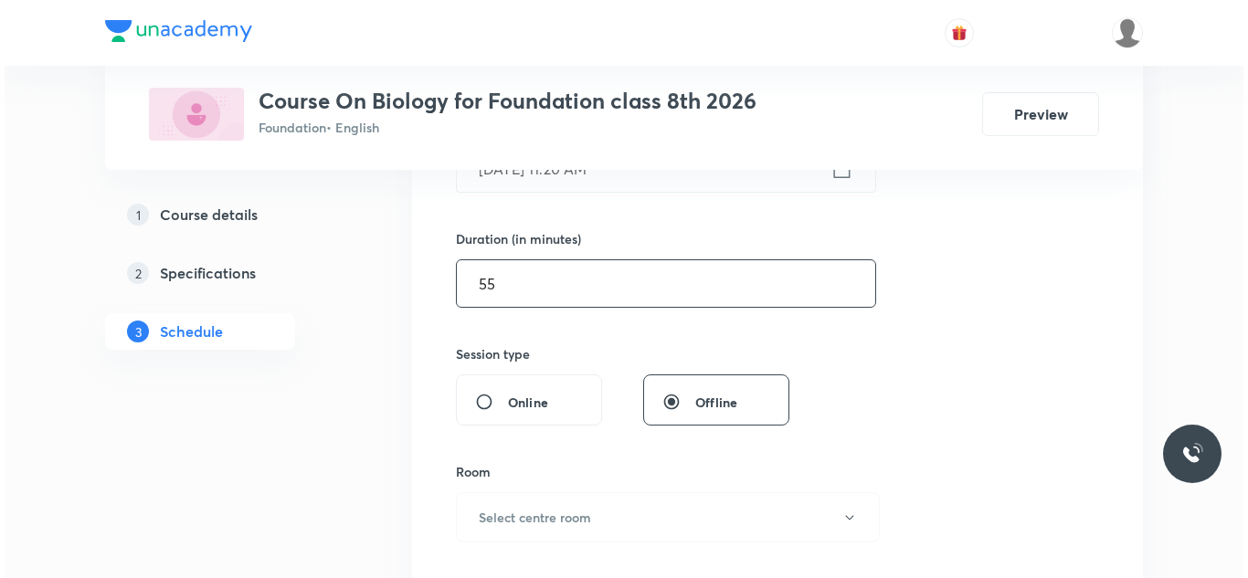
scroll to position [610, 0]
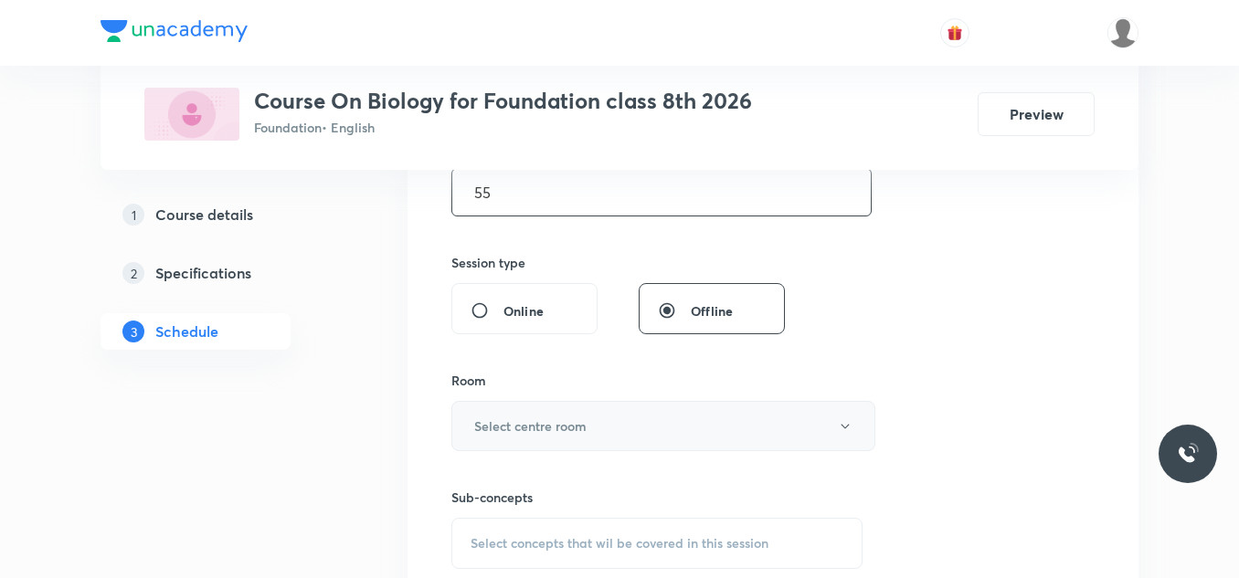
type input "55"
click at [533, 428] on h6 "Select centre room" at bounding box center [530, 426] width 112 height 19
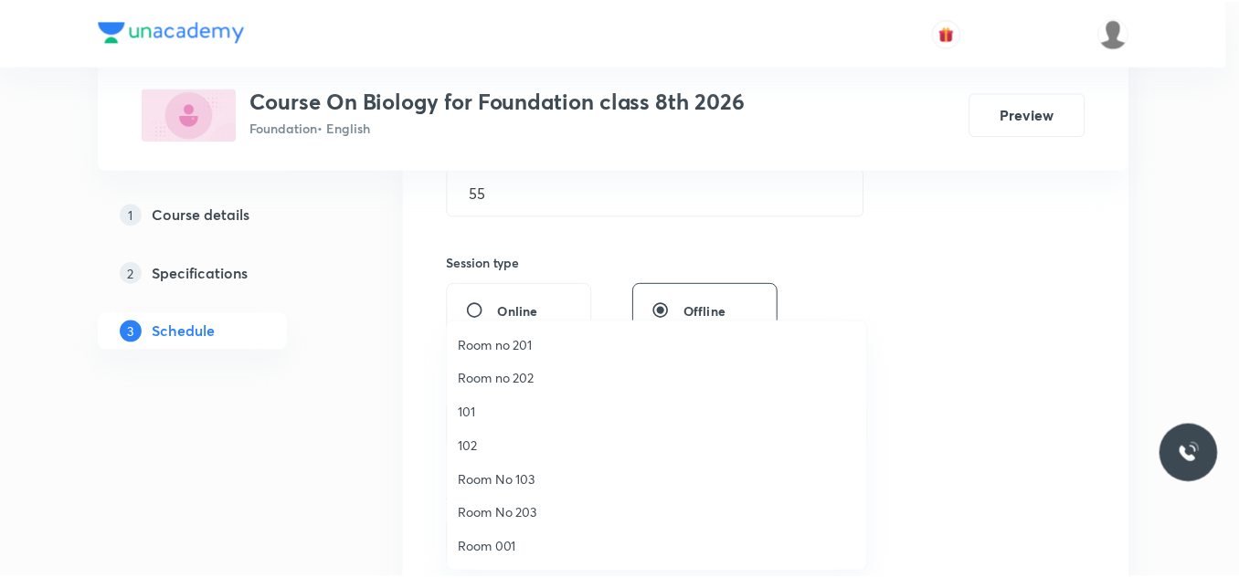
scroll to position [69, 0]
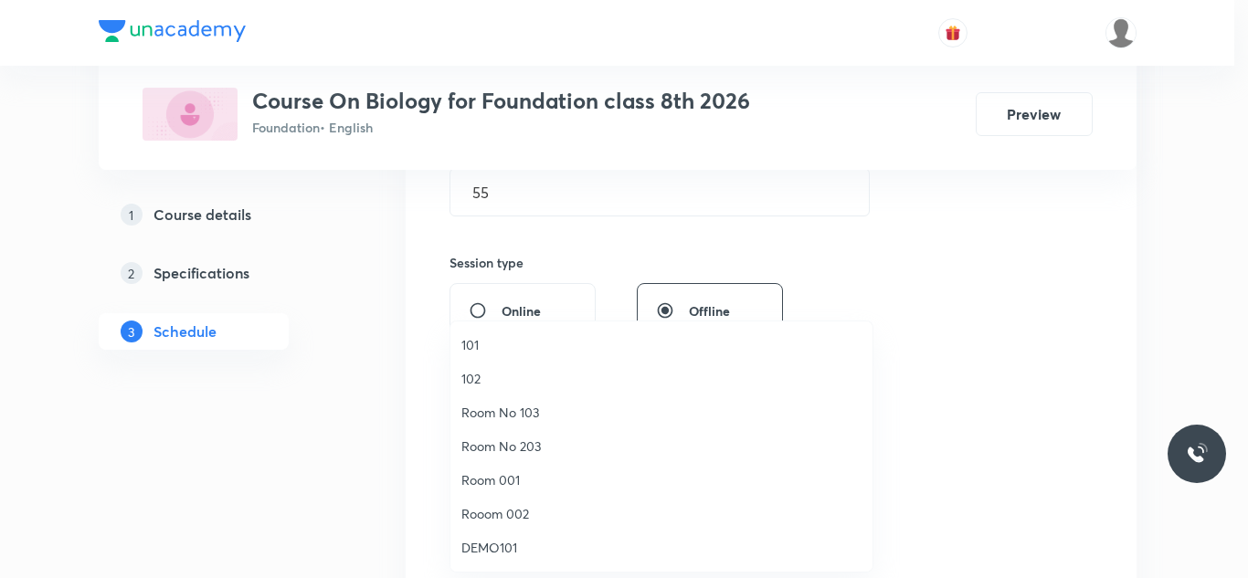
click at [545, 479] on span "Room 001" at bounding box center [661, 480] width 400 height 19
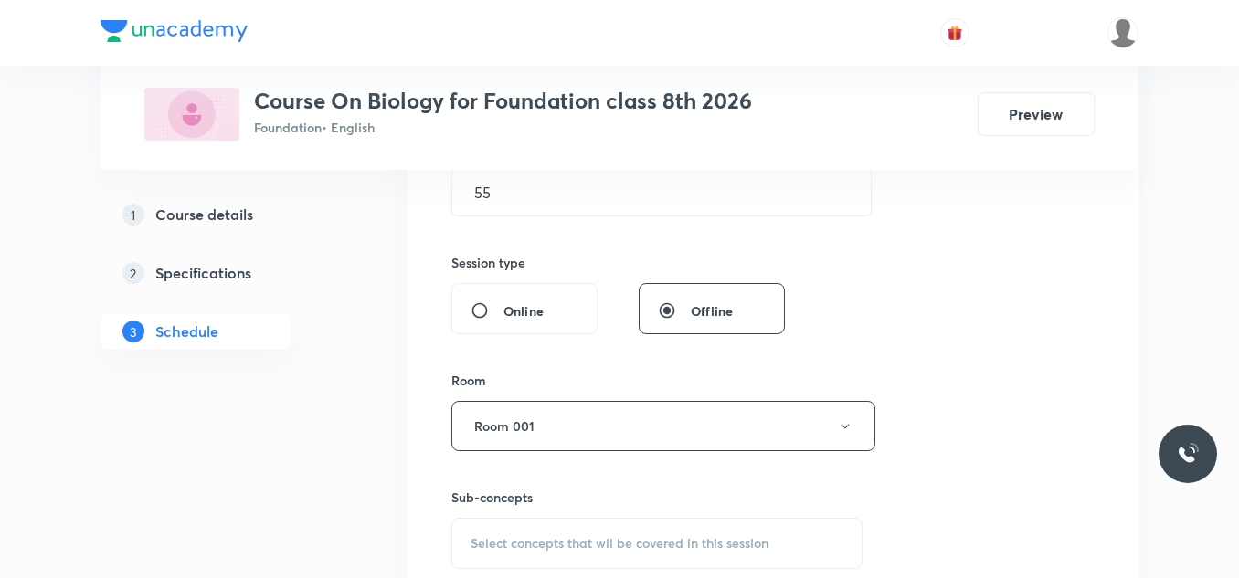
click at [411, 454] on div "Session 25 Live class Session title 35/99 Lec-03 Improvement in Food Resource ​…" at bounding box center [773, 213] width 731 height 916
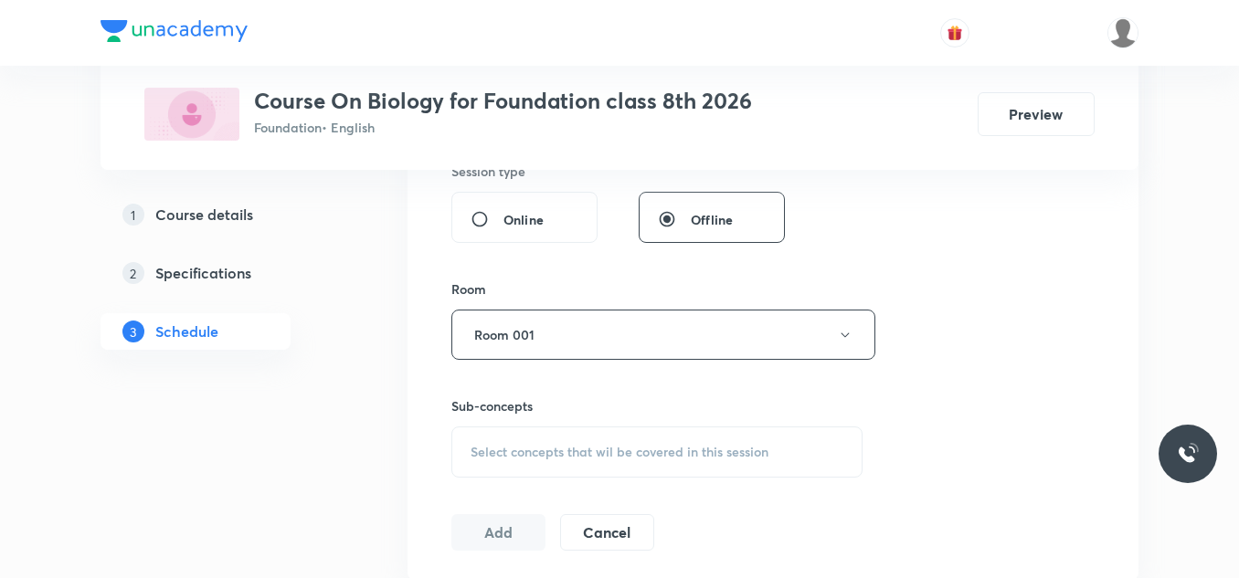
click at [651, 458] on span "Select concepts that wil be covered in this session" at bounding box center [620, 452] width 298 height 15
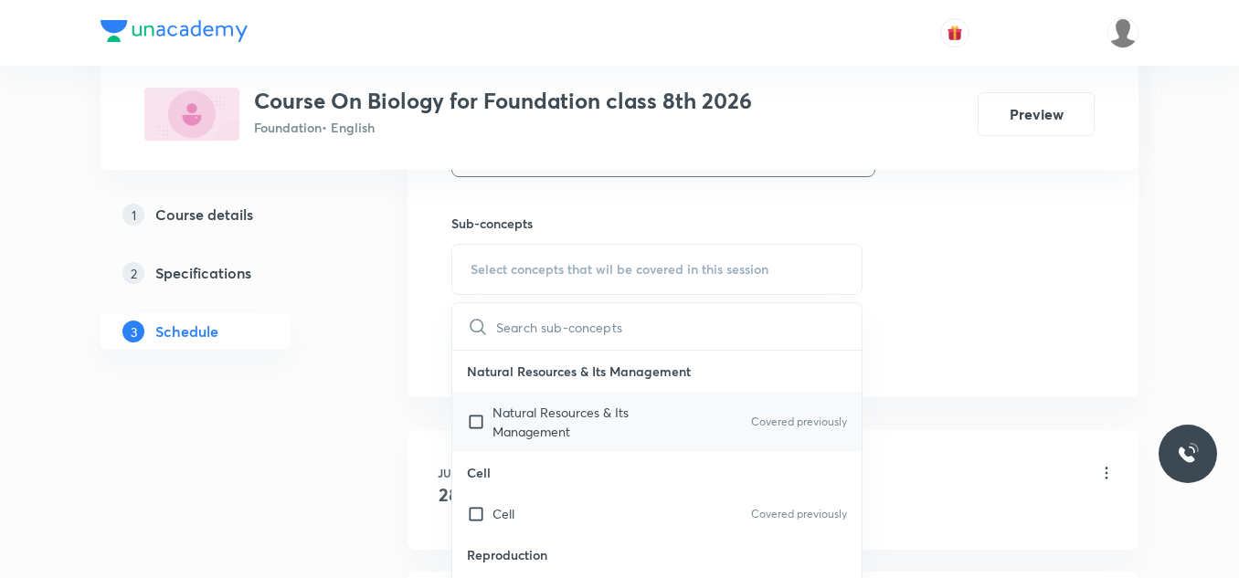
click at [609, 416] on p "Natural Resources & Its Management" at bounding box center [585, 422] width 185 height 38
checkbox input "true"
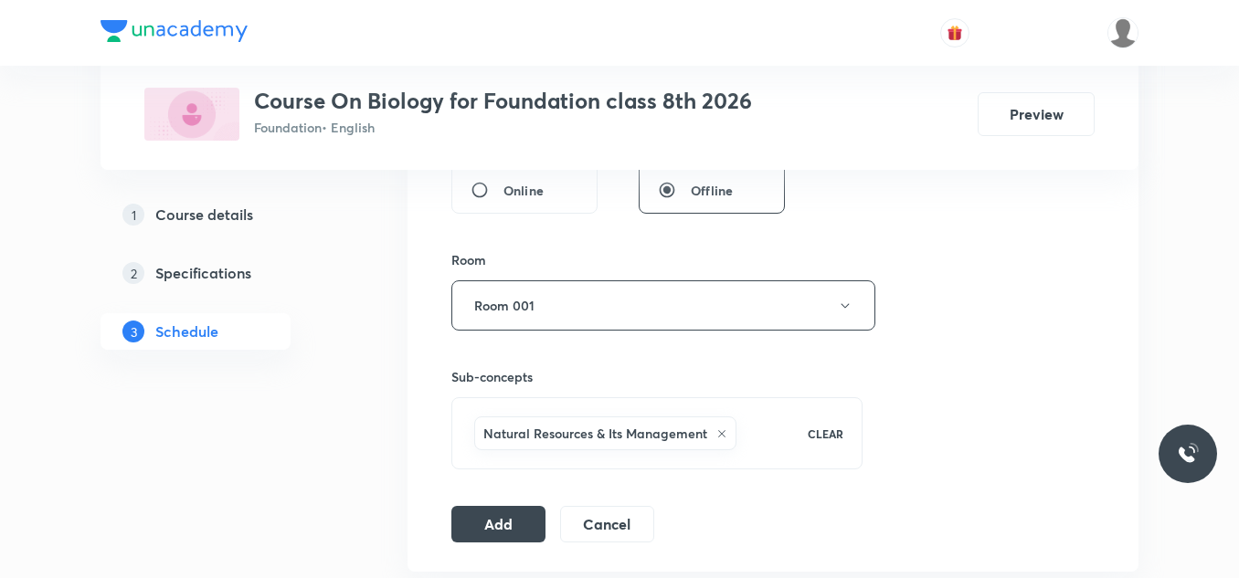
scroll to position [914, 0]
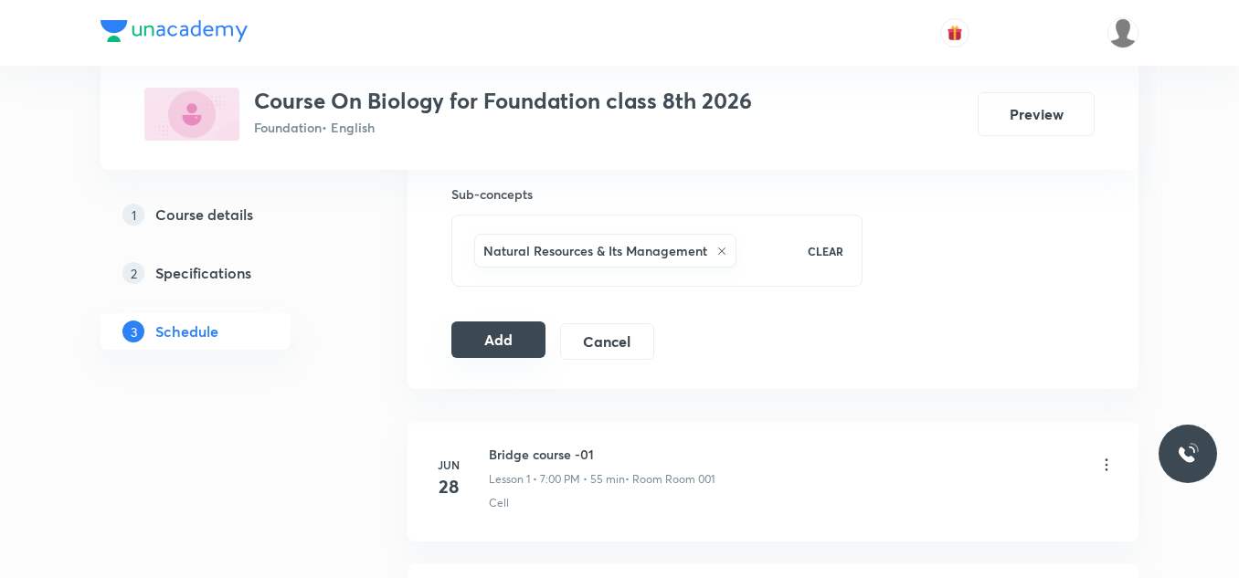
click at [514, 344] on button "Add" at bounding box center [498, 340] width 94 height 37
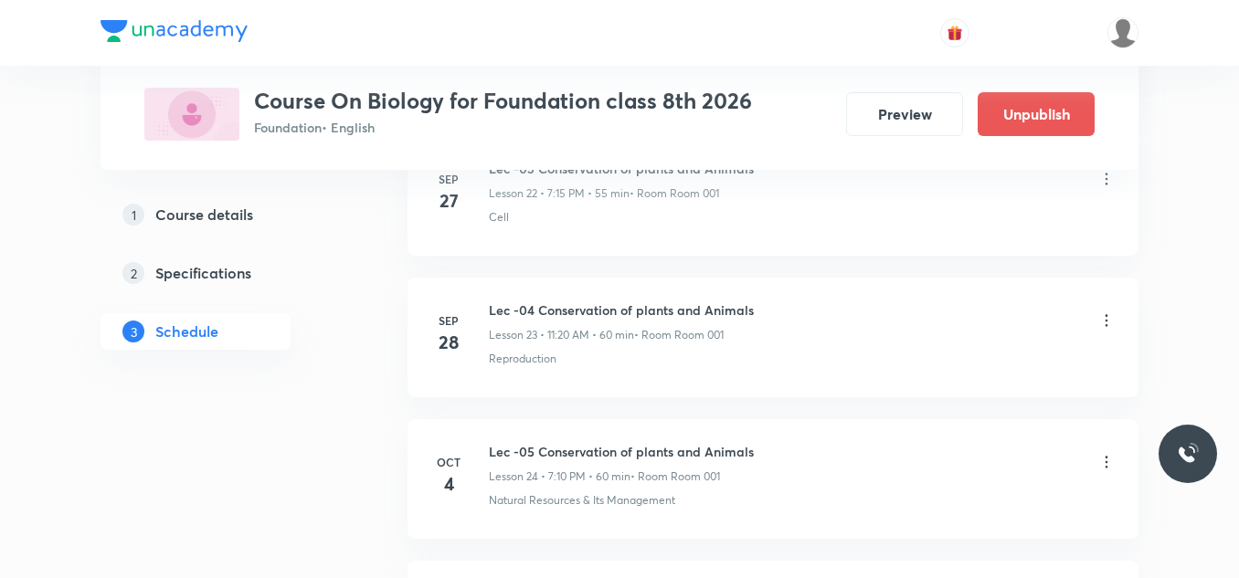
scroll to position [2765, 0]
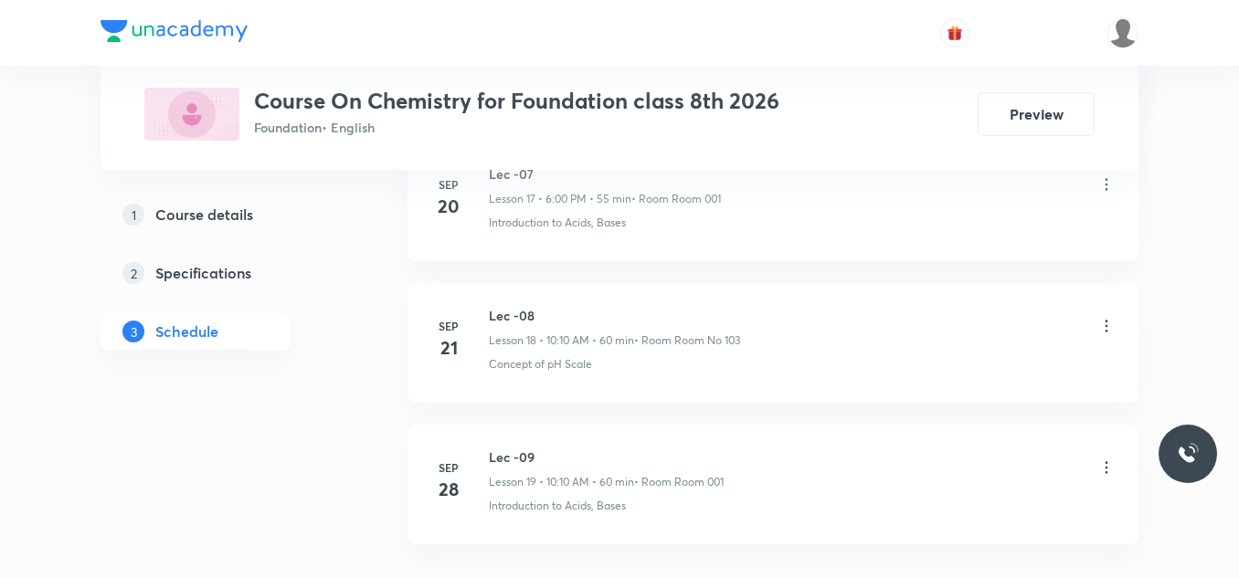
scroll to position [3577, 0]
click at [519, 314] on h6 "Lec -09" at bounding box center [606, 319] width 235 height 19
copy h6 "Lec -09"
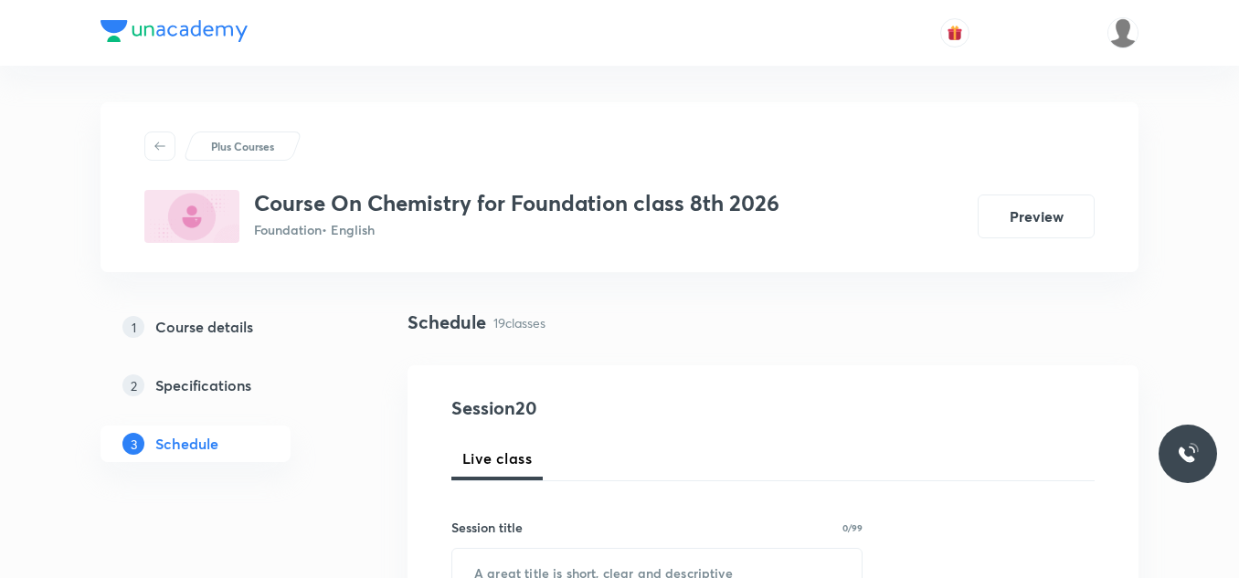
scroll to position [274, 0]
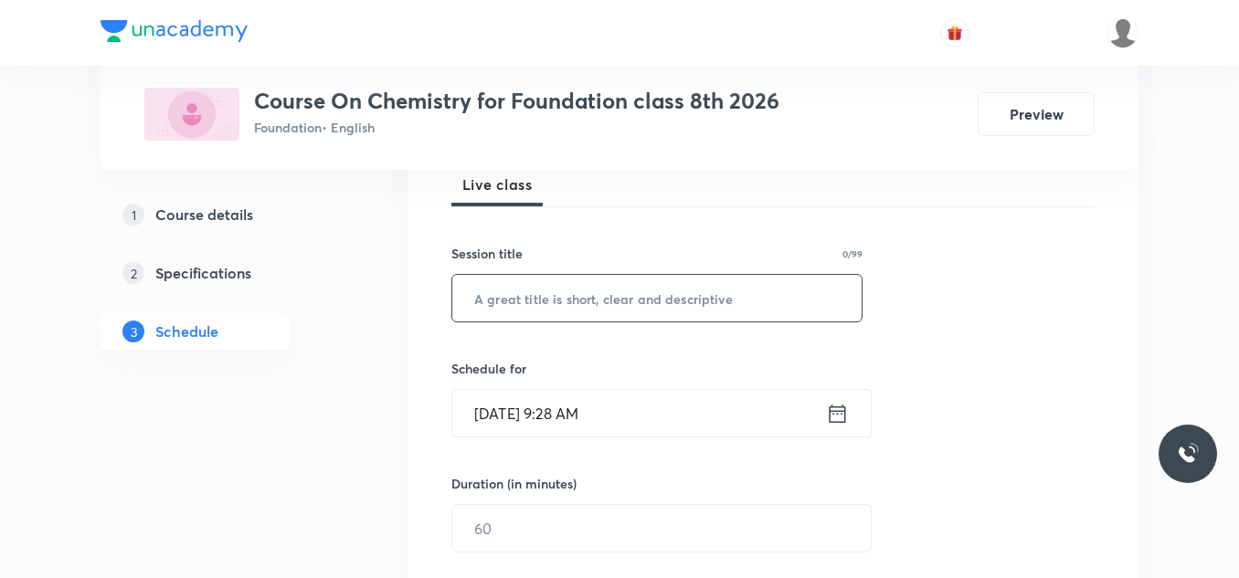
click at [555, 300] on input "text" at bounding box center [656, 298] width 409 height 47
paste input "Lec -09"
type input "Lec -10"
click at [842, 411] on icon at bounding box center [838, 413] width 16 height 18
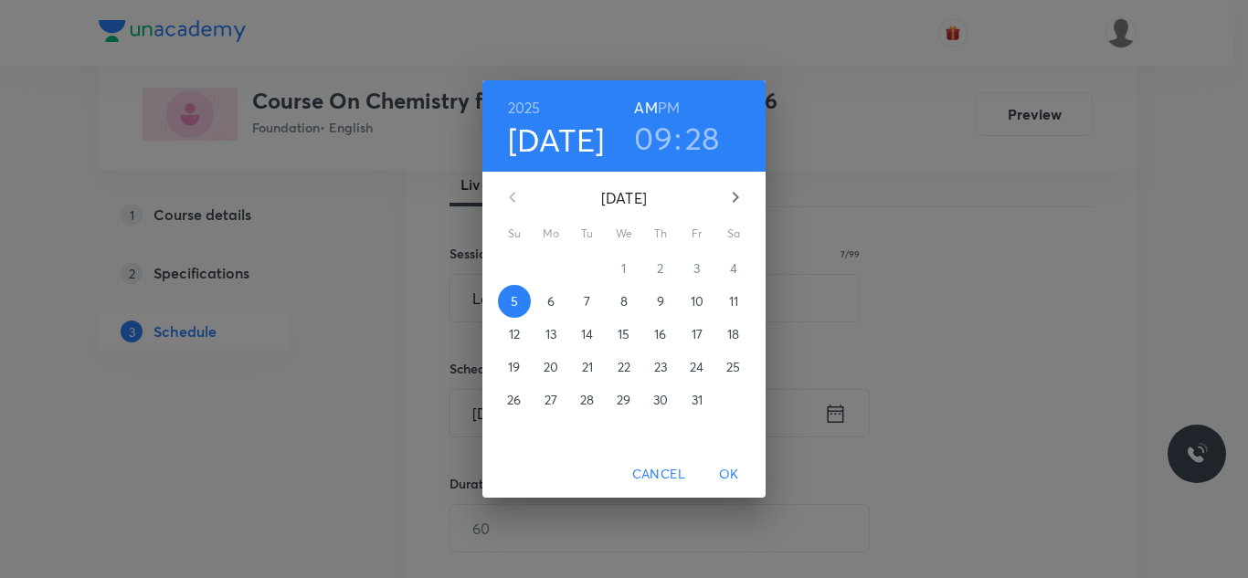
click at [664, 138] on h3 "09" at bounding box center [653, 138] width 38 height 38
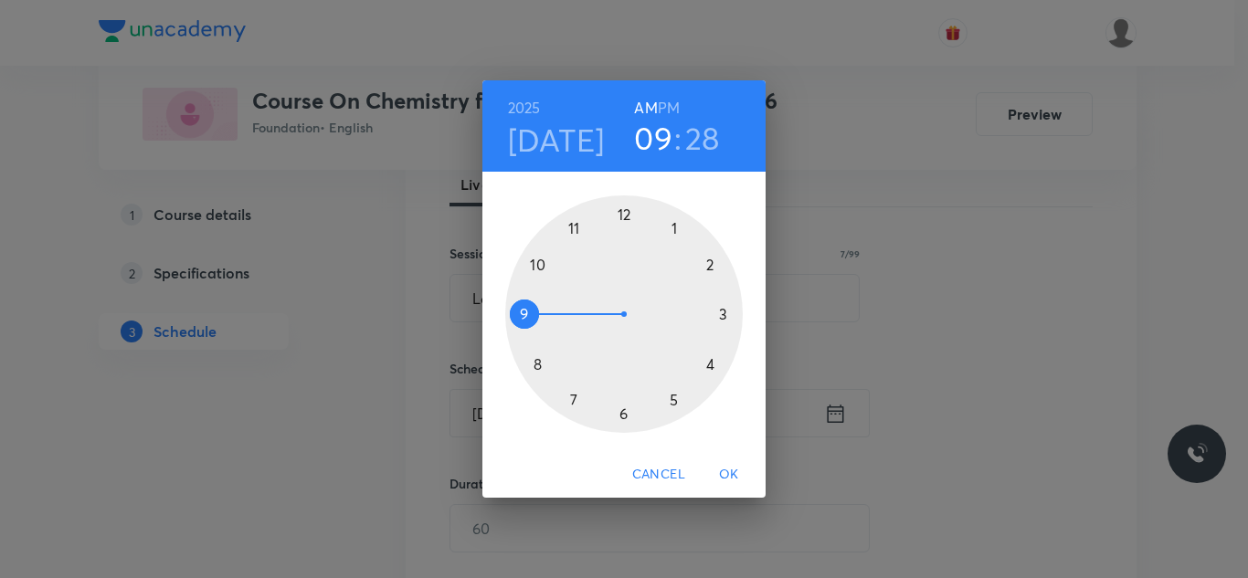
click at [623, 218] on div at bounding box center [624, 315] width 238 height 238
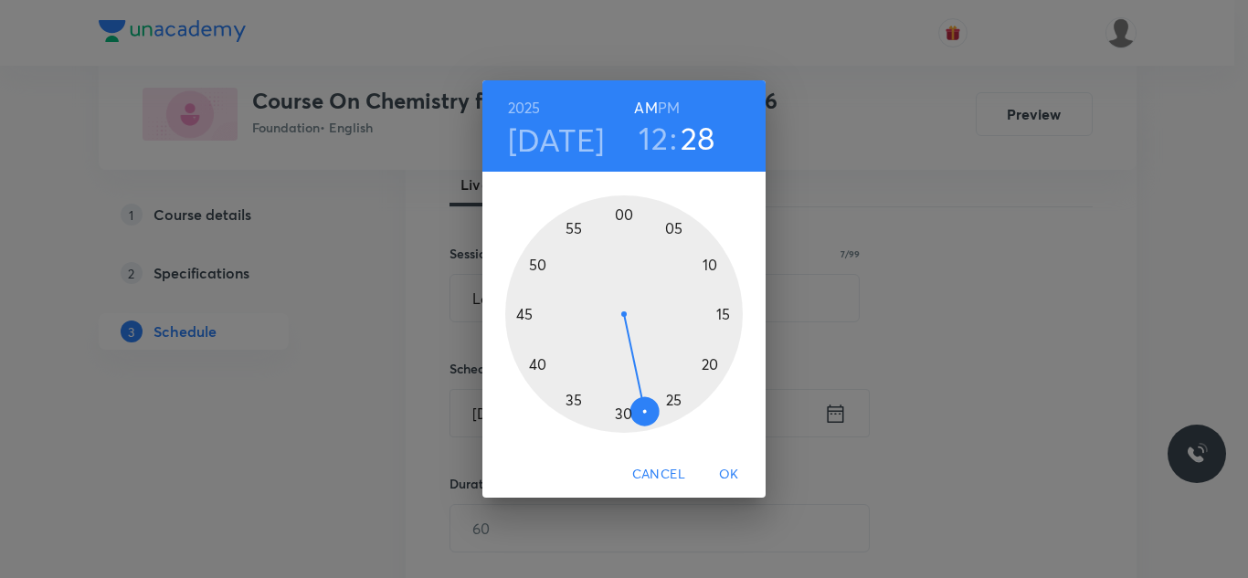
click at [540, 268] on div at bounding box center [624, 315] width 238 height 238
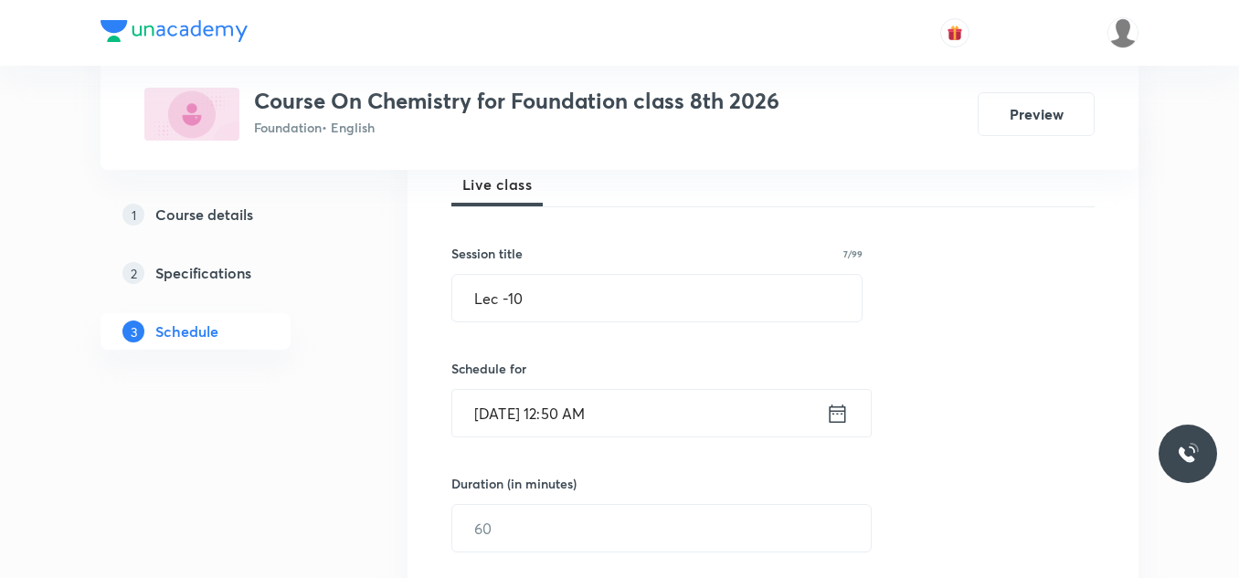
click at [842, 416] on icon at bounding box center [837, 414] width 23 height 26
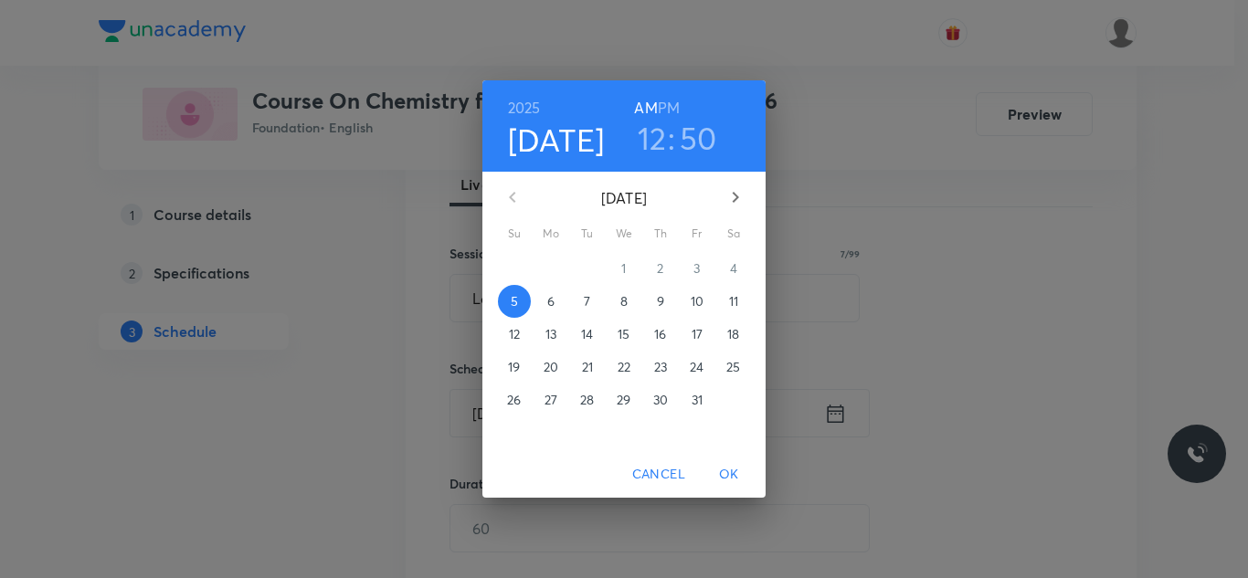
click at [672, 107] on h6 "PM" at bounding box center [669, 108] width 22 height 26
click at [737, 468] on span "OK" at bounding box center [729, 474] width 44 height 23
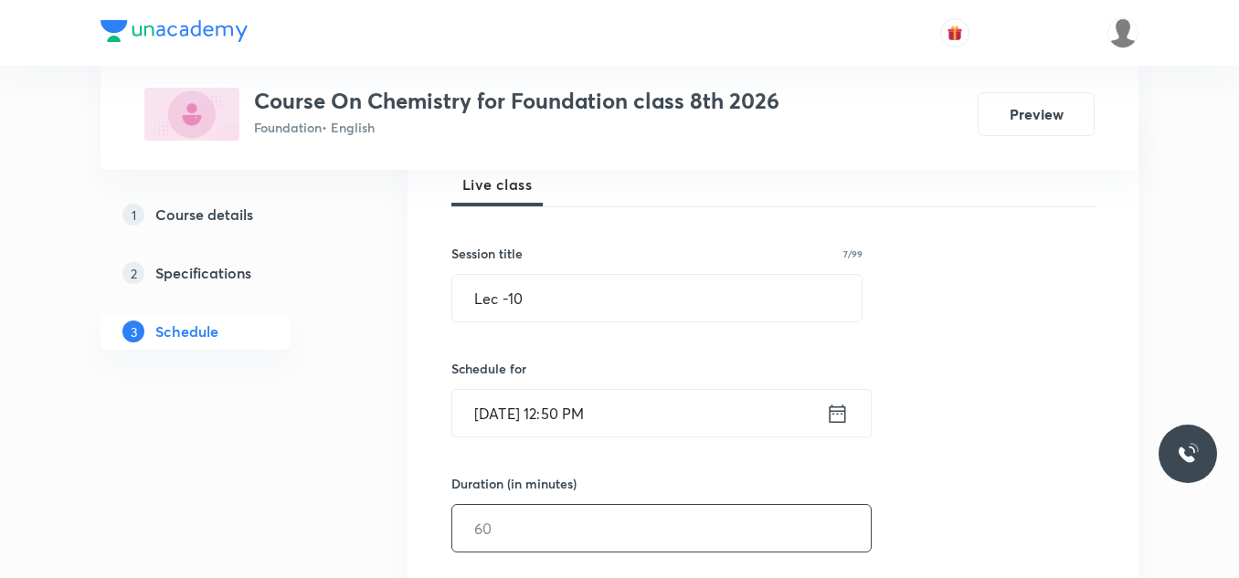
click at [568, 520] on input "text" at bounding box center [661, 528] width 418 height 47
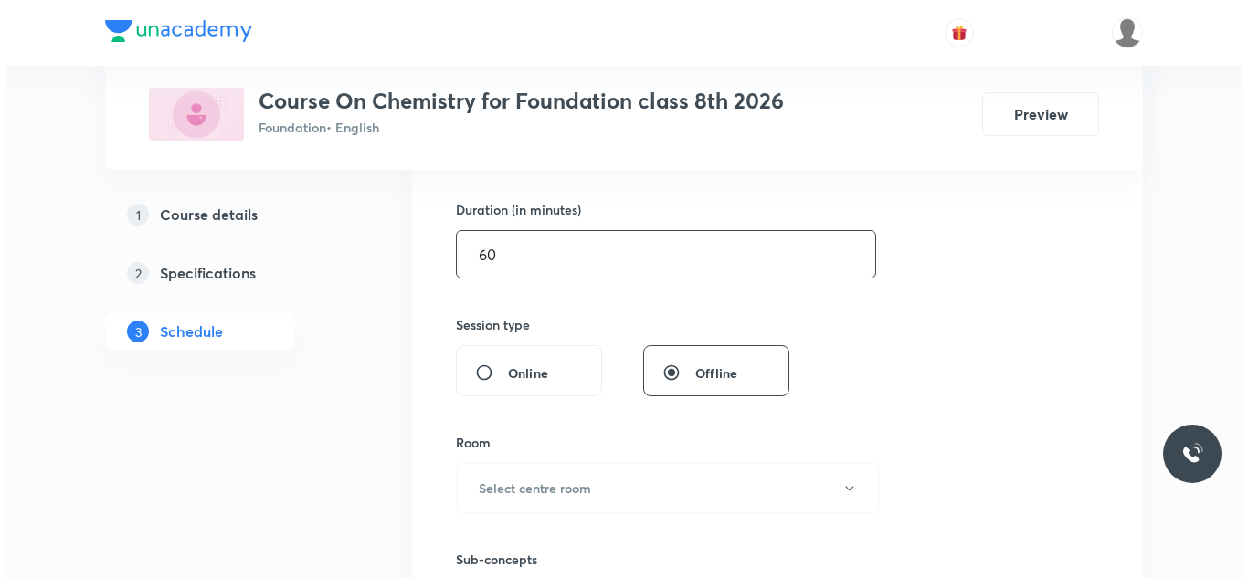
scroll to position [640, 0]
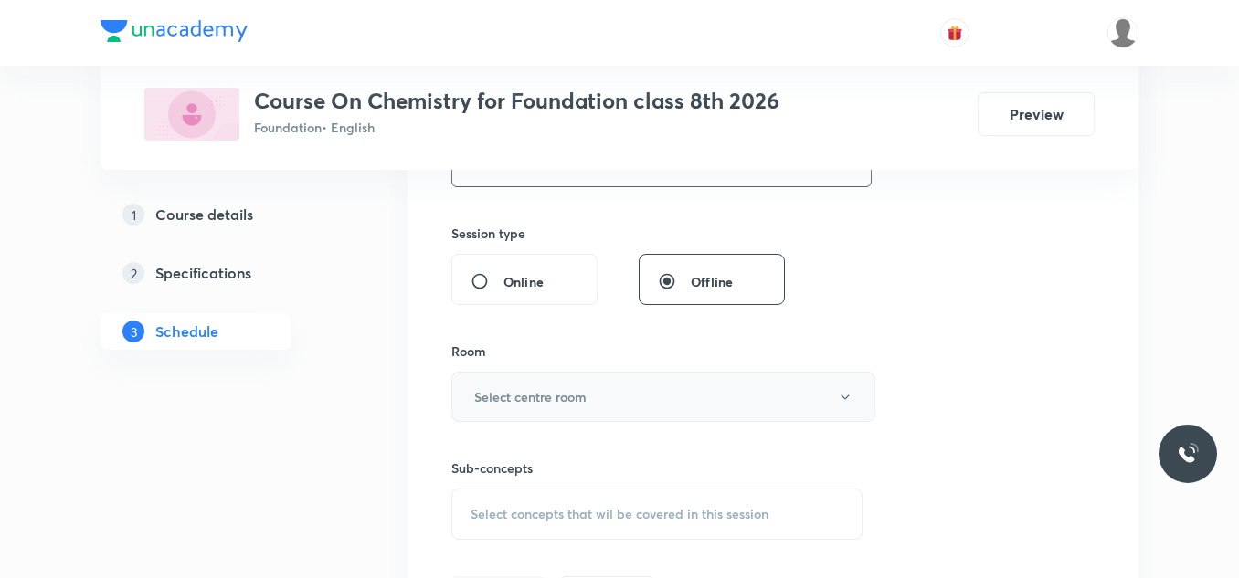
type input "60"
click at [556, 391] on h6 "Select centre room" at bounding box center [530, 396] width 112 height 19
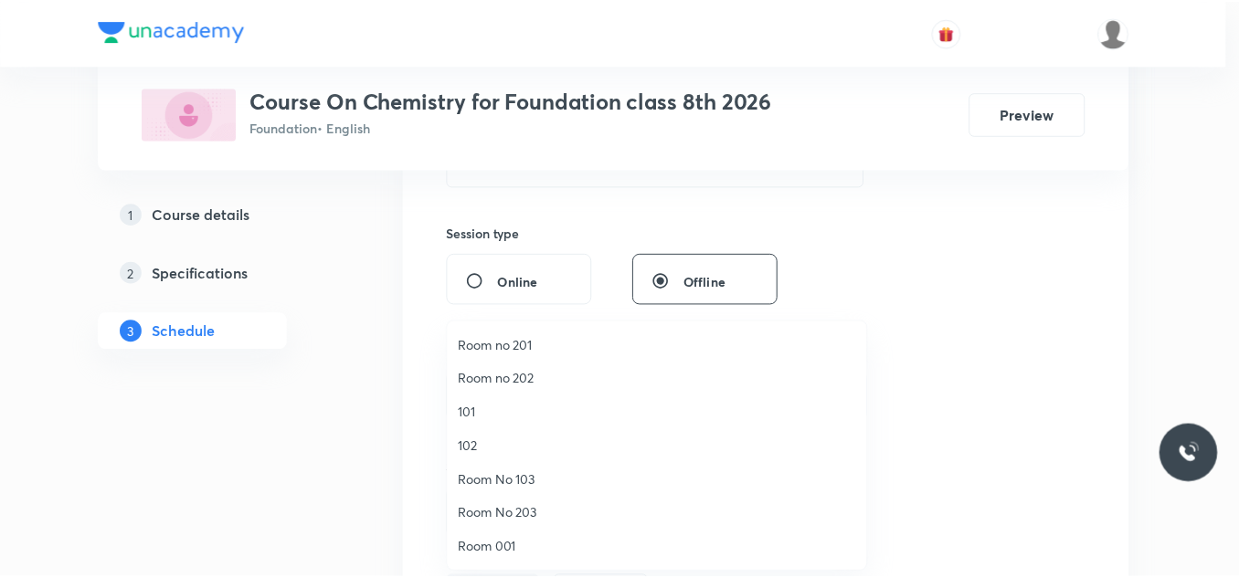
scroll to position [69, 0]
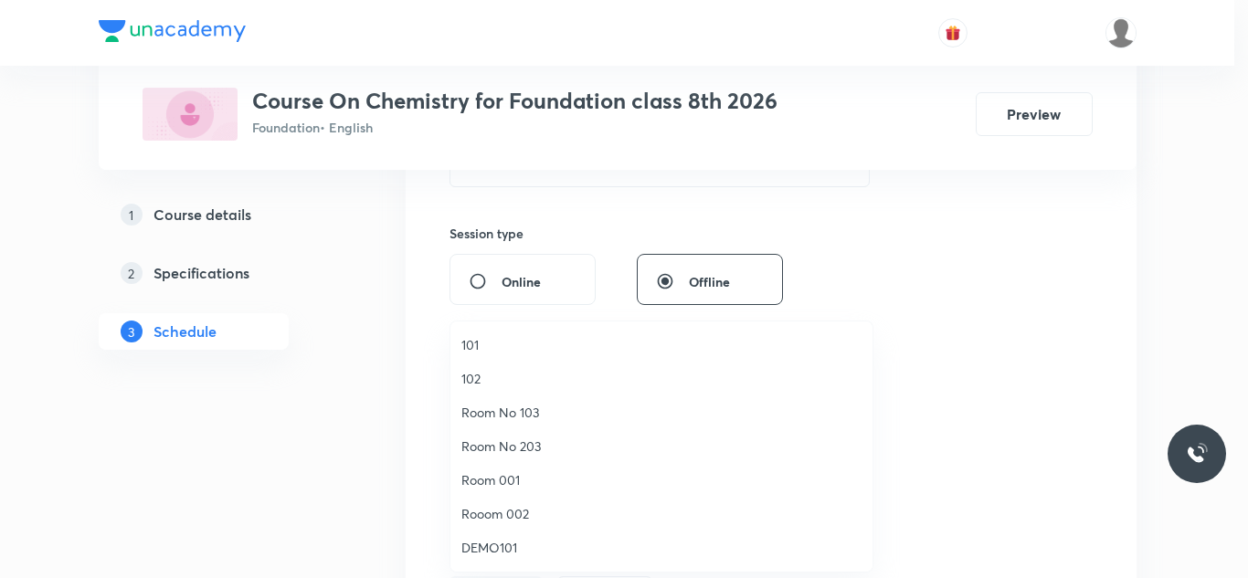
click at [540, 476] on span "Room 001" at bounding box center [661, 480] width 400 height 19
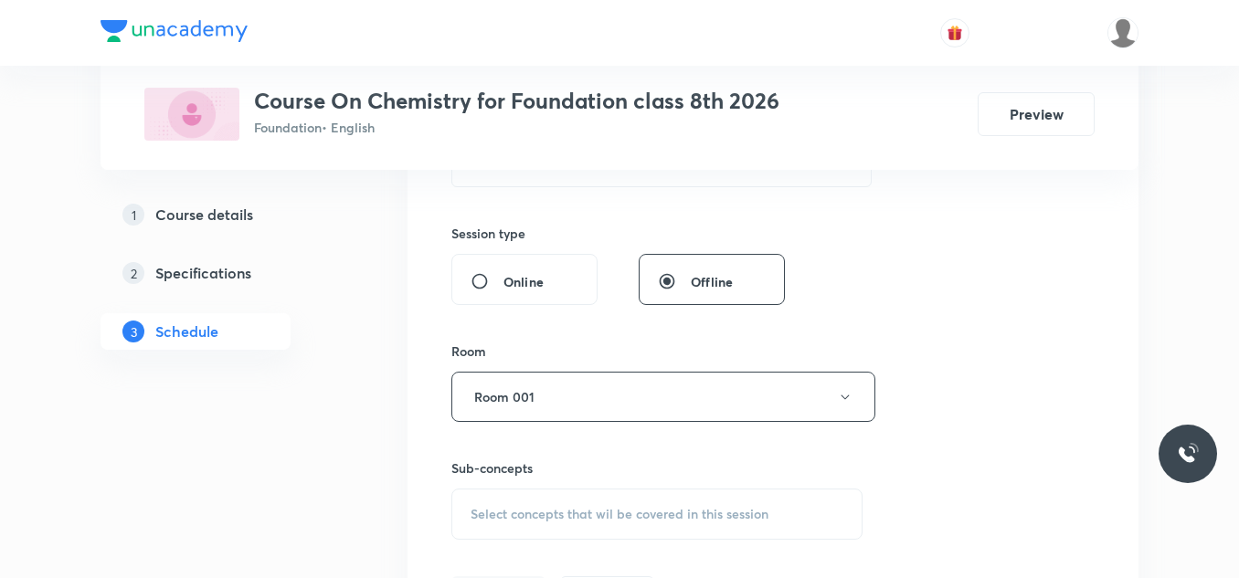
scroll to position [822, 0]
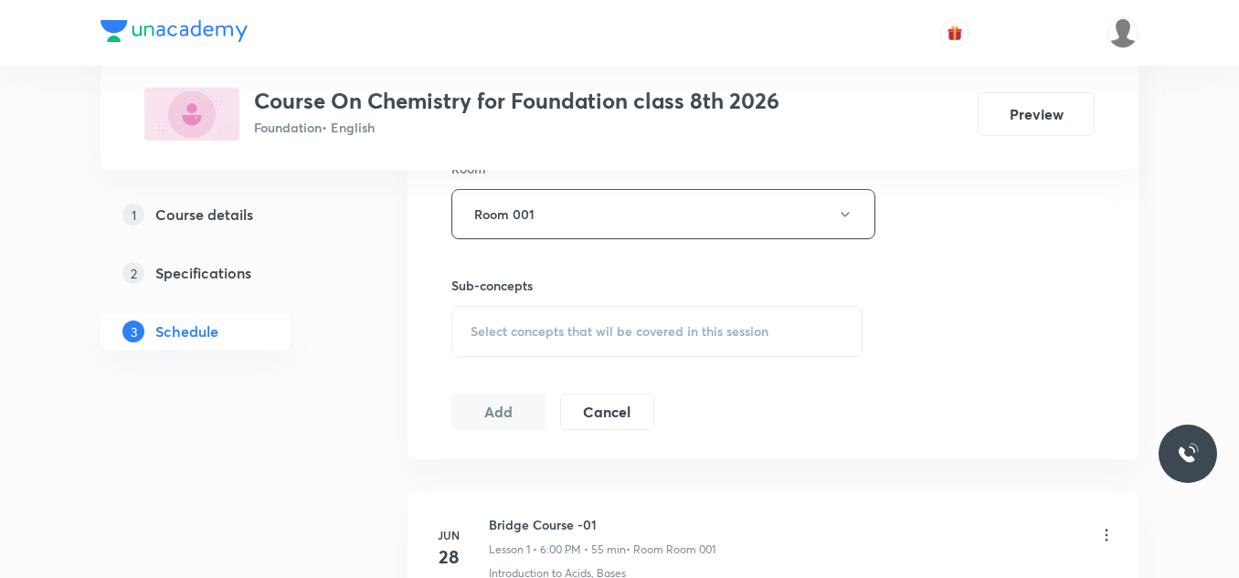
click at [654, 342] on div "Select concepts that wil be covered in this session" at bounding box center [656, 331] width 411 height 51
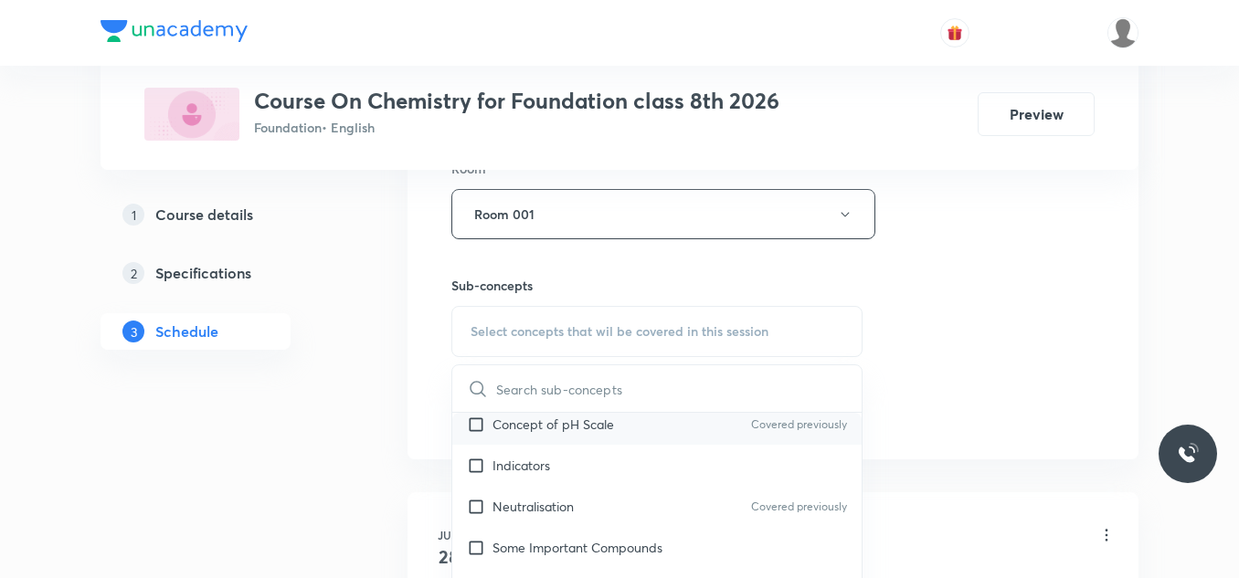
scroll to position [0, 0]
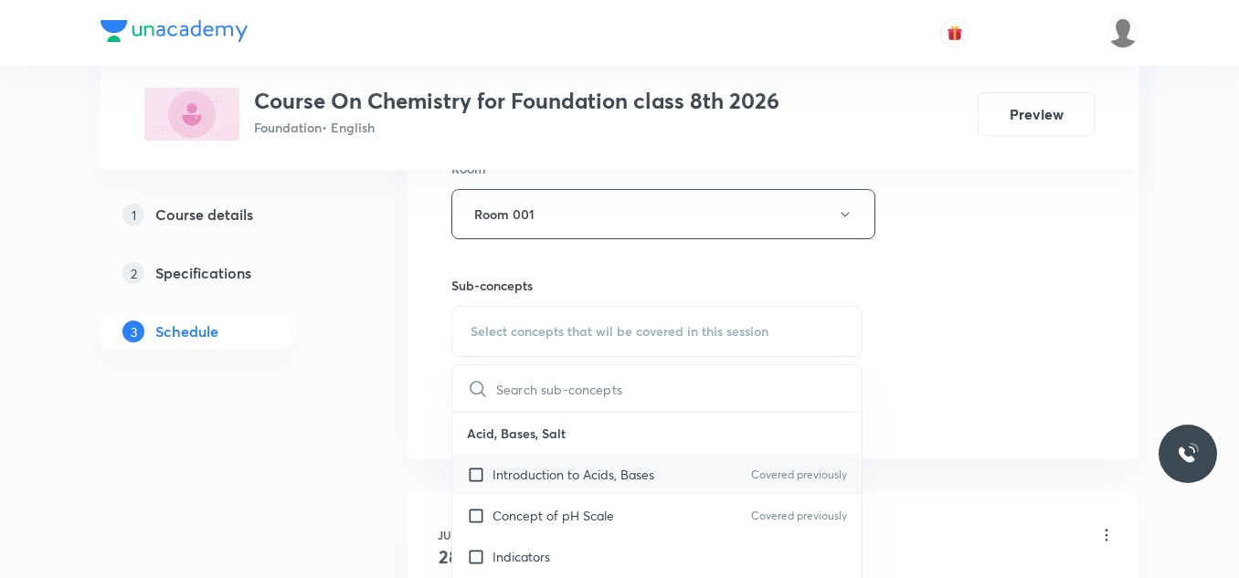
click at [513, 487] on div "Introduction to Acids, Bases Covered previously" at bounding box center [656, 474] width 409 height 41
checkbox input "true"
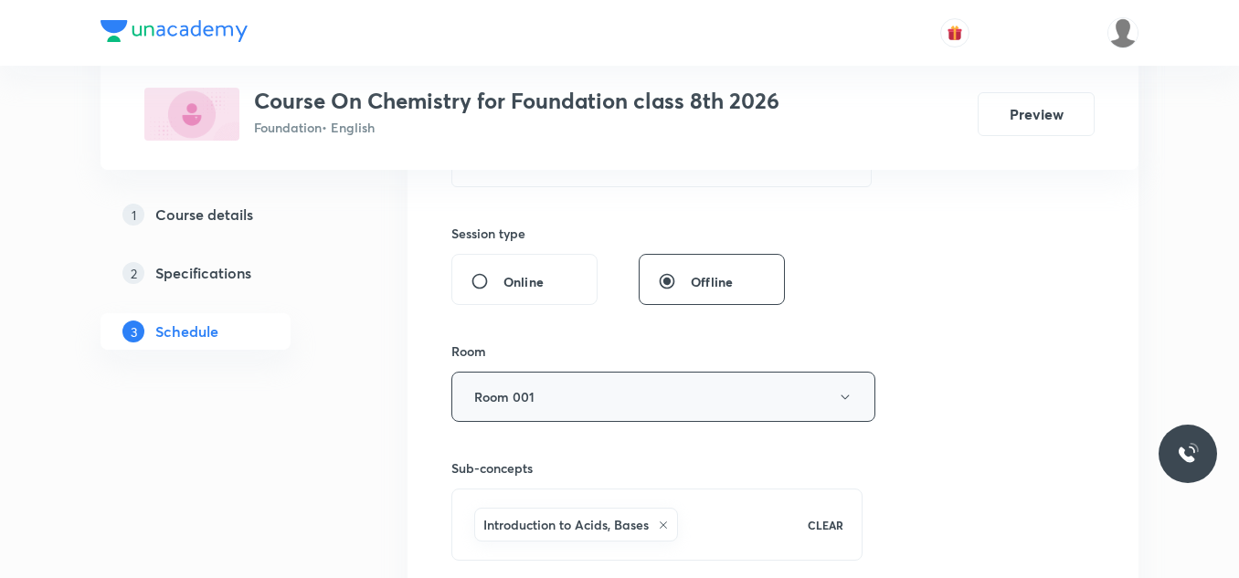
scroll to position [822, 0]
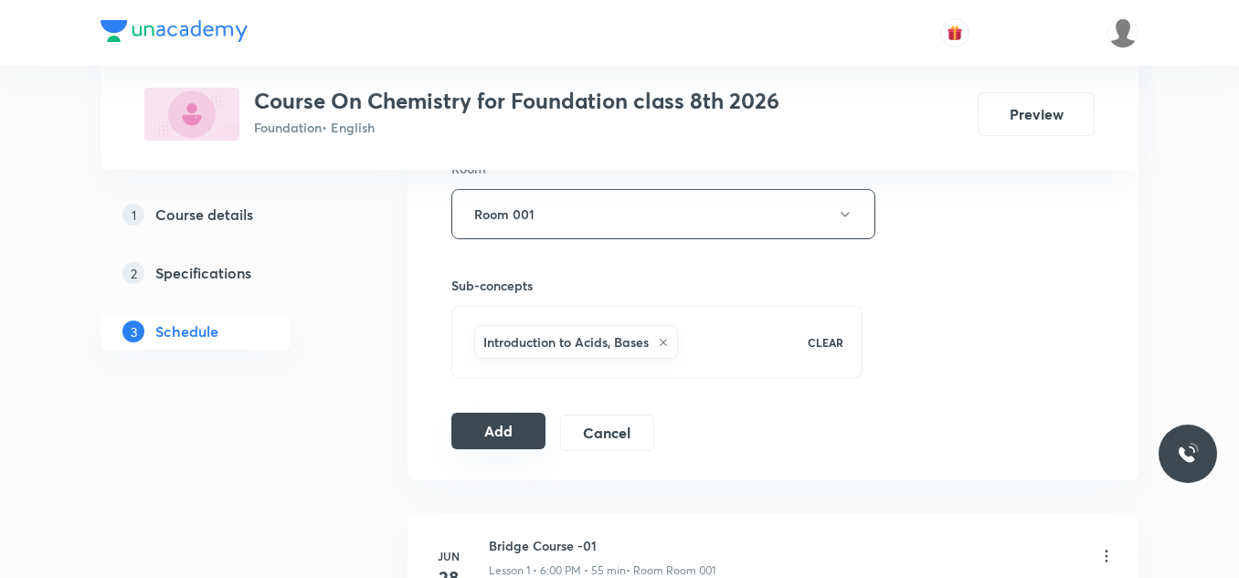
click at [514, 437] on button "Add" at bounding box center [498, 431] width 94 height 37
